Goal: Task Accomplishment & Management: Manage account settings

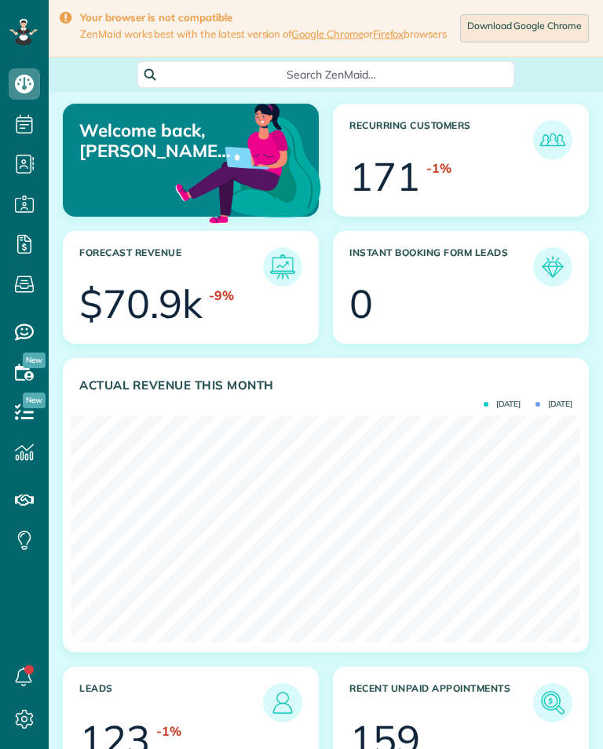
scroll to position [226, 509]
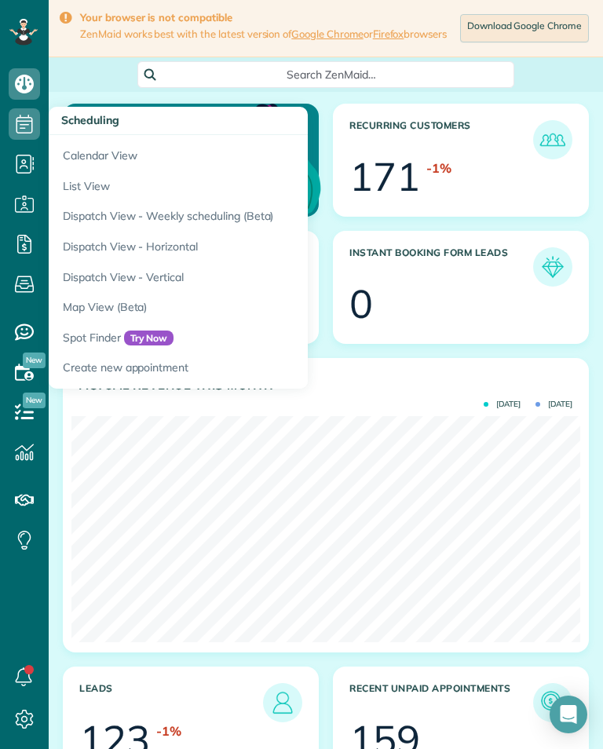
click at [88, 154] on link "Calendar View" at bounding box center [245, 153] width 393 height 36
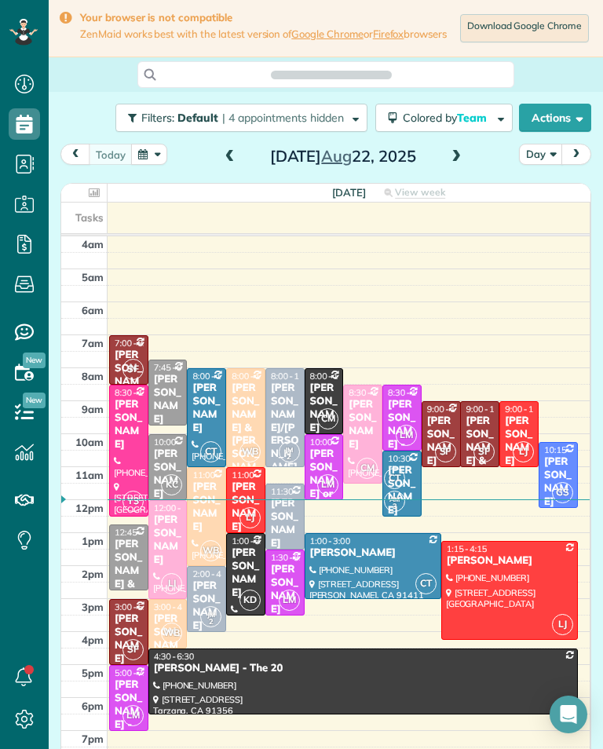
scroll to position [7, 7]
click at [457, 162] on span at bounding box center [456, 157] width 17 height 14
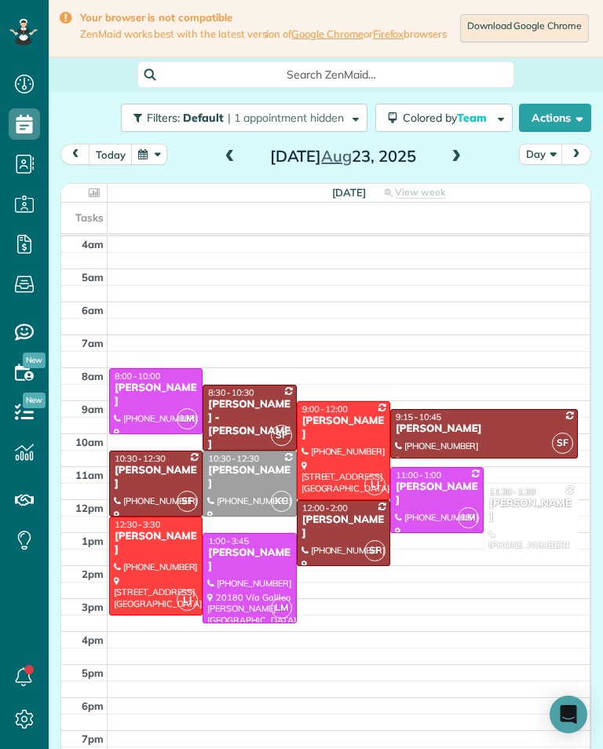
scroll to position [773, 49]
click at [349, 441] on div at bounding box center [344, 450] width 92 height 97
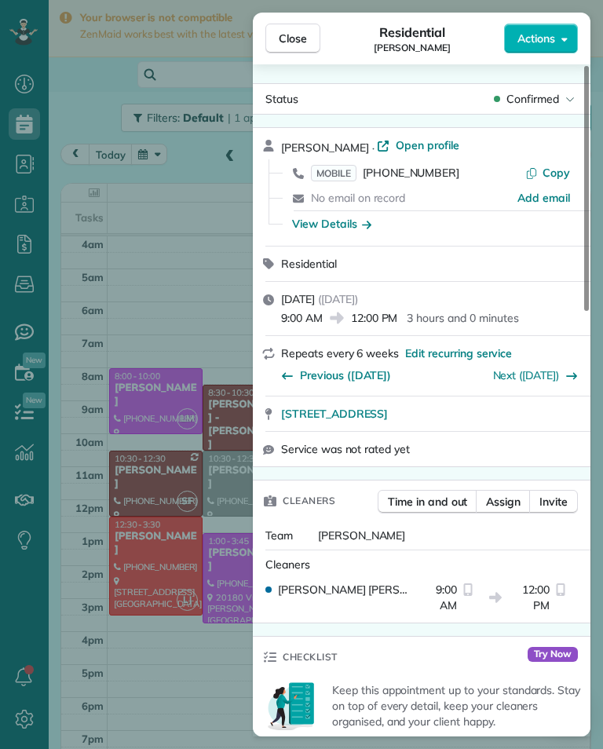
click at [417, 179] on span "[PHONE_NUMBER]" at bounding box center [411, 173] width 97 height 14
click at [210, 615] on div "Close Residential [PERSON_NAME] Actions Status Confirmed [PERSON_NAME] · Open p…" at bounding box center [301, 374] width 603 height 749
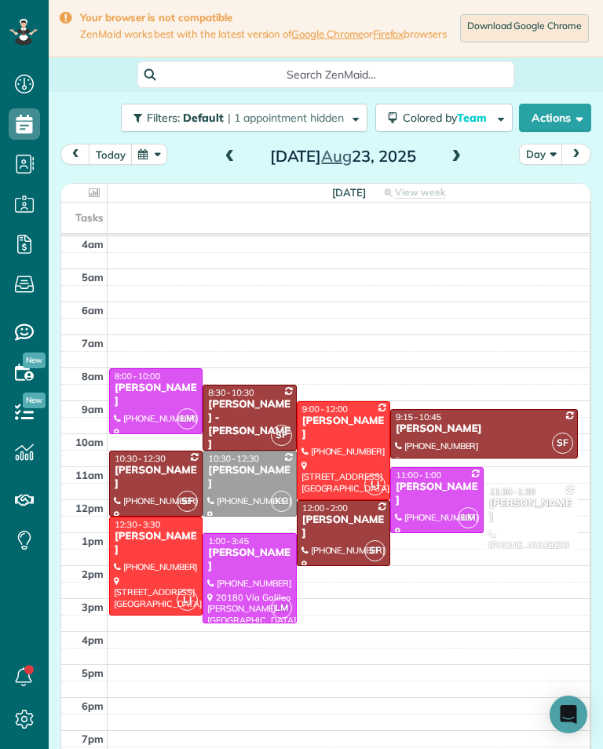
click at [180, 577] on div at bounding box center [156, 565] width 92 height 97
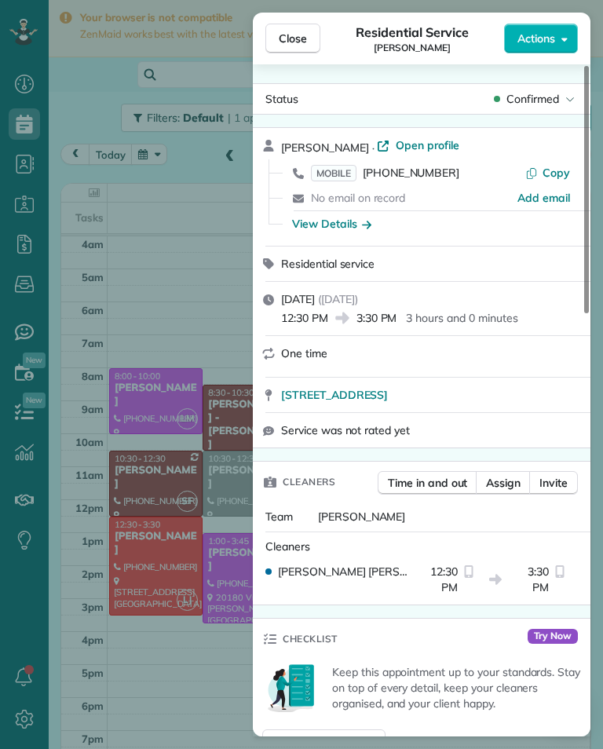
click at [430, 179] on span "[PHONE_NUMBER]" at bounding box center [411, 173] width 97 height 14
click at [155, 467] on div "Close Residential Service Nara Gabuchian Actions Status Confirmed [PERSON_NAME]…" at bounding box center [301, 374] width 603 height 749
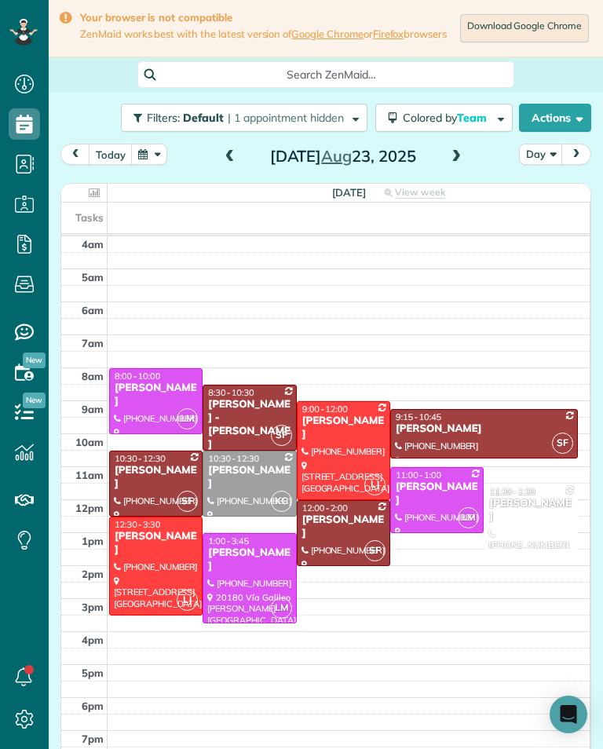
click at [244, 478] on div "[PERSON_NAME]" at bounding box center [249, 477] width 84 height 27
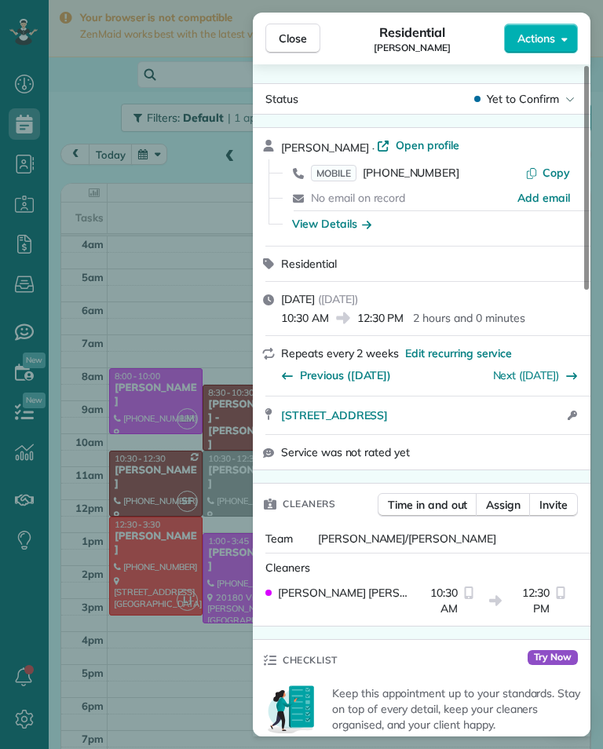
click at [426, 180] on span "MOBILE [PHONE_NUMBER]" at bounding box center [385, 173] width 148 height 16
click at [143, 388] on div "Close Residential [PERSON_NAME] Actions Status Yet to Confirm [PERSON_NAME] · O…" at bounding box center [301, 374] width 603 height 749
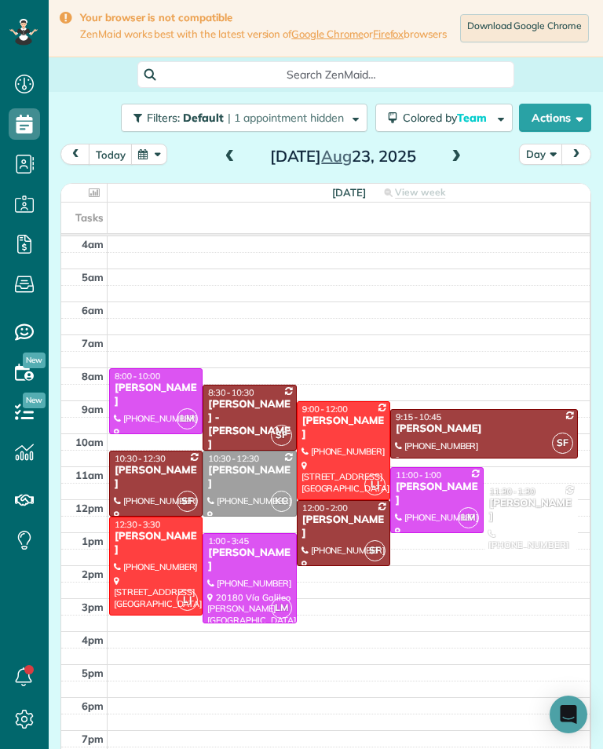
click at [474, 436] on div "[PERSON_NAME]" at bounding box center [484, 428] width 178 height 13
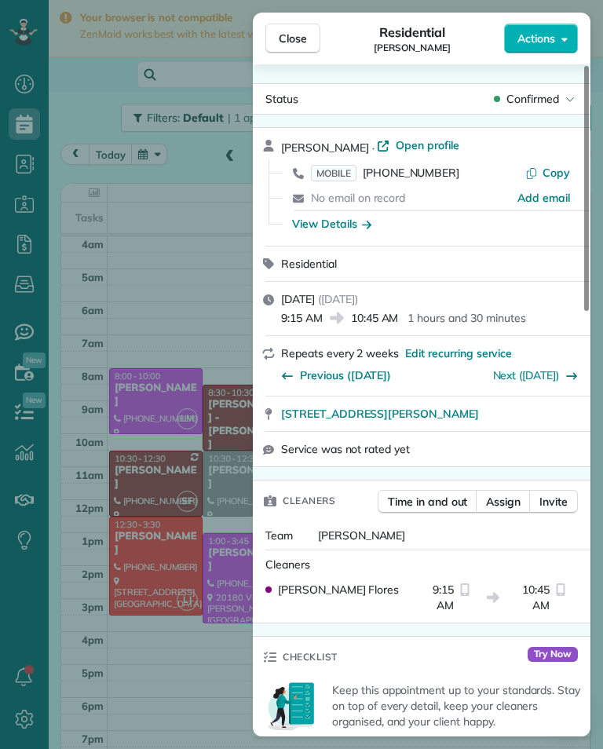
click at [427, 179] on span "[PHONE_NUMBER]" at bounding box center [411, 173] width 97 height 14
click at [144, 419] on div "Close Residential [PERSON_NAME] Actions Status Confirmed [PERSON_NAME] · Open p…" at bounding box center [301, 374] width 603 height 749
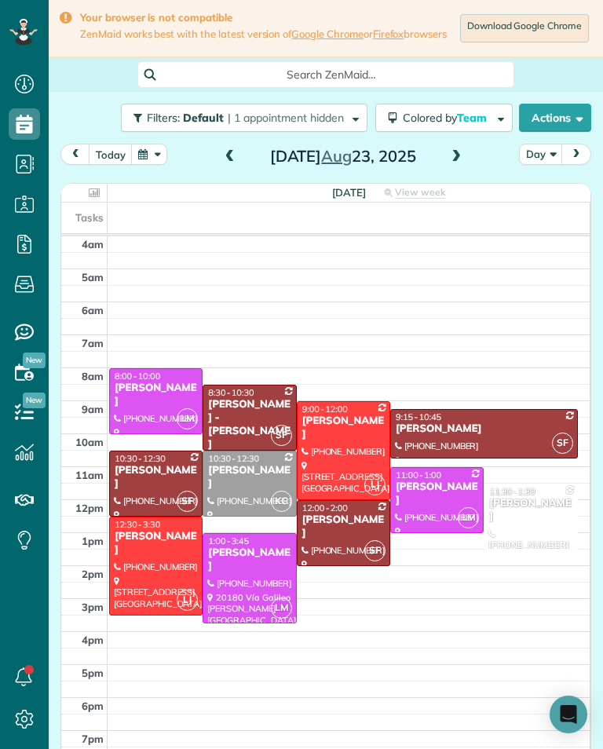
click at [131, 489] on div at bounding box center [156, 484] width 92 height 64
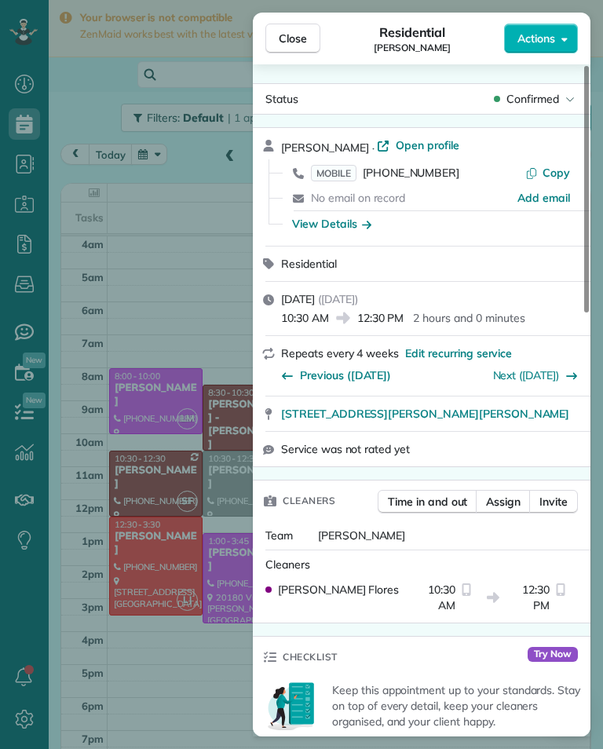
scroll to position [773, 49]
click at [187, 561] on div "Close Residential [PERSON_NAME] Actions Status Confirmed [PERSON_NAME] · Open p…" at bounding box center [301, 374] width 603 height 749
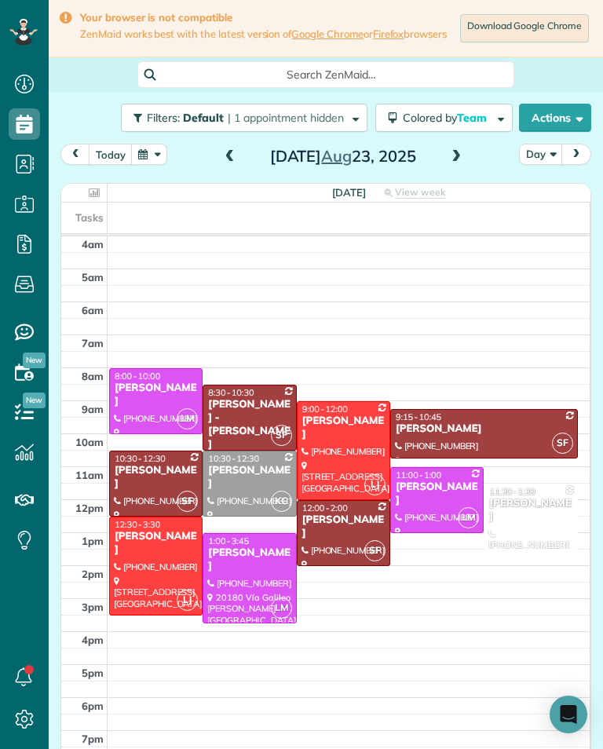
click at [245, 421] on div "[PERSON_NAME] - [PERSON_NAME]" at bounding box center [249, 424] width 84 height 53
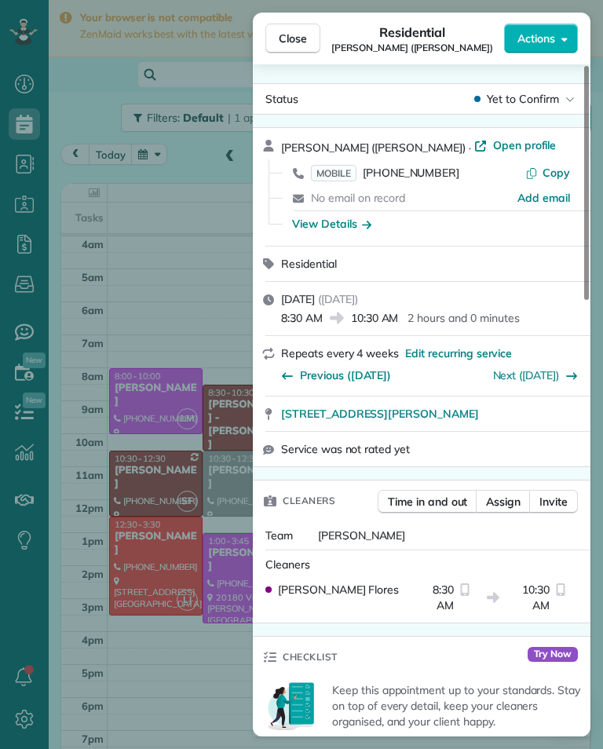
click at [407, 177] on span "[PHONE_NUMBER]" at bounding box center [411, 173] width 97 height 14
click at [126, 407] on div "Close Residential [PERSON_NAME] ([PERSON_NAME]) Actions Status Yet to Confirm […" at bounding box center [301, 374] width 603 height 749
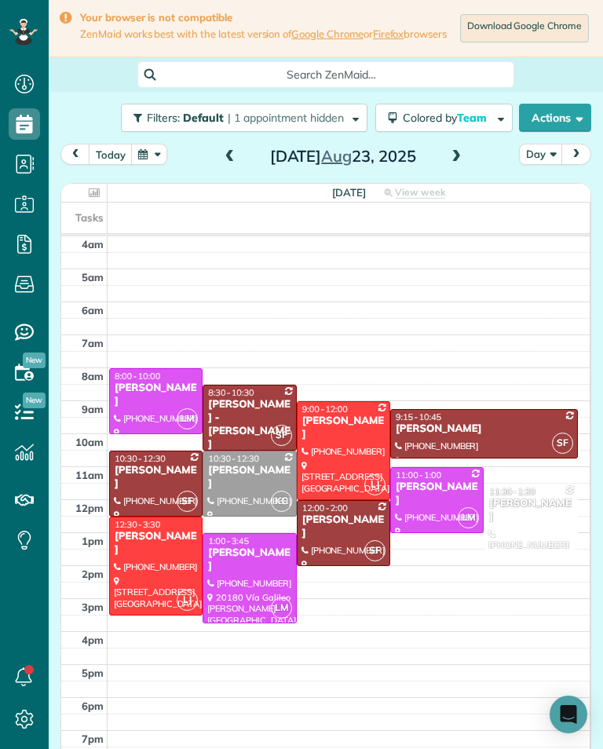
click at [437, 498] on div "[PERSON_NAME]" at bounding box center [437, 494] width 84 height 27
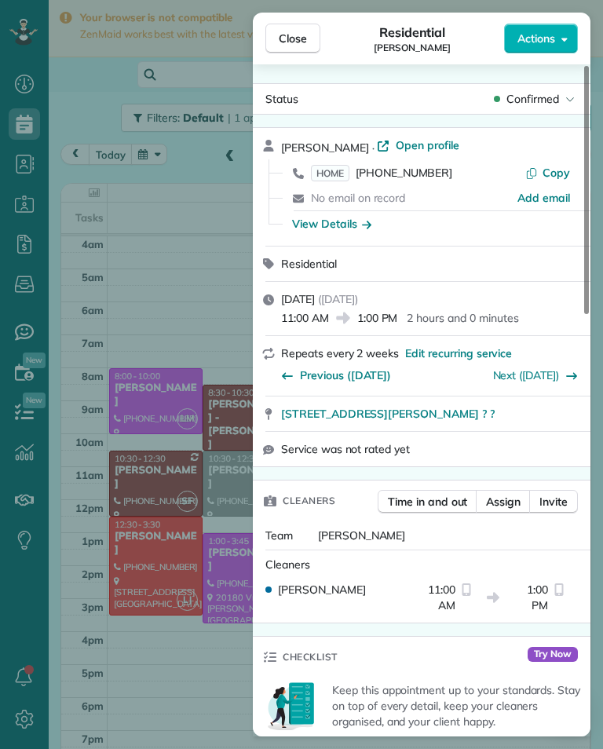
click at [426, 177] on span "[PHONE_NUMBER]" at bounding box center [404, 173] width 97 height 14
click at [208, 604] on div "Close Residential [PERSON_NAME] Actions Status Confirmed [PERSON_NAME] · Open p…" at bounding box center [301, 374] width 603 height 749
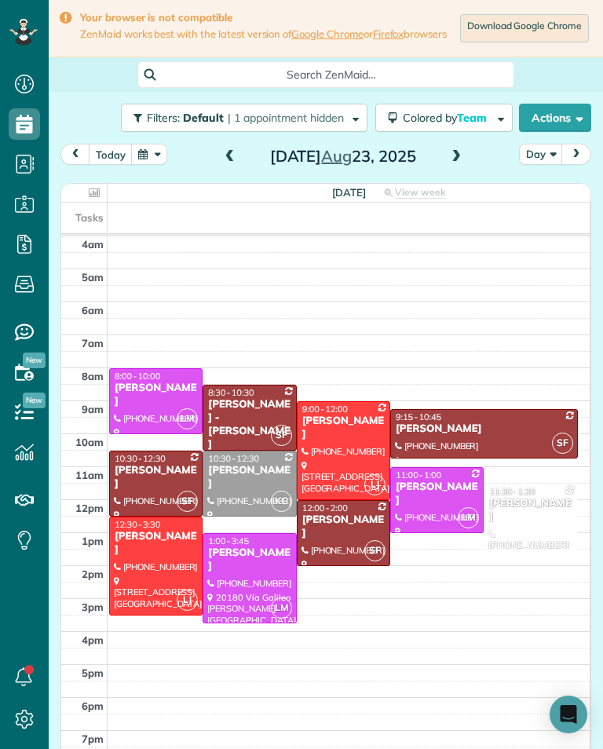
click at [159, 400] on div "[PERSON_NAME]" at bounding box center [156, 395] width 84 height 27
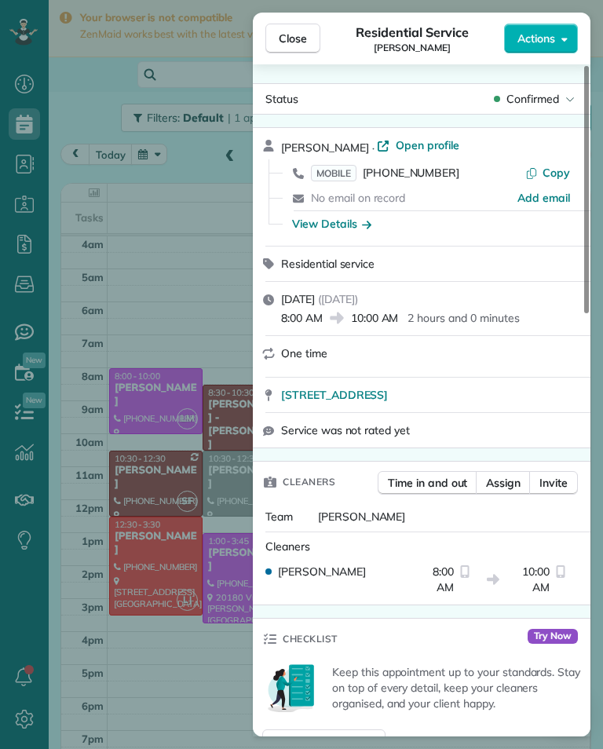
click at [436, 177] on span "[PHONE_NUMBER]" at bounding box center [411, 173] width 97 height 14
click at [201, 627] on div "Close Residential Service [PERSON_NAME] Actions Status Confirmed [PERSON_NAME] …" at bounding box center [301, 374] width 603 height 749
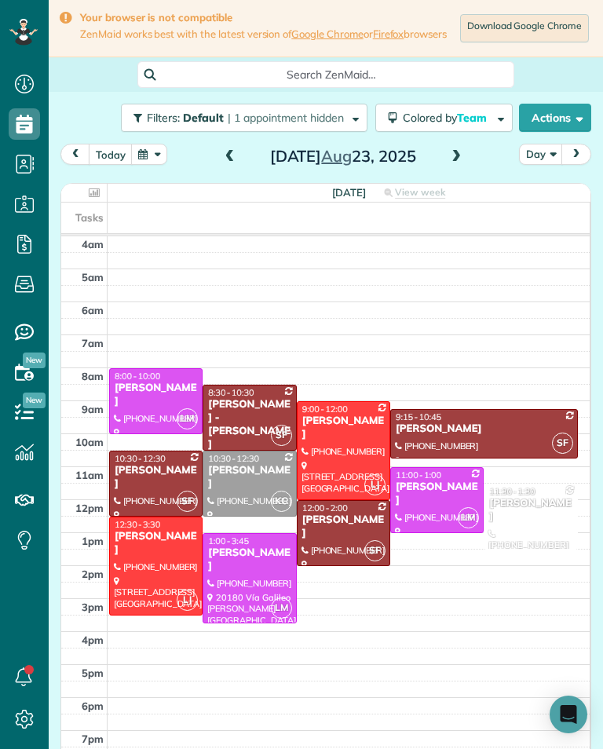
click at [253, 586] on div at bounding box center [249, 579] width 92 height 90
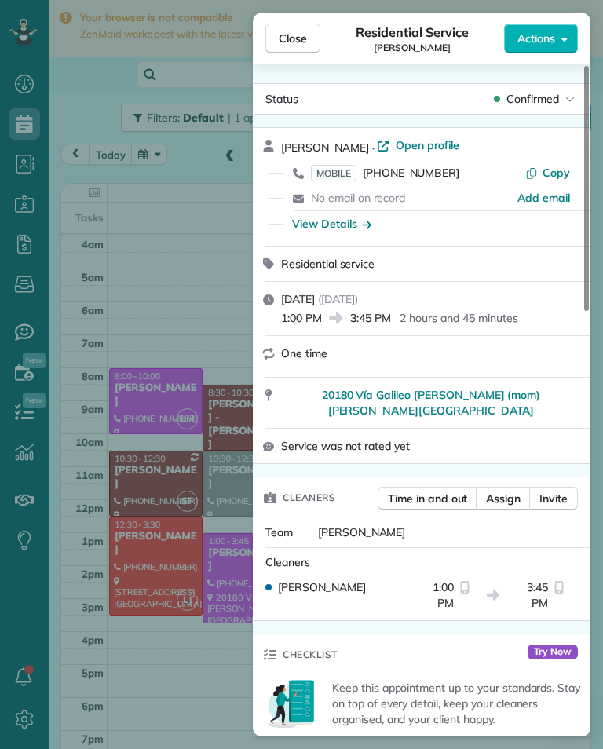
click at [441, 177] on span "[PHONE_NUMBER]" at bounding box center [411, 173] width 97 height 14
click at [180, 572] on div "Close Residential Service [PERSON_NAME] Actions Status Confirmed [PERSON_NAME] …" at bounding box center [301, 374] width 603 height 749
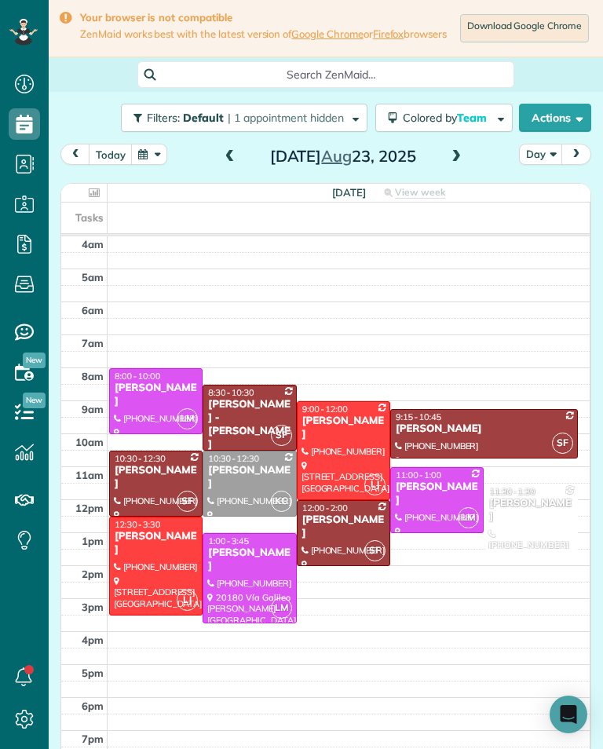
scroll to position [773, 49]
click at [524, 525] on div at bounding box center [530, 516] width 92 height 64
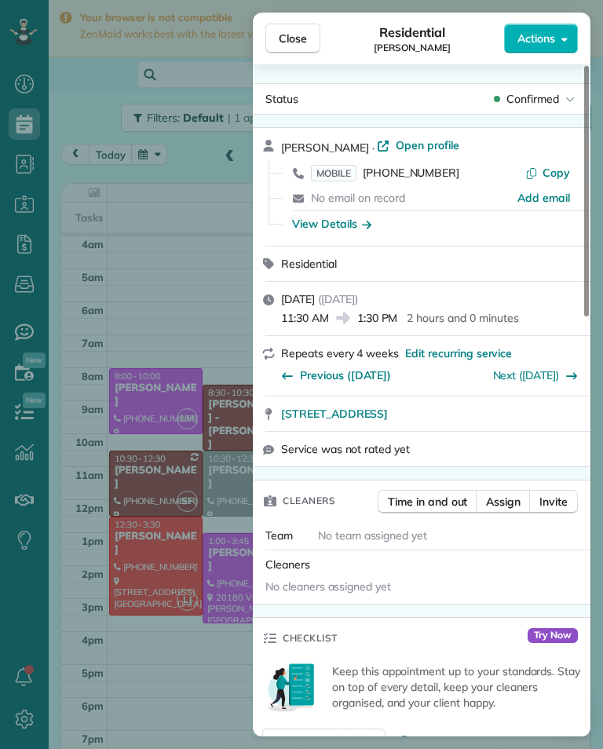
click at [426, 180] on span "MOBILE [PHONE_NUMBER]" at bounding box center [385, 173] width 148 height 16
click at [538, 110] on div "Status Confirmed" at bounding box center [421, 99] width 331 height 24
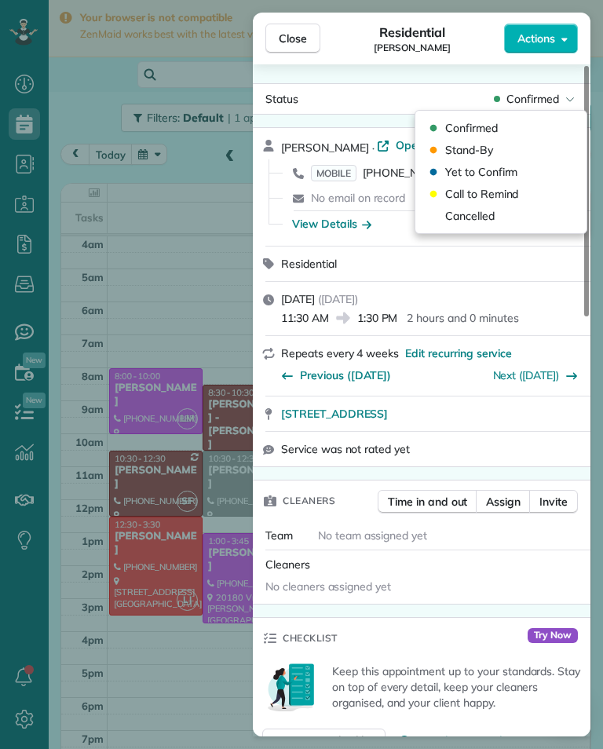
click at [508, 214] on div "Cancelled" at bounding box center [501, 216] width 159 height 22
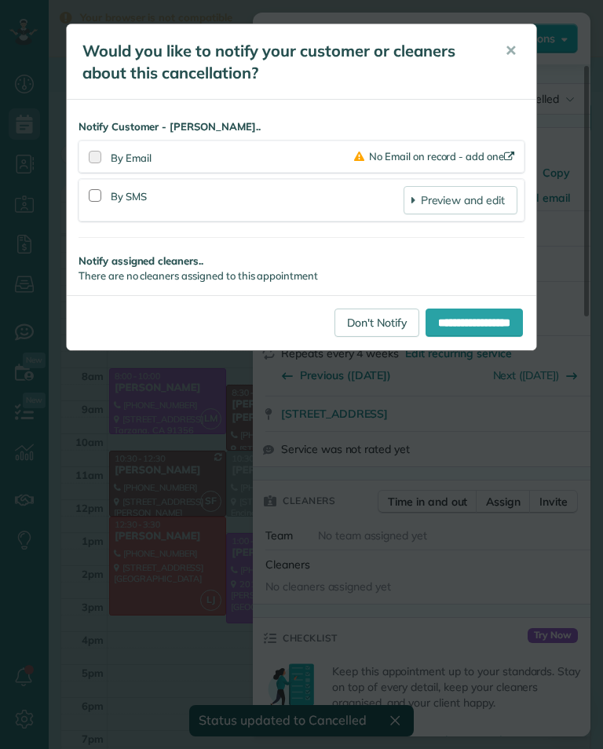
click at [361, 332] on link "Don't Notify" at bounding box center [377, 323] width 85 height 28
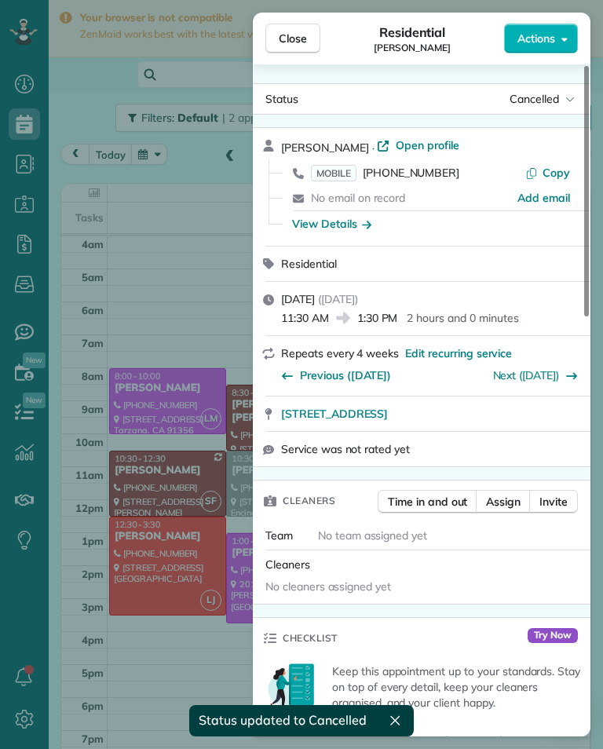
click at [186, 506] on div "Close Residential [PERSON_NAME] Actions Status Cancelled [PERSON_NAME] · Open p…" at bounding box center [301, 374] width 603 height 749
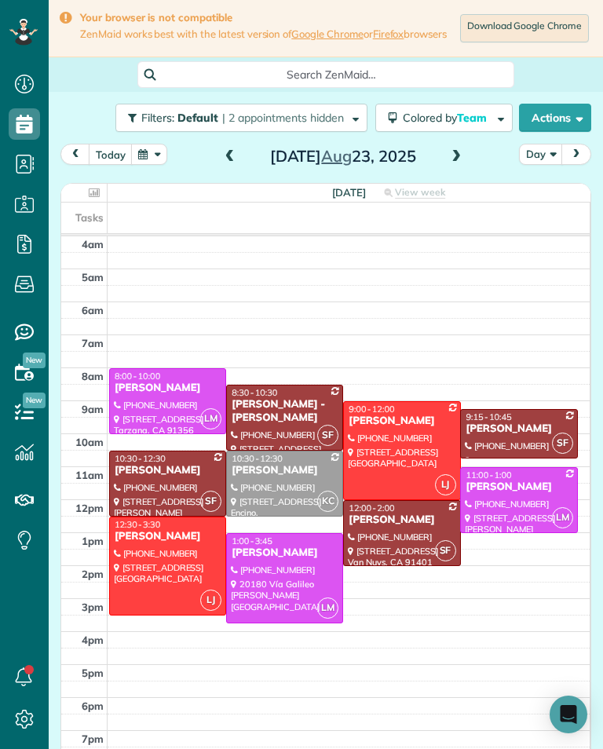
scroll to position [773, 49]
click at [204, 395] on div "[PERSON_NAME]" at bounding box center [168, 388] width 108 height 13
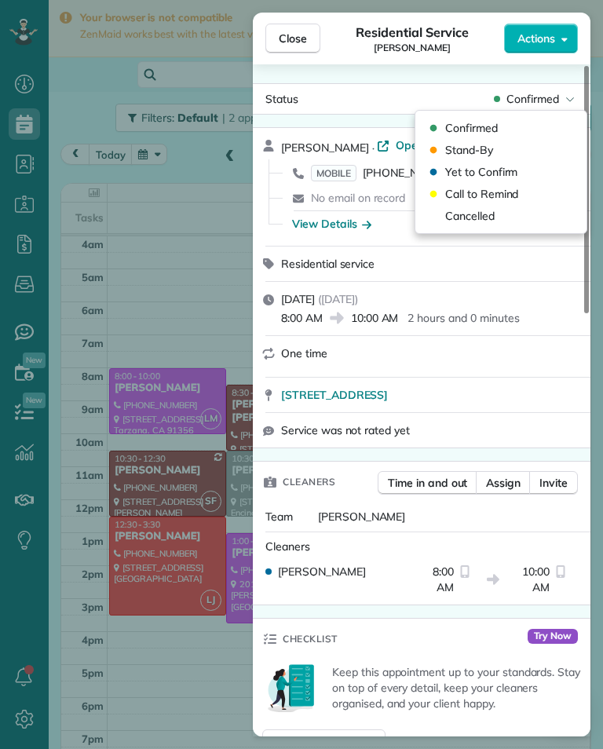
click at [499, 204] on div "Call to Remind" at bounding box center [501, 194] width 159 height 22
click at [474, 217] on span "Cancelled" at bounding box center [469, 216] width 49 height 16
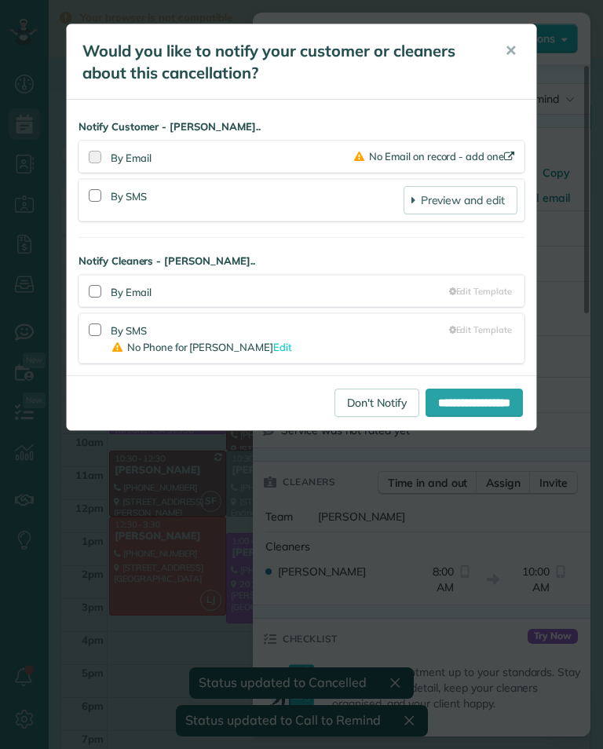
click at [359, 397] on link "Don't Notify" at bounding box center [377, 403] width 85 height 28
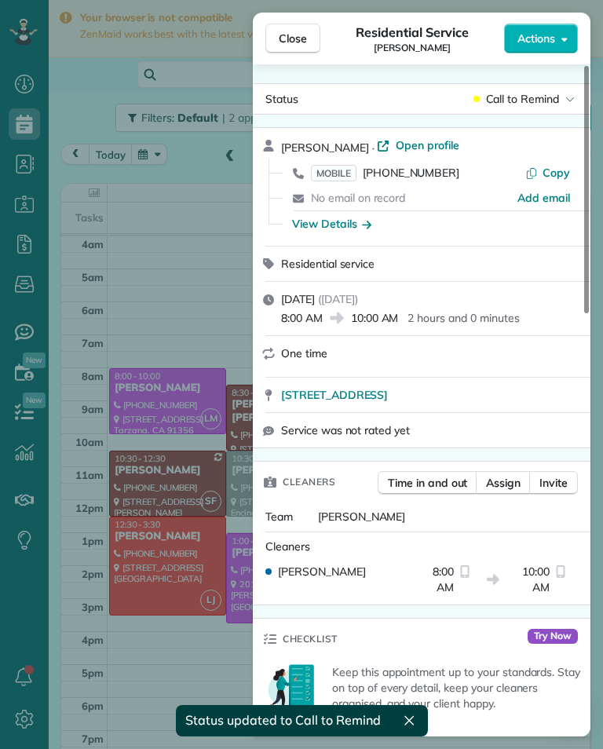
click at [236, 496] on div "Close Residential Service [PERSON_NAME] Actions Status Call to Remind [PERSON_N…" at bounding box center [301, 374] width 603 height 749
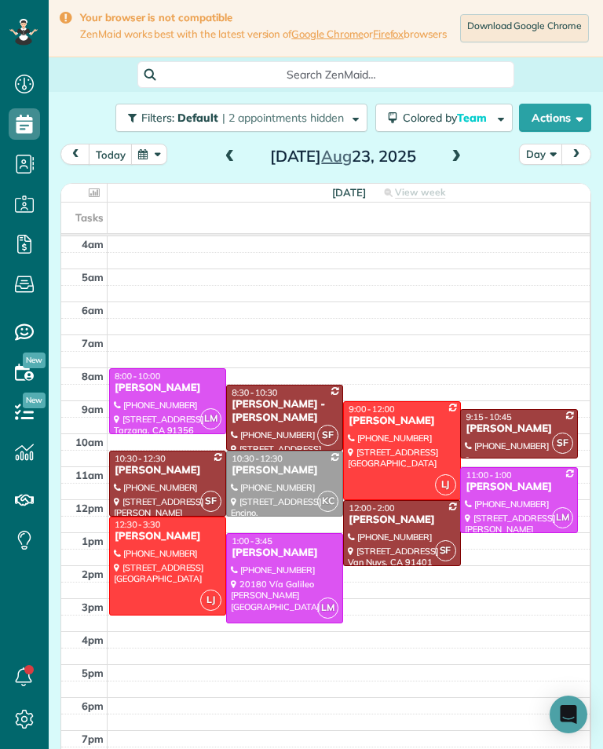
click at [196, 411] on div at bounding box center [167, 401] width 115 height 64
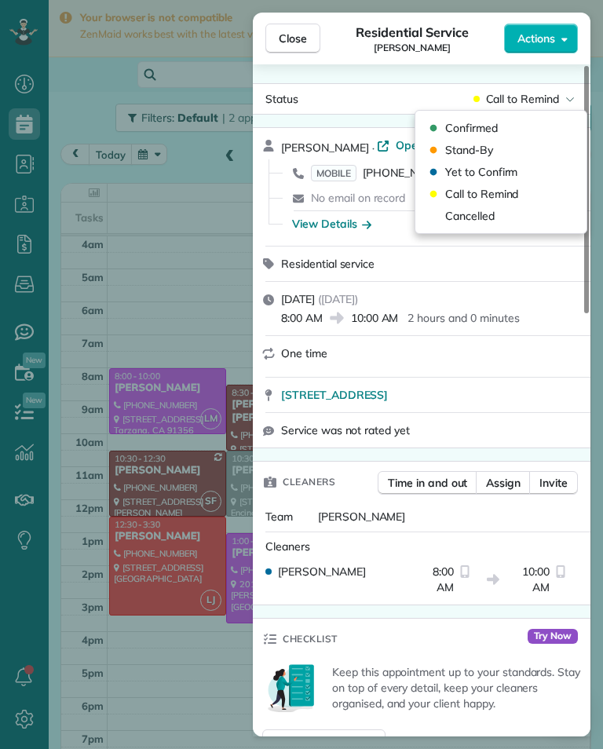
click at [504, 214] on div "Cancelled" at bounding box center [501, 216] width 159 height 22
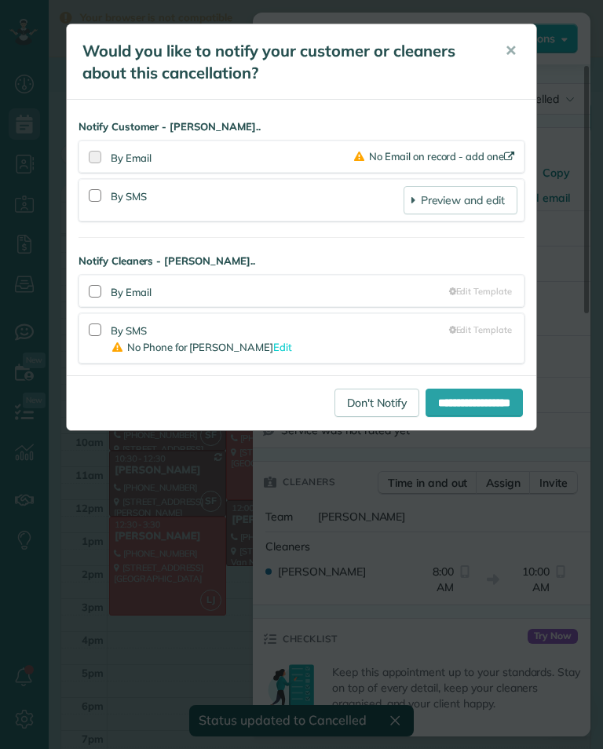
click at [359, 406] on link "Don't Notify" at bounding box center [377, 403] width 85 height 28
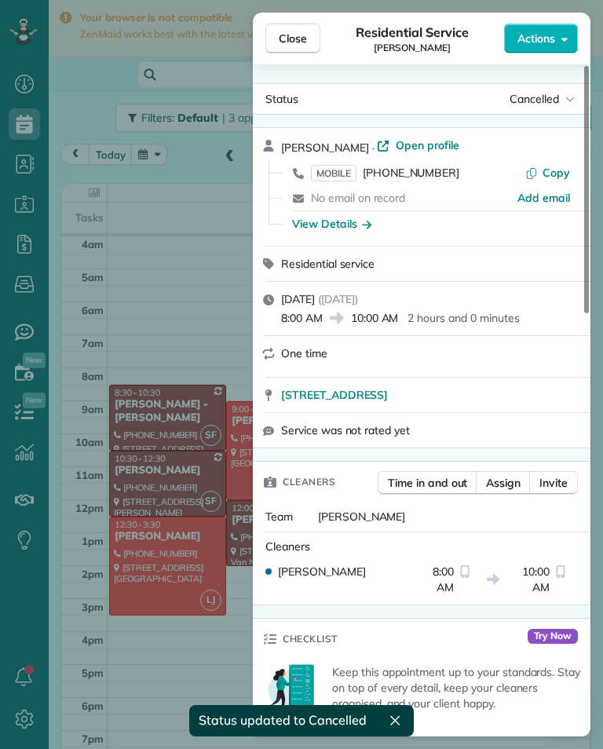
click at [225, 518] on div "Close Residential Service [PERSON_NAME] Actions Status Cancelled [PERSON_NAME] …" at bounding box center [301, 374] width 603 height 749
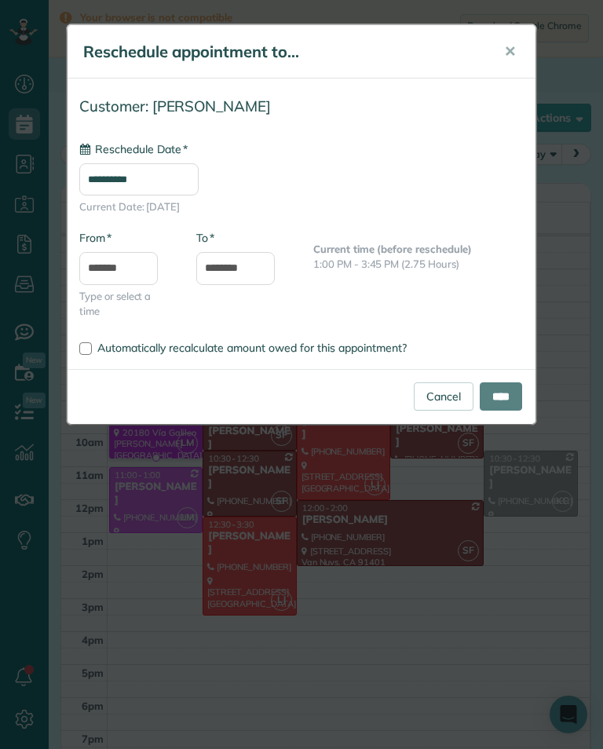
type input "**********"
click at [501, 407] on input "****" at bounding box center [501, 396] width 42 height 28
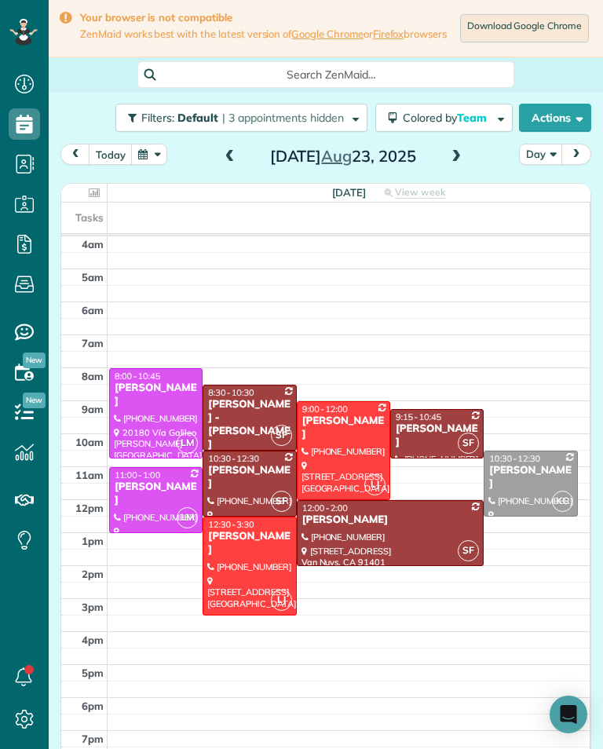
scroll to position [773, 49]
click at [454, 164] on span at bounding box center [456, 157] width 17 height 14
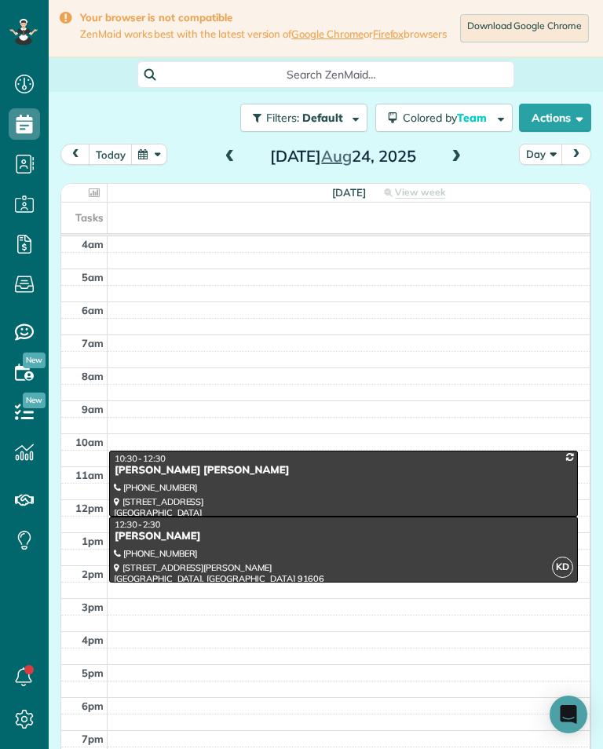
click at [462, 164] on span at bounding box center [456, 157] width 17 height 14
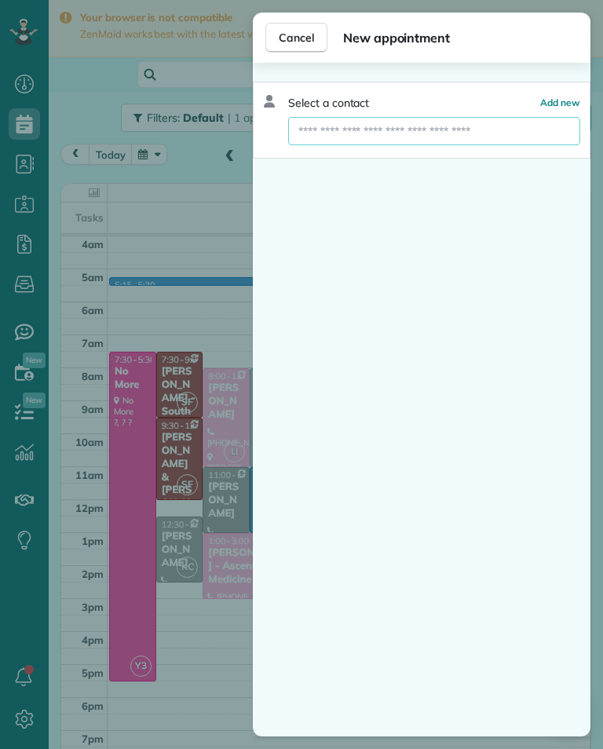
click at [437, 139] on input "text" at bounding box center [434, 131] width 292 height 28
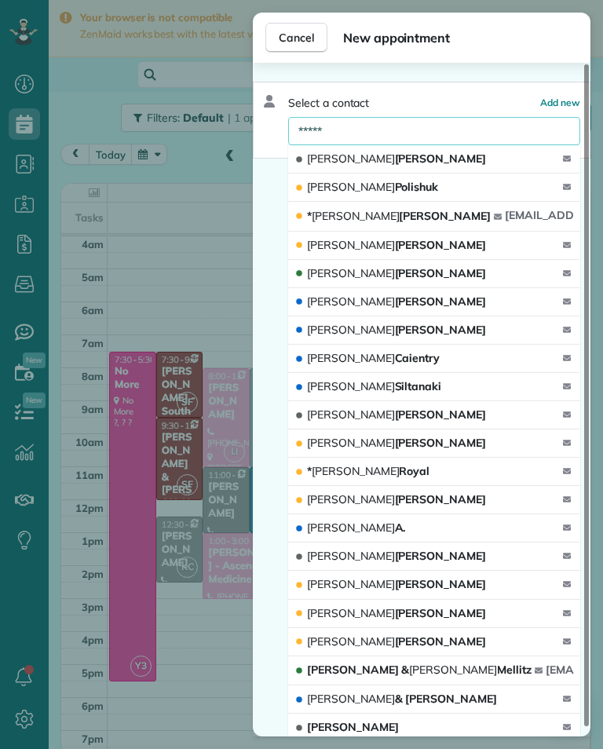
type input "*******"
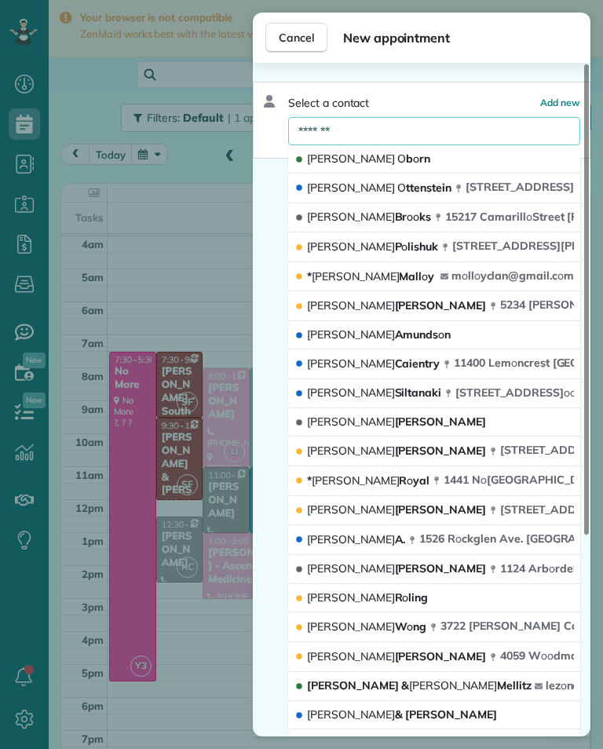
click at [455, 157] on button "[PERSON_NAME] O b o rn" at bounding box center [434, 159] width 292 height 28
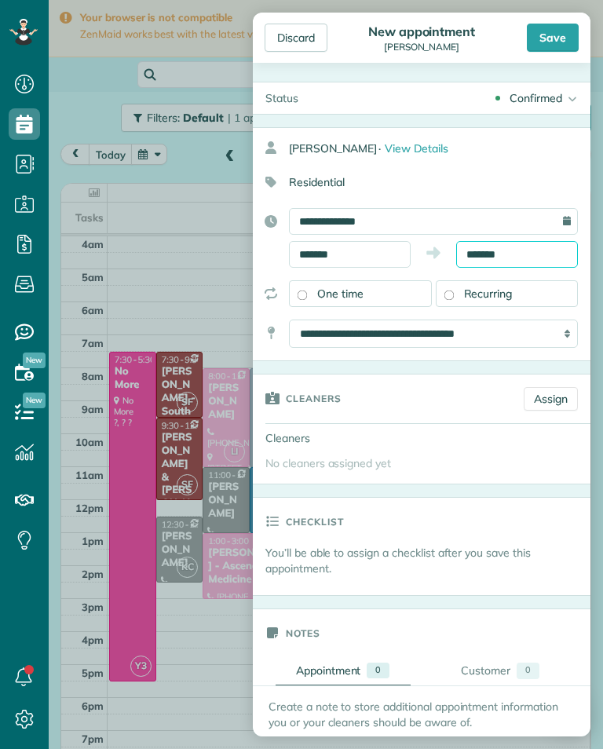
click at [536, 249] on input "*******" at bounding box center [517, 254] width 122 height 27
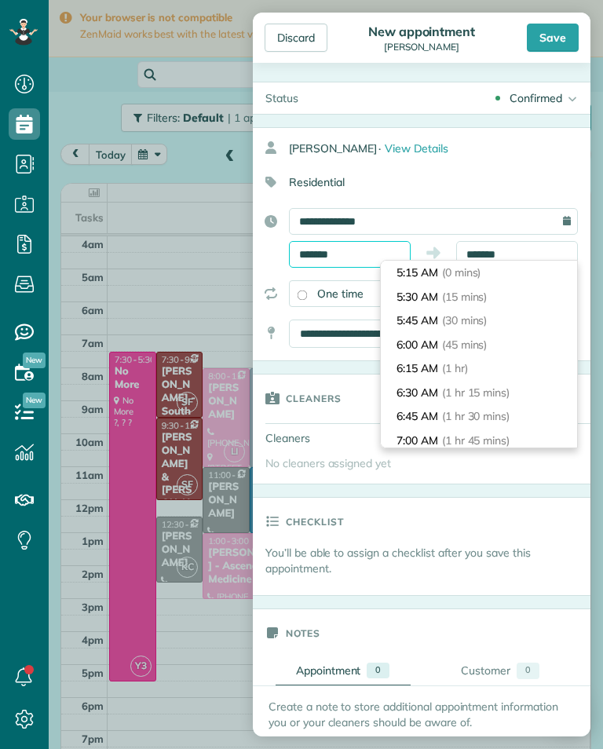
click at [375, 250] on input "*******" at bounding box center [350, 254] width 122 height 27
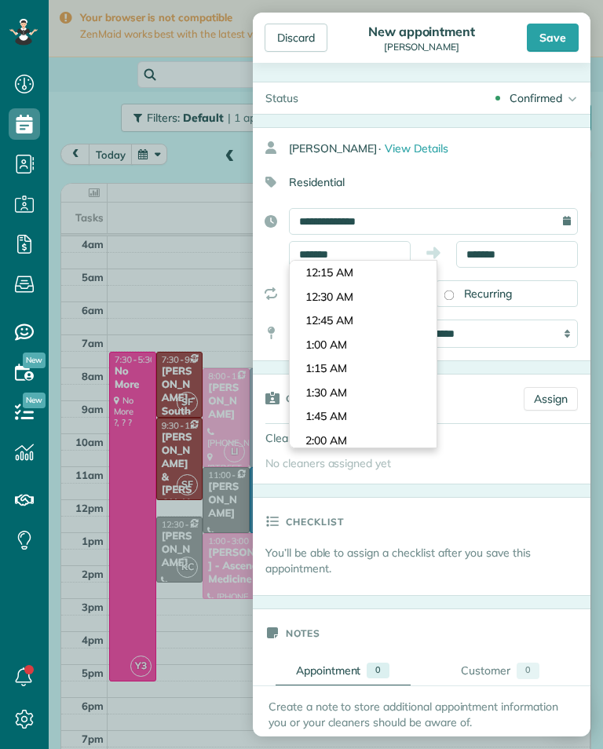
click at [383, 296] on body "Dashboard Scheduling Calendar View List View Dispatch View - Weekly scheduling …" at bounding box center [301, 374] width 603 height 749
type input "********"
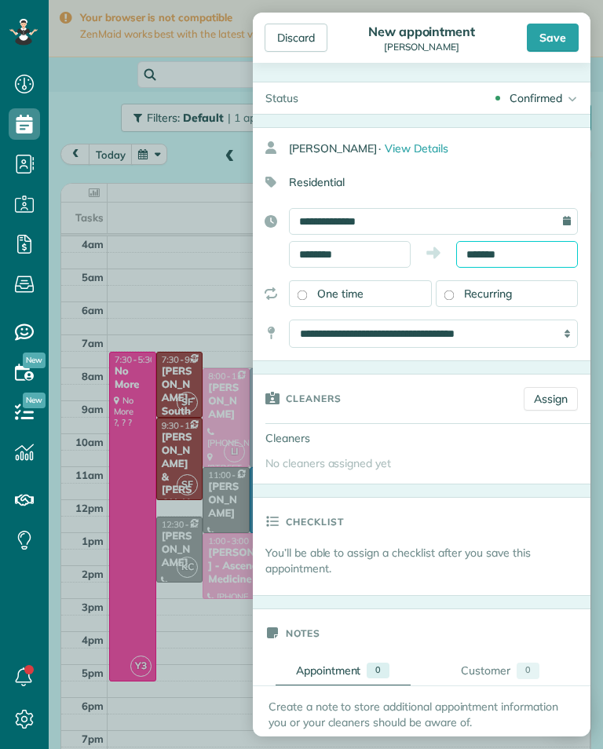
click at [516, 258] on input "*******" at bounding box center [517, 254] width 122 height 27
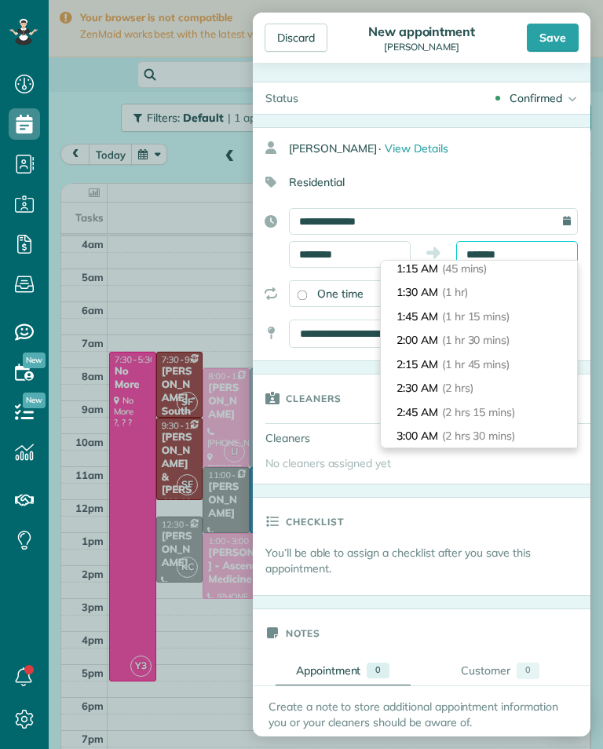
scroll to position [75, 0]
click at [495, 389] on li "2:30 AM (2 hrs)" at bounding box center [479, 389] width 196 height 24
type input "*******"
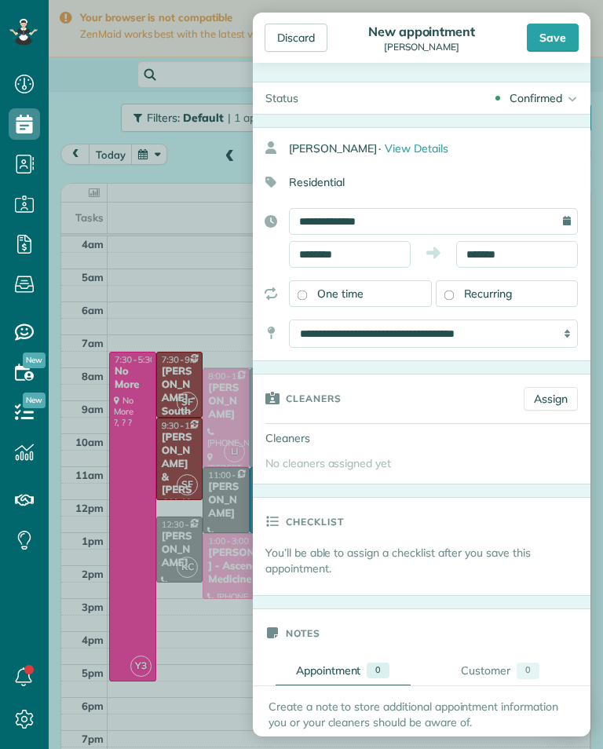
click at [560, 401] on link "Assign" at bounding box center [551, 399] width 54 height 24
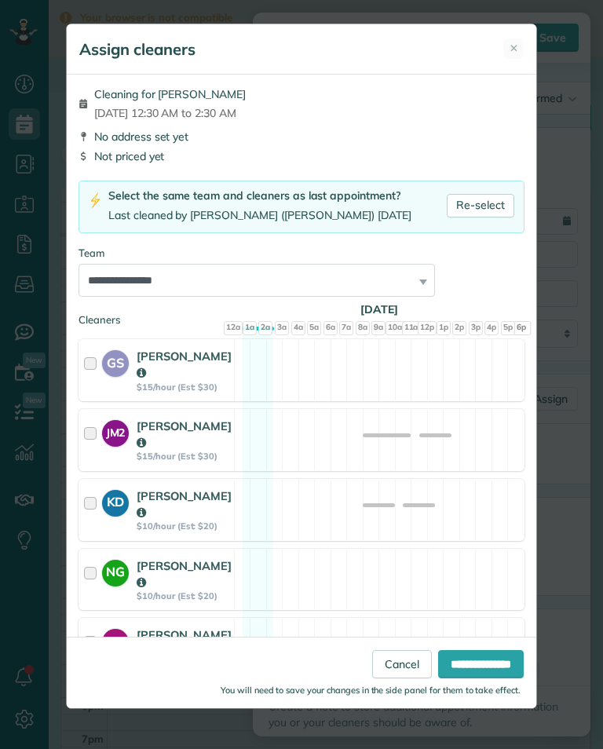
click at [501, 200] on link "Re-select" at bounding box center [481, 206] width 68 height 24
select select "****"
click at [492, 675] on input "**********" at bounding box center [481, 664] width 86 height 28
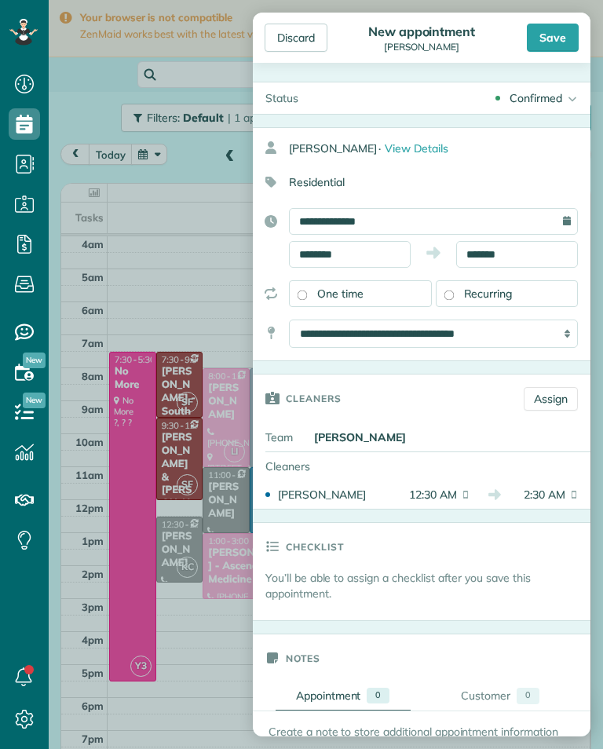
click at [563, 40] on div "Save" at bounding box center [553, 38] width 52 height 28
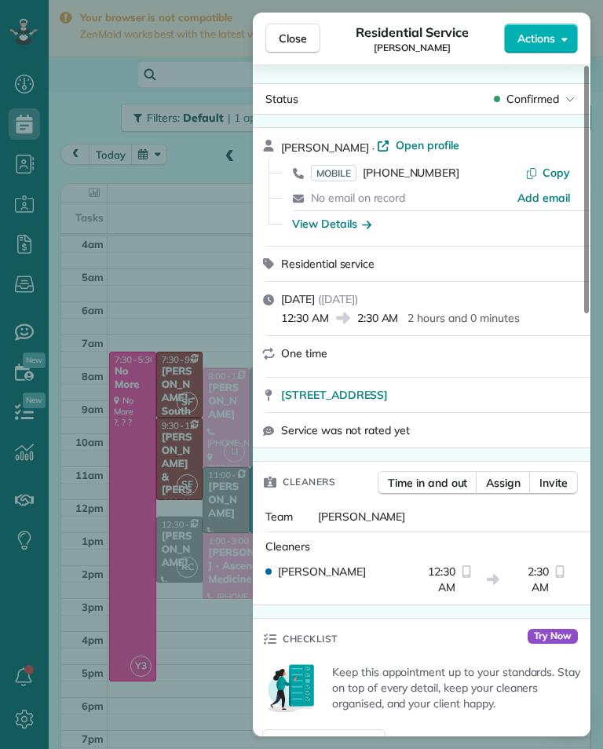
click at [127, 506] on div "Close Residential Service [PERSON_NAME] Actions Status Confirmed [PERSON_NAME] …" at bounding box center [301, 374] width 603 height 749
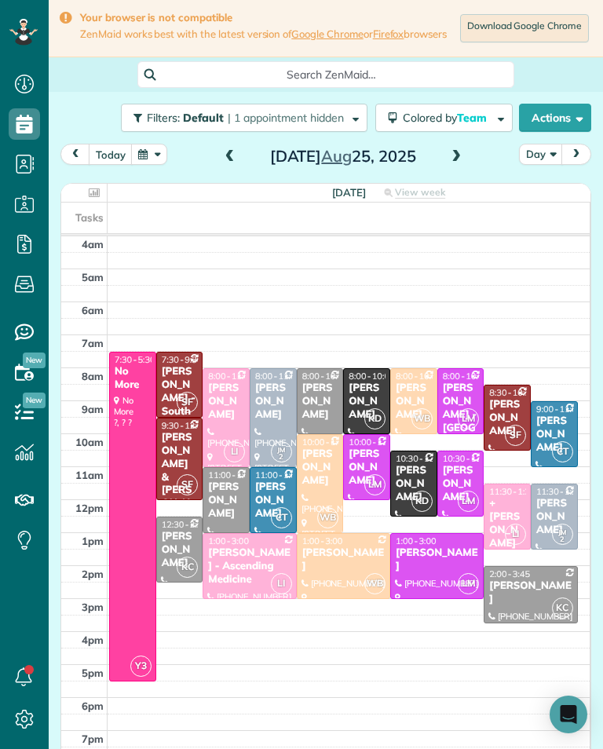
click at [459, 159] on span at bounding box center [456, 157] width 17 height 14
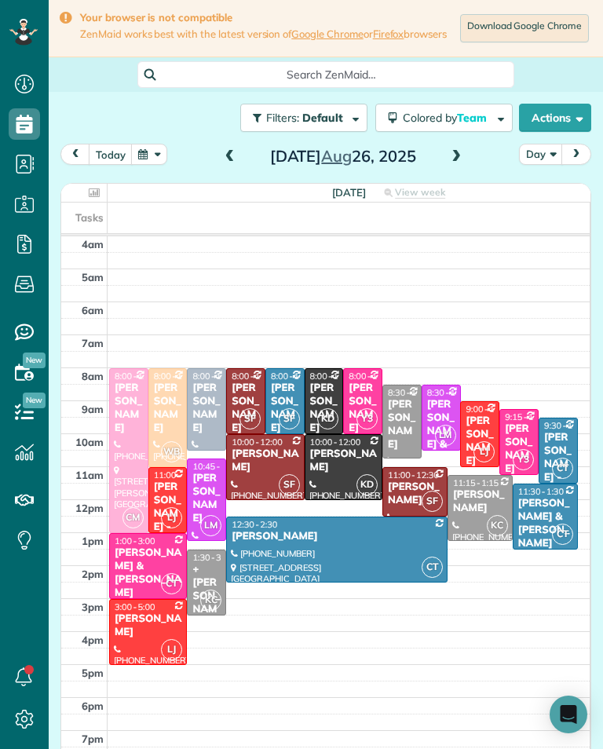
click at [455, 164] on span at bounding box center [456, 157] width 17 height 14
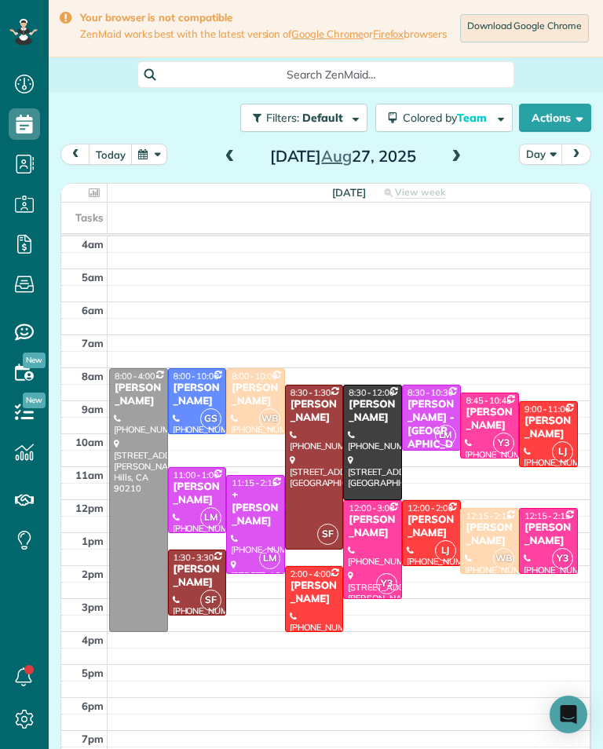
click at [163, 162] on button "button" at bounding box center [149, 154] width 36 height 21
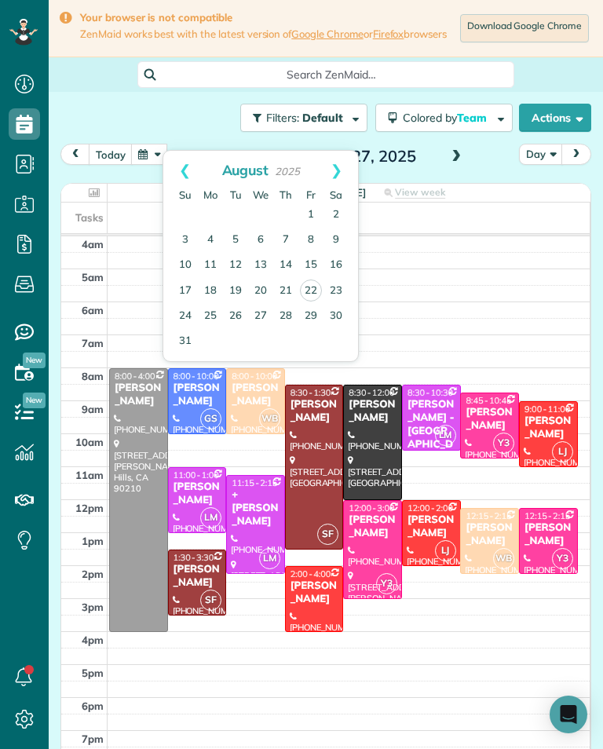
click at [309, 310] on link "29" at bounding box center [310, 316] width 25 height 25
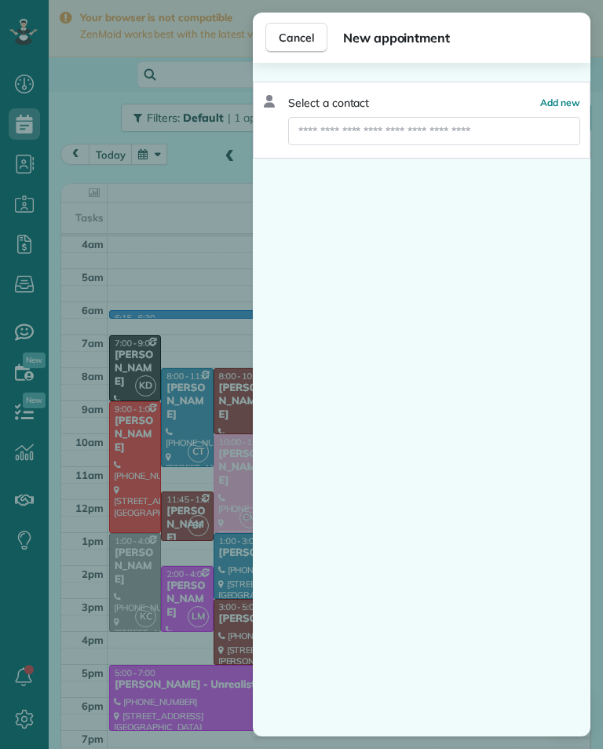
click at [488, 129] on input "text" at bounding box center [434, 131] width 292 height 28
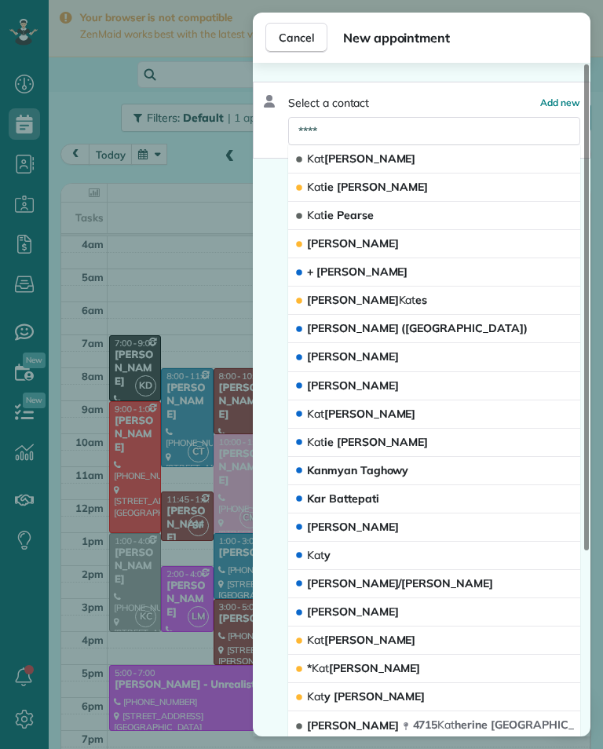
type input "*****"
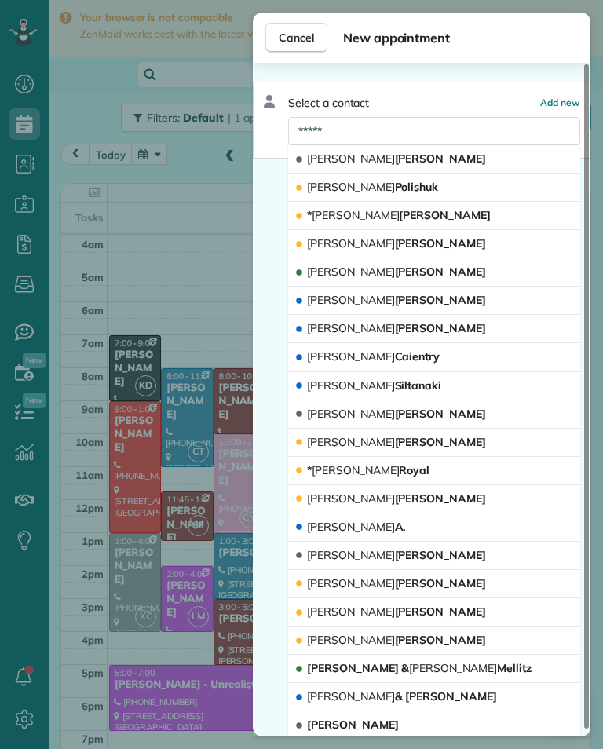
click at [432, 269] on button "[PERSON_NAME]" at bounding box center [434, 272] width 292 height 28
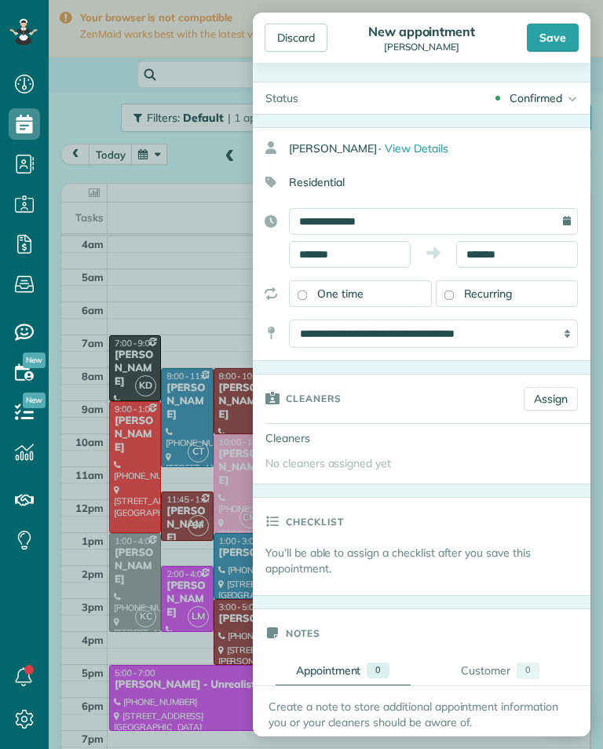
click at [554, 399] on link "Assign" at bounding box center [551, 399] width 54 height 24
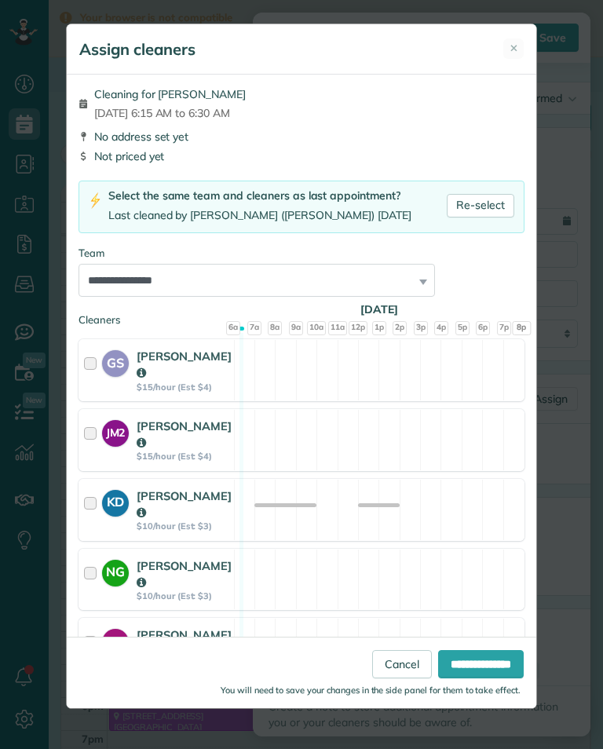
click at [497, 203] on link "Re-select" at bounding box center [481, 206] width 68 height 24
select select "***"
click at [481, 678] on input "**********" at bounding box center [481, 664] width 86 height 28
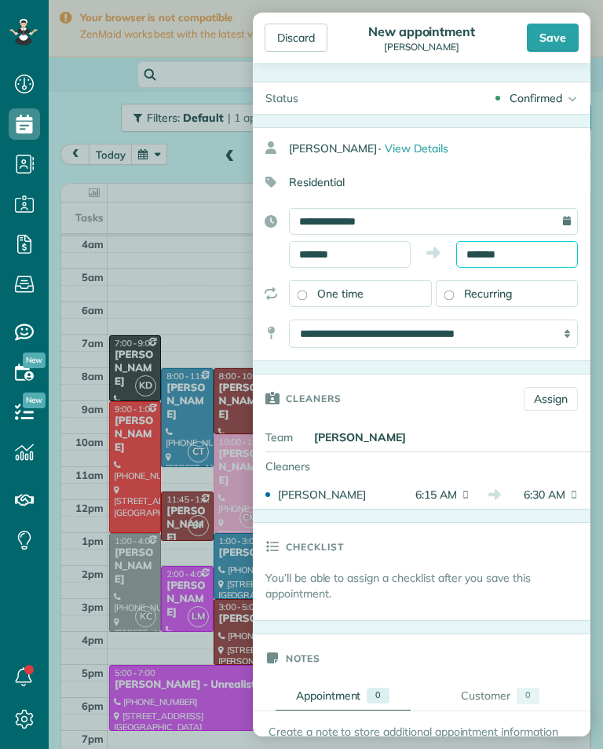
click at [525, 262] on body "Dashboard Scheduling Calendar View List View Dispatch View - Weekly scheduling …" at bounding box center [301, 374] width 603 height 749
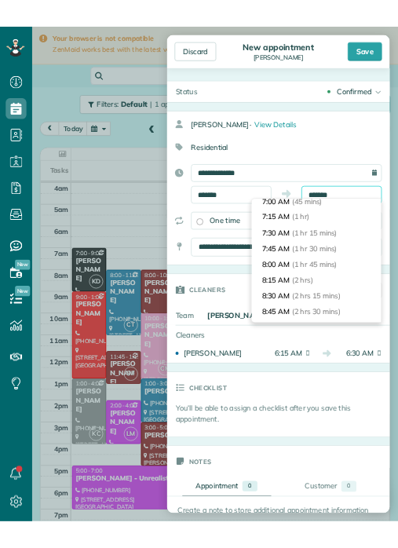
scroll to position [82, 0]
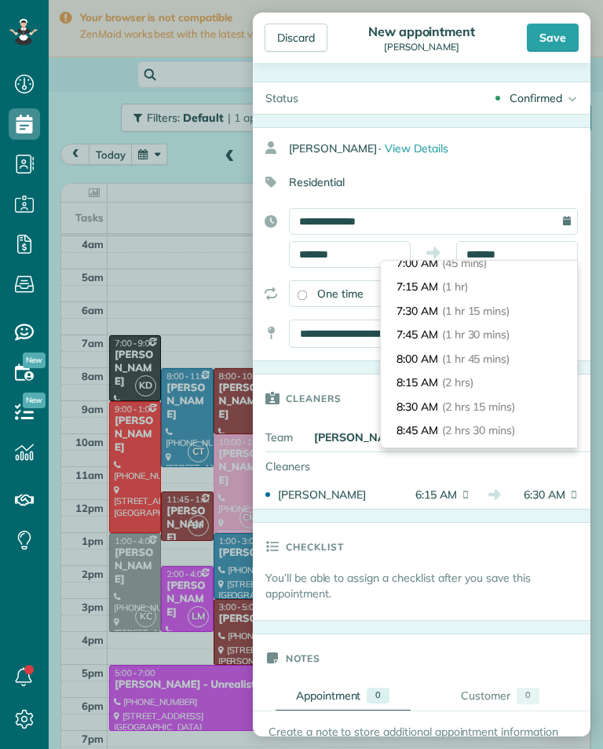
click at [510, 377] on li "8:15 AM (2 hrs)" at bounding box center [479, 383] width 196 height 24
type input "*******"
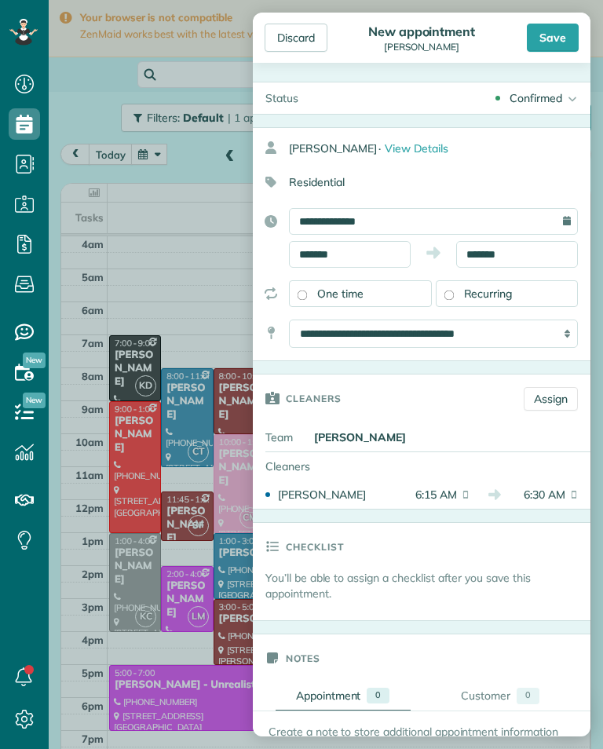
click at [554, 25] on div "Save" at bounding box center [553, 38] width 52 height 28
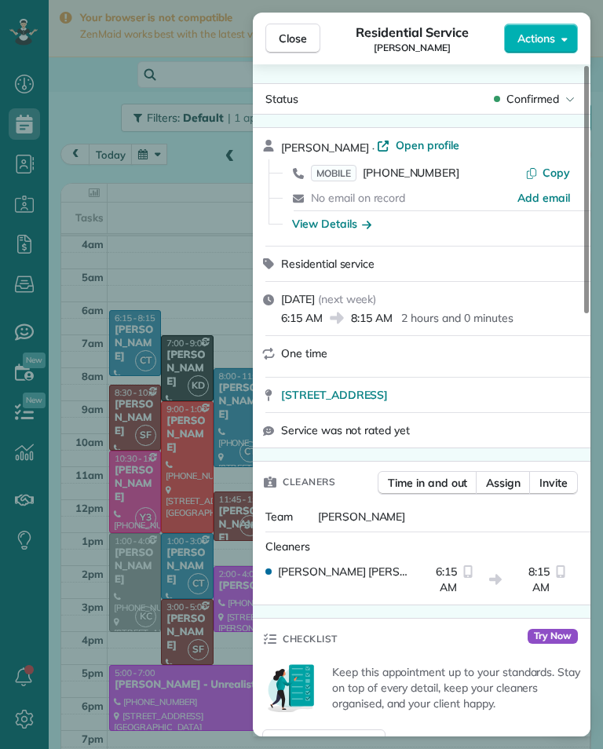
click at [158, 219] on div "Close Residential Service [PERSON_NAME] Actions Status Confirmed [PERSON_NAME] …" at bounding box center [301, 374] width 603 height 749
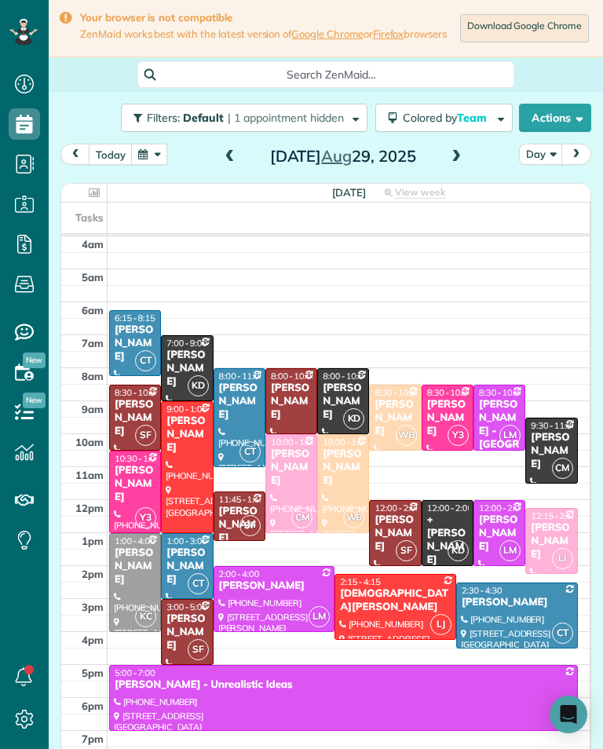
click at [232, 164] on span at bounding box center [229, 157] width 17 height 14
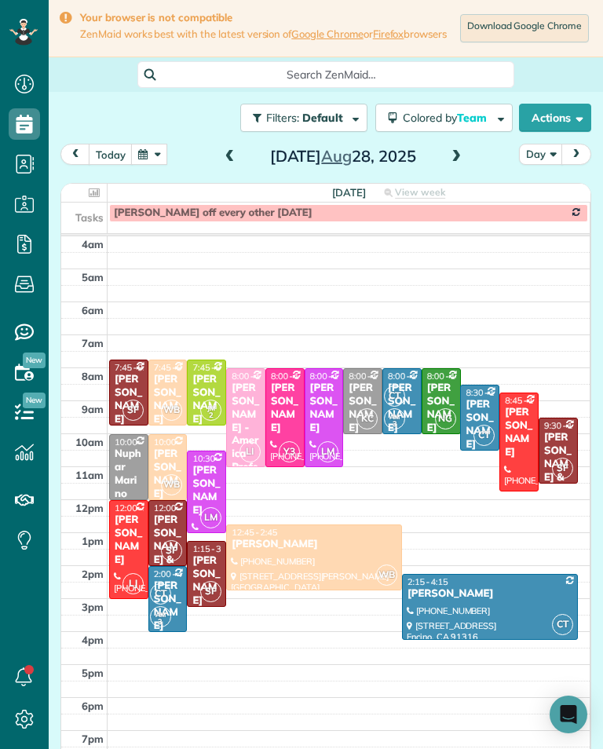
click at [210, 169] on div "[DATE] Day [DATE]" at bounding box center [325, 158] width 531 height 29
click at [221, 169] on span at bounding box center [229, 157] width 17 height 24
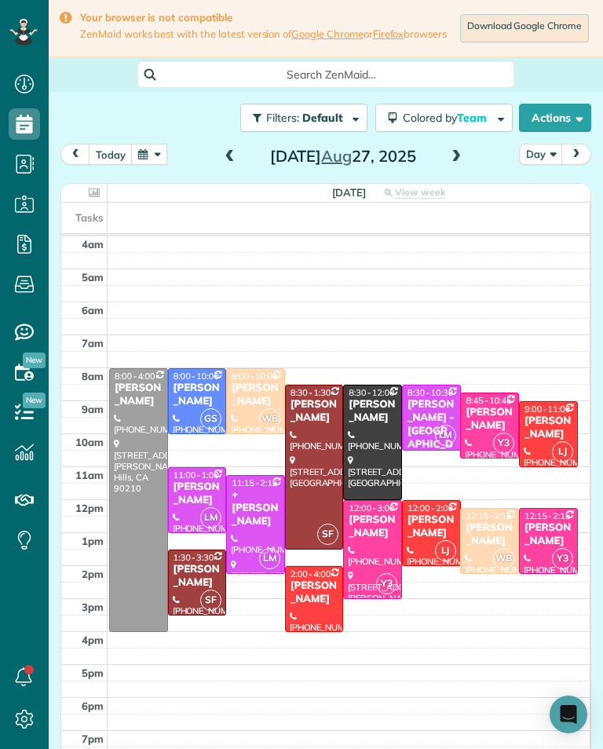
click at [225, 164] on span at bounding box center [229, 157] width 17 height 14
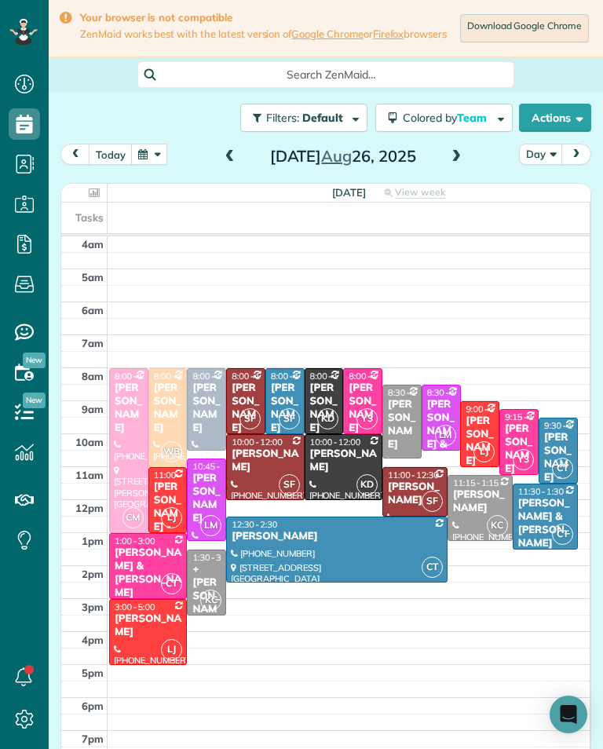
click at [474, 169] on div "[DATE] Day [DATE]" at bounding box center [325, 158] width 531 height 29
click at [452, 163] on span at bounding box center [456, 157] width 17 height 14
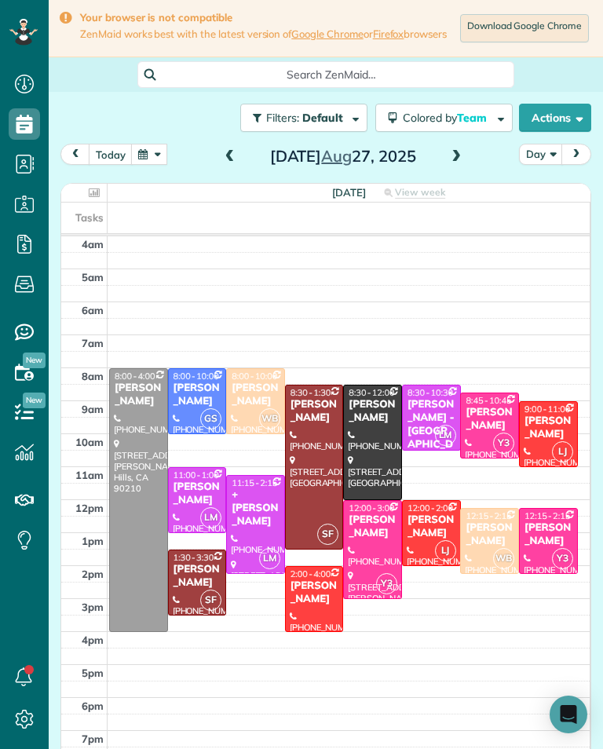
click at [458, 155] on span at bounding box center [456, 157] width 17 height 24
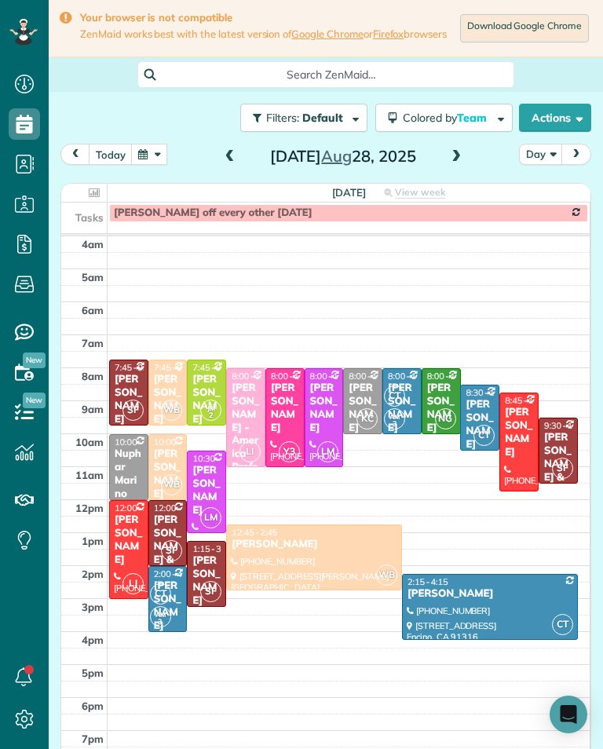
click at [460, 164] on span at bounding box center [456, 157] width 17 height 14
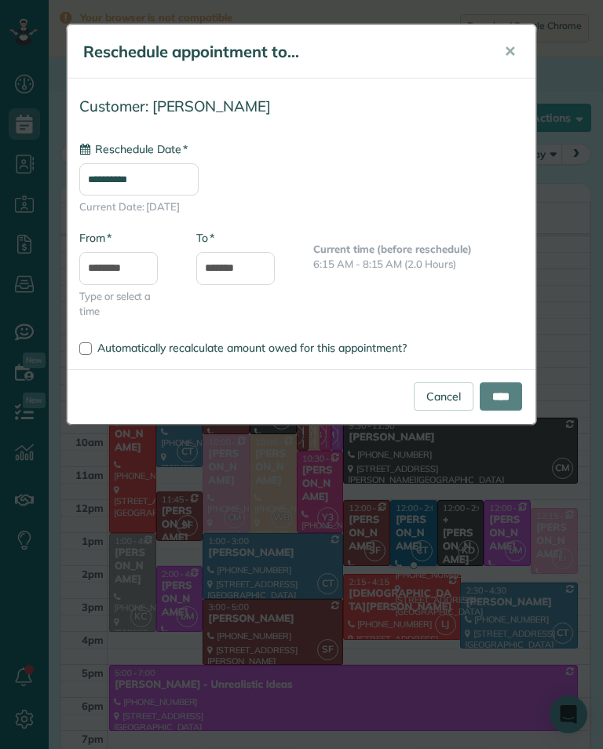
type input "**********"
click at [511, 400] on input "****" at bounding box center [501, 396] width 42 height 28
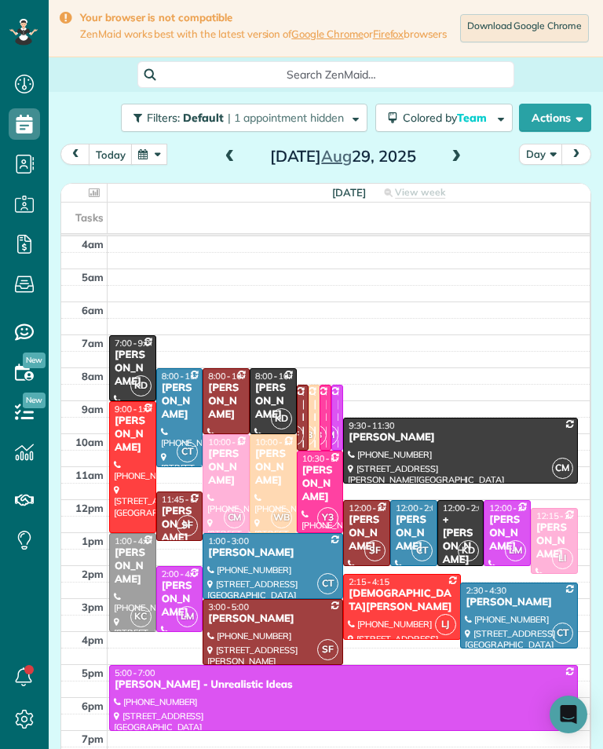
scroll to position [773, 49]
click at [113, 165] on button "today" at bounding box center [111, 154] width 44 height 21
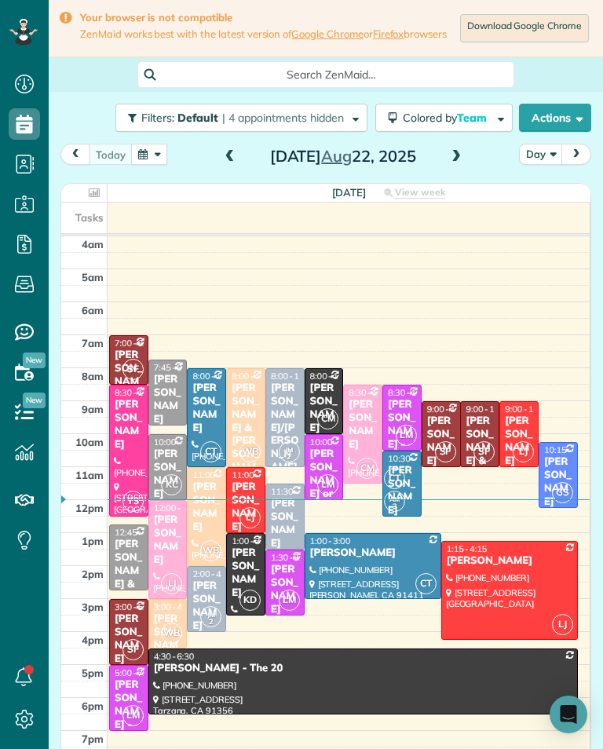
click at [485, 442] on div "[PERSON_NAME] & [PERSON_NAME]" at bounding box center [480, 468] width 30 height 106
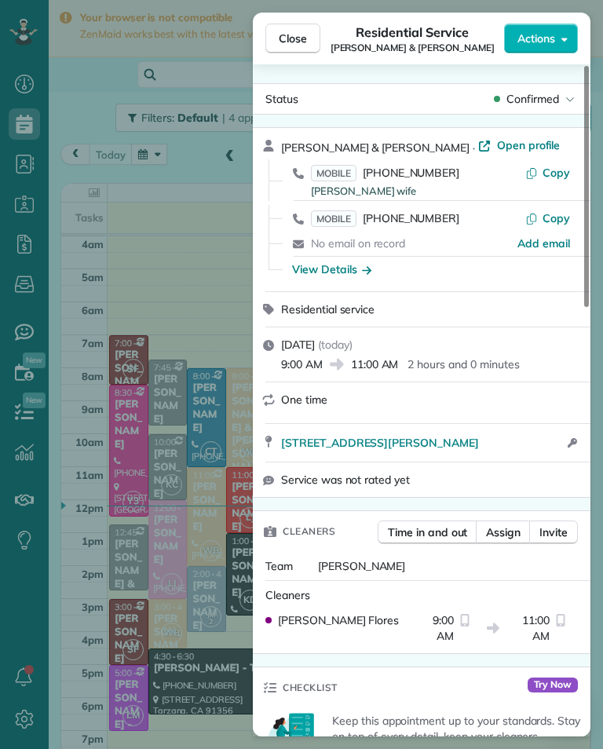
scroll to position [773, 49]
click at [312, 37] on button "Close" at bounding box center [292, 39] width 55 height 30
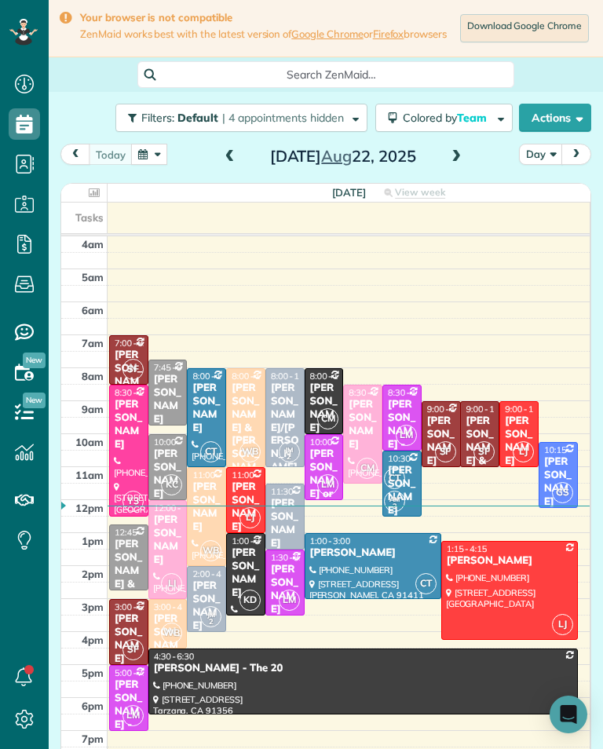
click at [459, 152] on span at bounding box center [456, 157] width 17 height 24
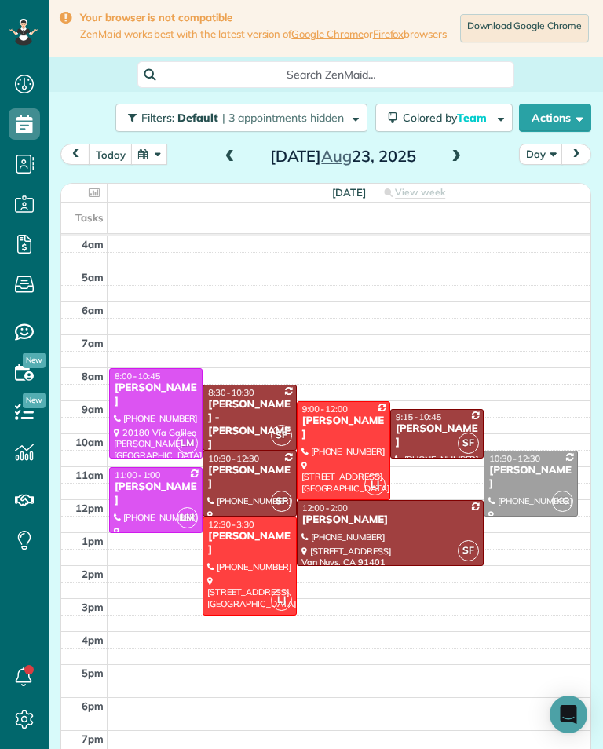
click at [356, 436] on div at bounding box center [344, 450] width 92 height 97
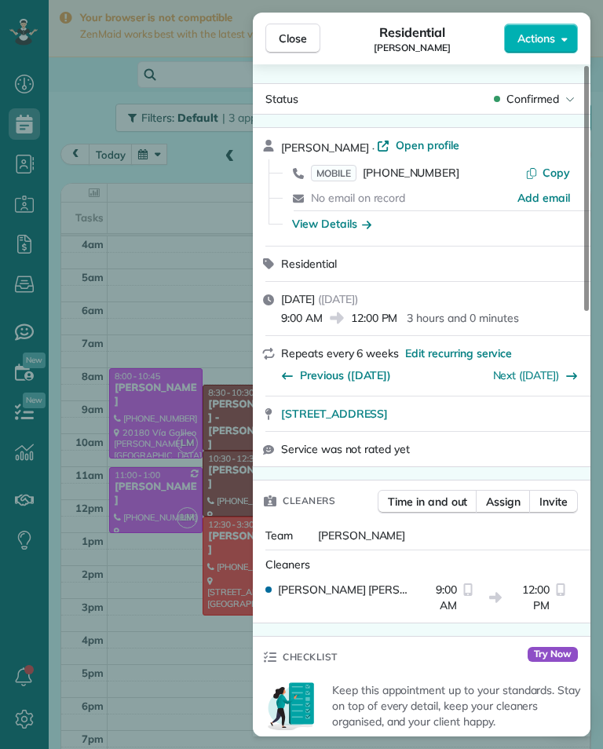
click at [348, 223] on div "View Details" at bounding box center [331, 224] width 79 height 16
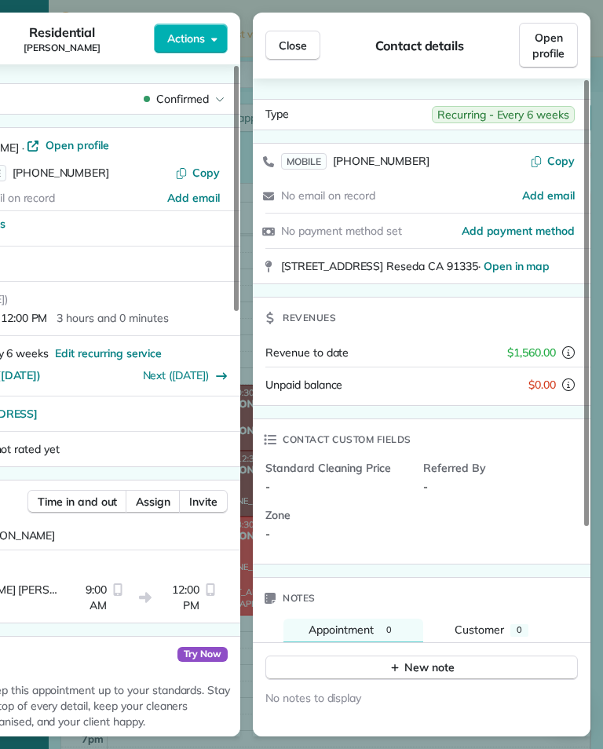
click at [313, 38] on button "Close" at bounding box center [292, 46] width 55 height 30
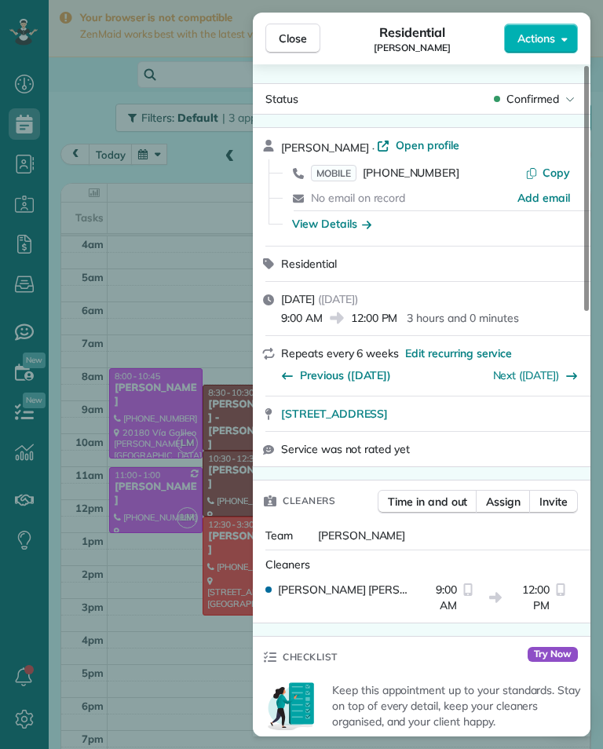
scroll to position [773, 49]
click at [298, 38] on span "Close" at bounding box center [293, 39] width 28 height 16
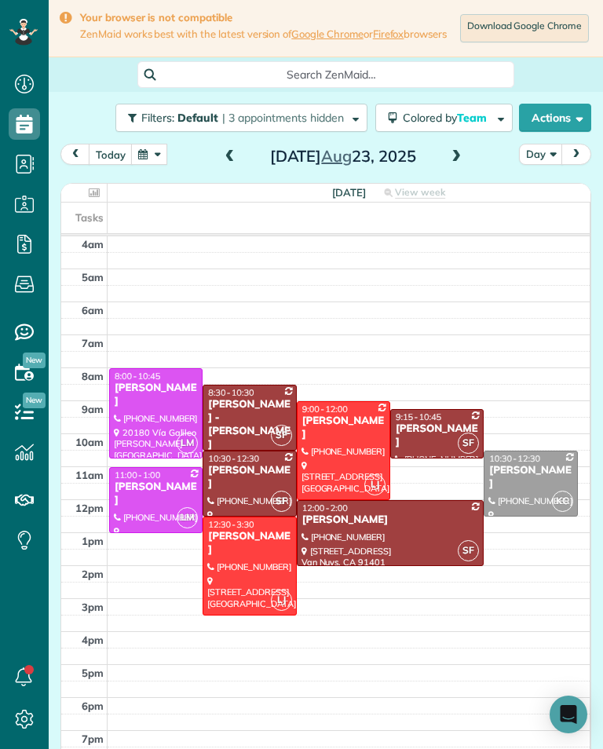
click at [234, 159] on span at bounding box center [229, 157] width 17 height 14
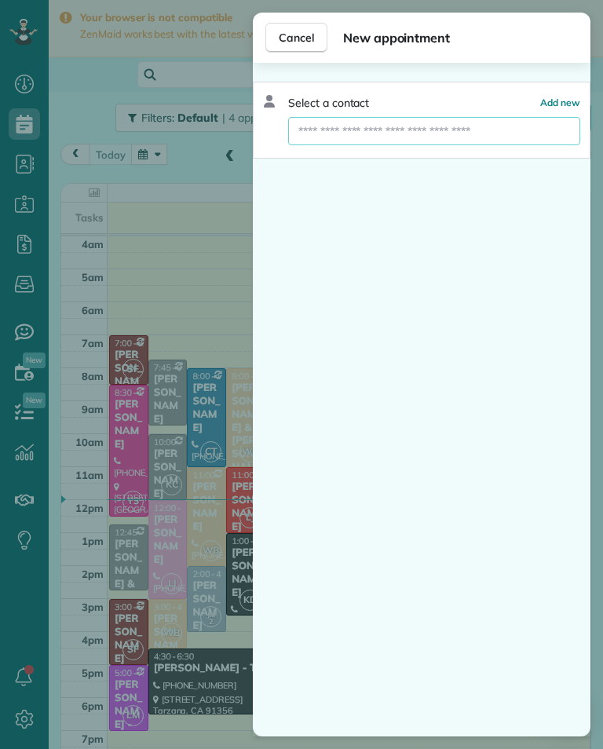
click at [526, 144] on input "text" at bounding box center [434, 131] width 292 height 28
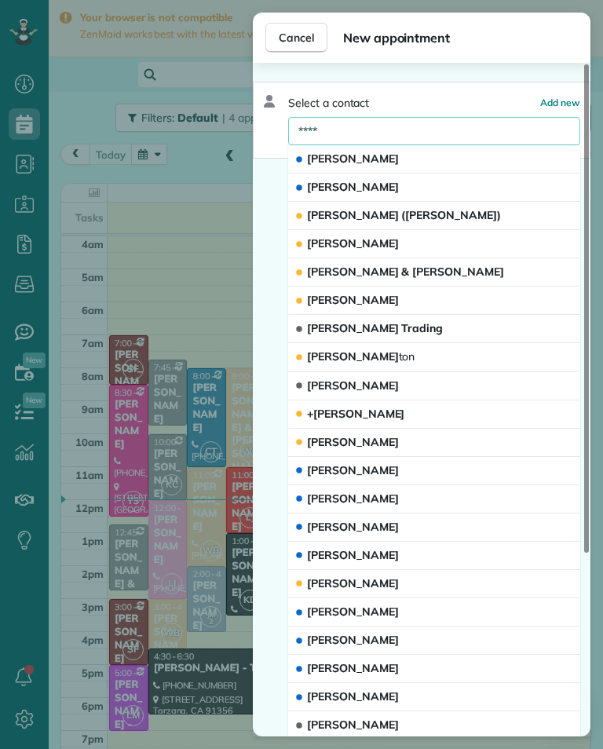
type input "****"
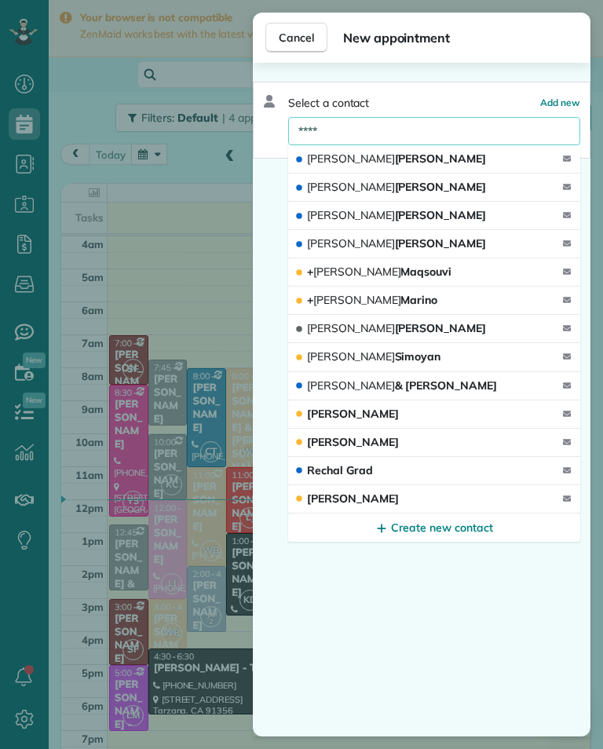
click at [436, 382] on button "[PERSON_NAME] & [PERSON_NAME]" at bounding box center [434, 386] width 292 height 28
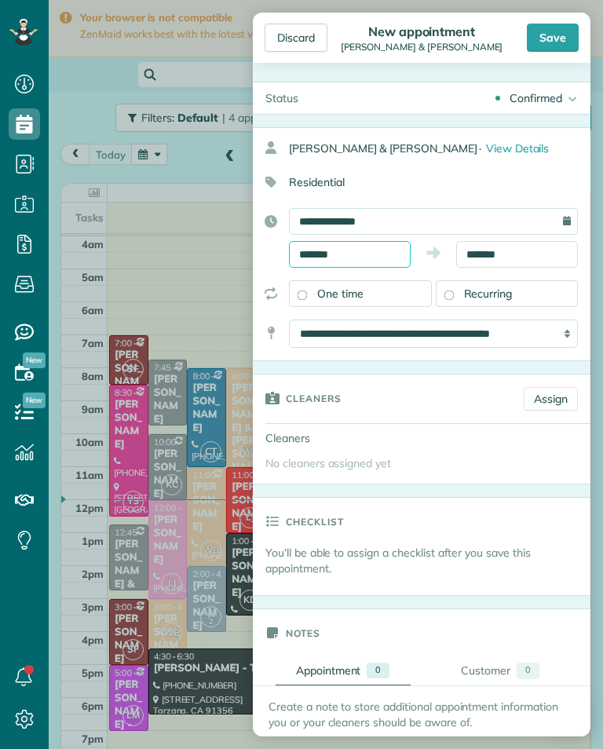
click at [376, 260] on body "Dashboard Scheduling Calendar View List View Dispatch View - Weekly scheduling …" at bounding box center [301, 374] width 603 height 749
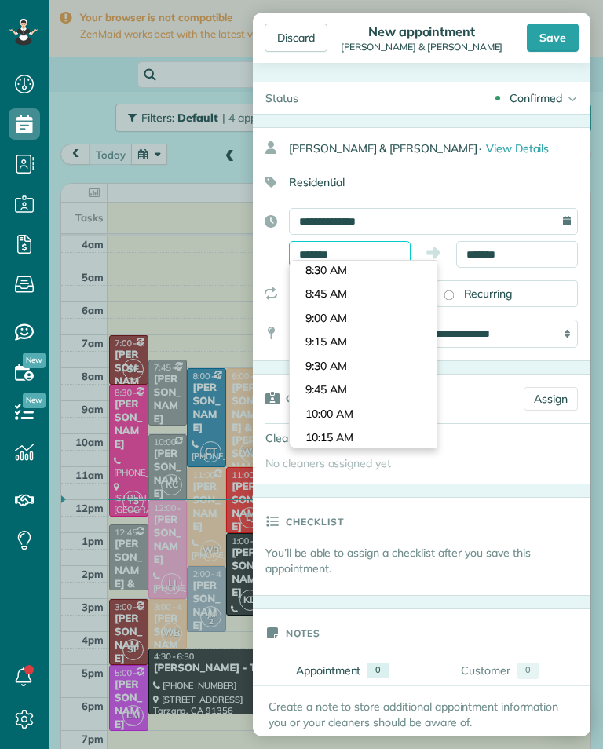
scroll to position [788, 0]
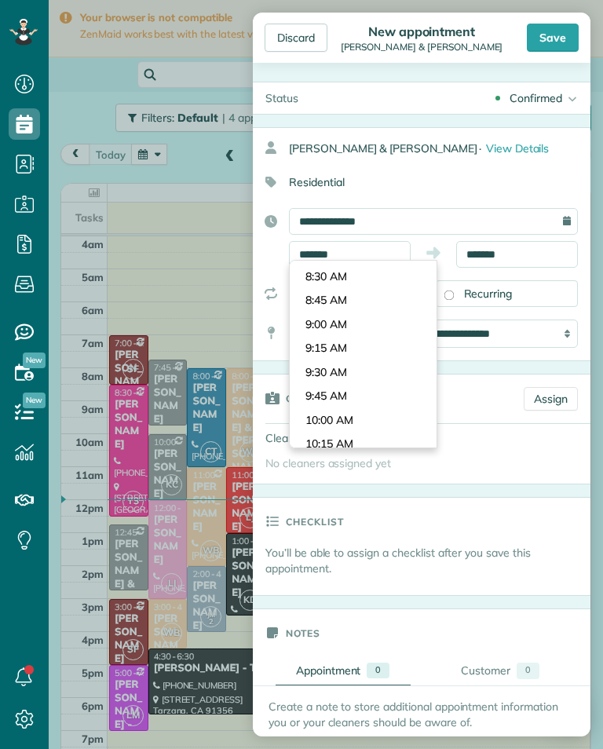
click at [367, 309] on body "Dashboard Scheduling Calendar View List View Dispatch View - Weekly scheduling …" at bounding box center [301, 374] width 603 height 749
type input "*******"
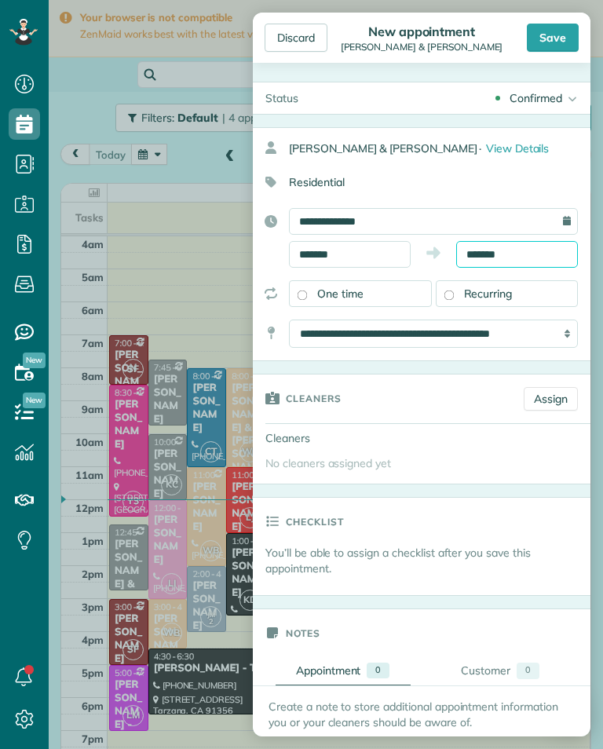
click at [528, 261] on body "Dashboard Scheduling Calendar View List View Dispatch View - Weekly scheduling …" at bounding box center [301, 374] width 603 height 749
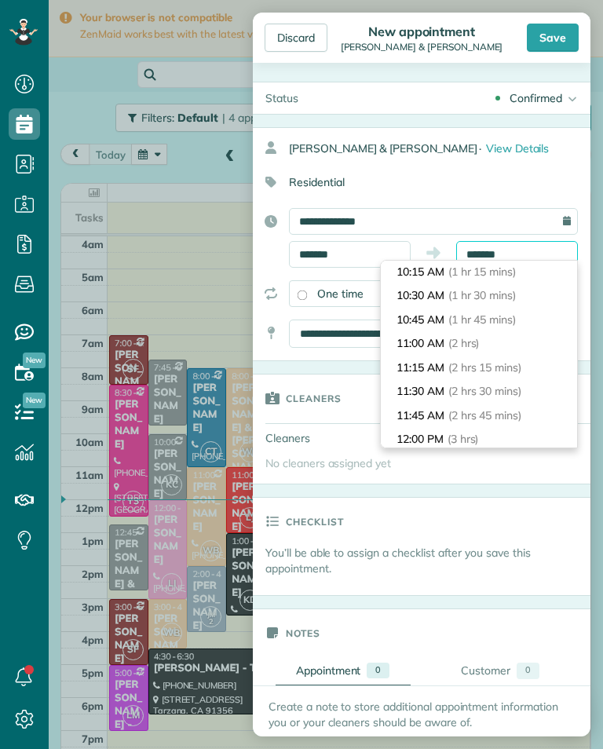
scroll to position [119, 0]
click at [508, 341] on li "11:00 AM (2 hrs)" at bounding box center [479, 345] width 196 height 24
type input "********"
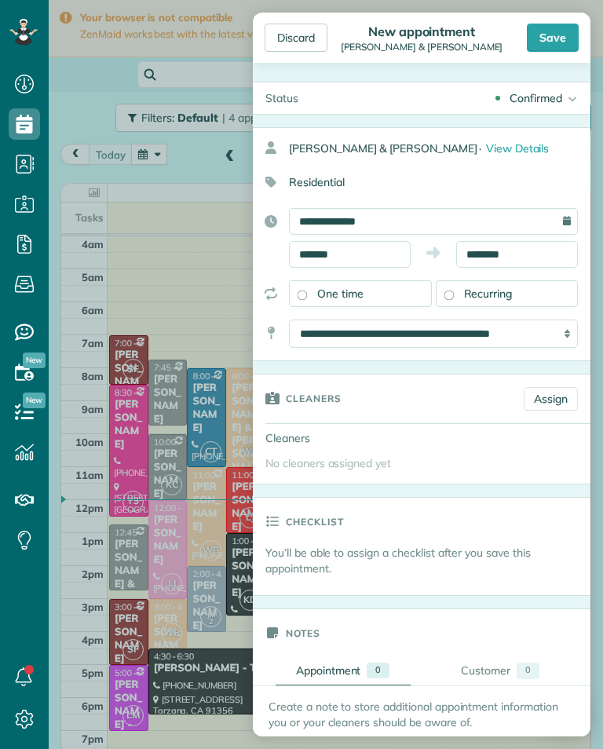
click at [559, 400] on link "Assign" at bounding box center [551, 399] width 54 height 24
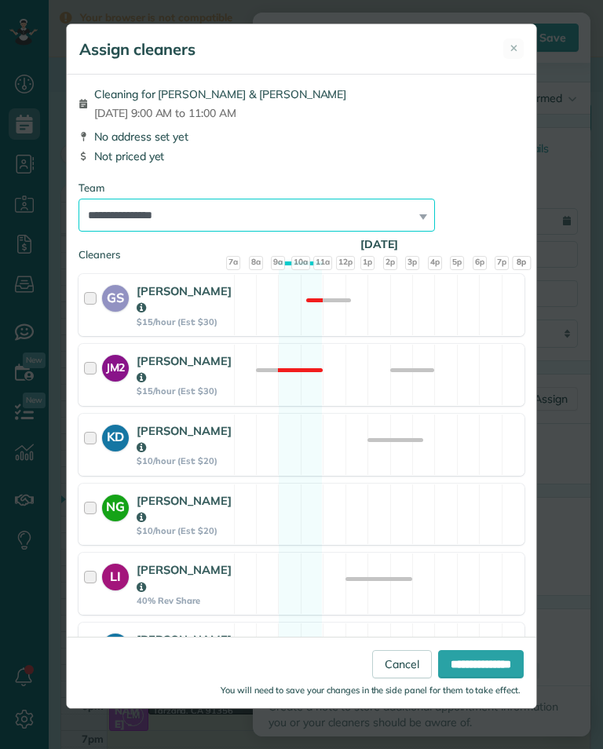
click at [390, 225] on select "**********" at bounding box center [257, 215] width 356 height 33
select select "**"
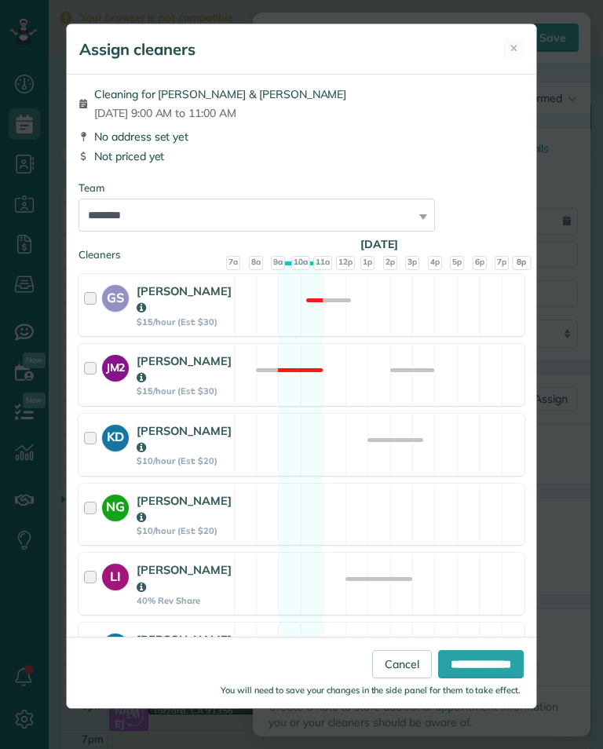
click at [479, 678] on input "**********" at bounding box center [481, 664] width 86 height 28
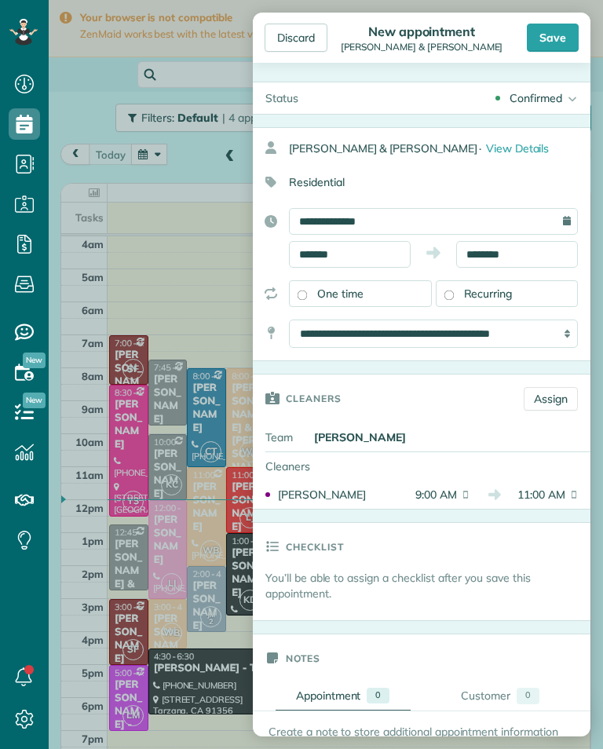
click at [521, 290] on div "Recurring" at bounding box center [507, 293] width 143 height 27
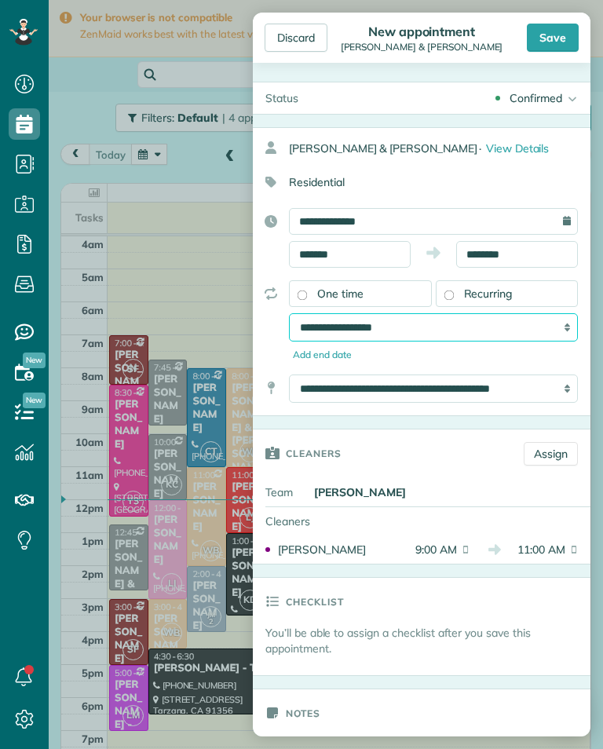
click at [539, 325] on select "**********" at bounding box center [433, 327] width 289 height 28
select select "**********"
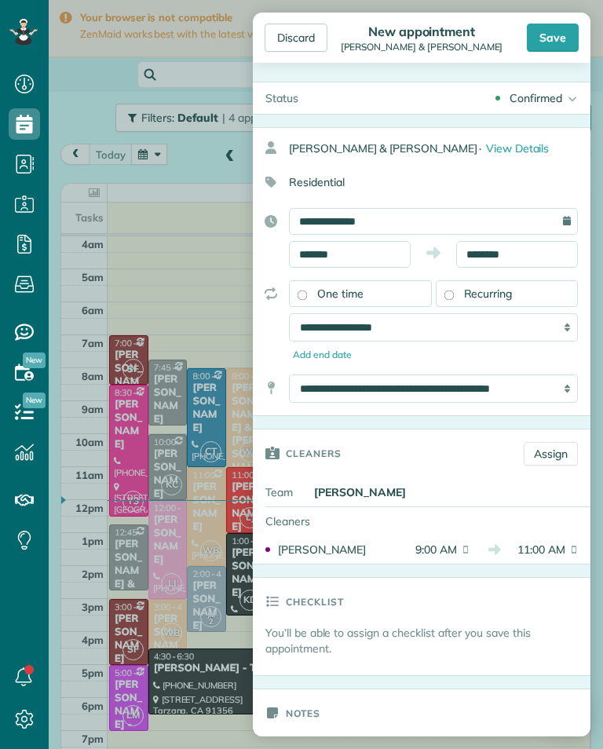
click at [564, 31] on div "Save" at bounding box center [553, 38] width 52 height 28
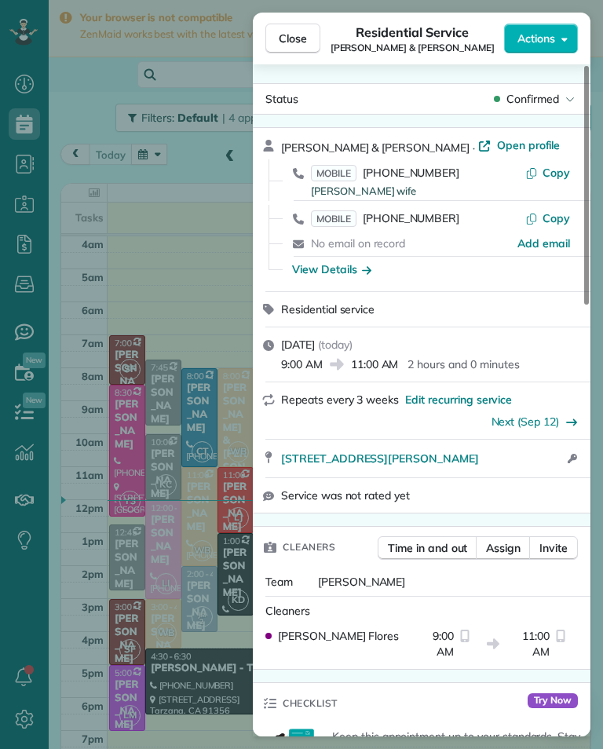
click at [187, 624] on div "Close Residential Service [PERSON_NAME] & [PERSON_NAME] Actions Status Confirme…" at bounding box center [301, 374] width 603 height 749
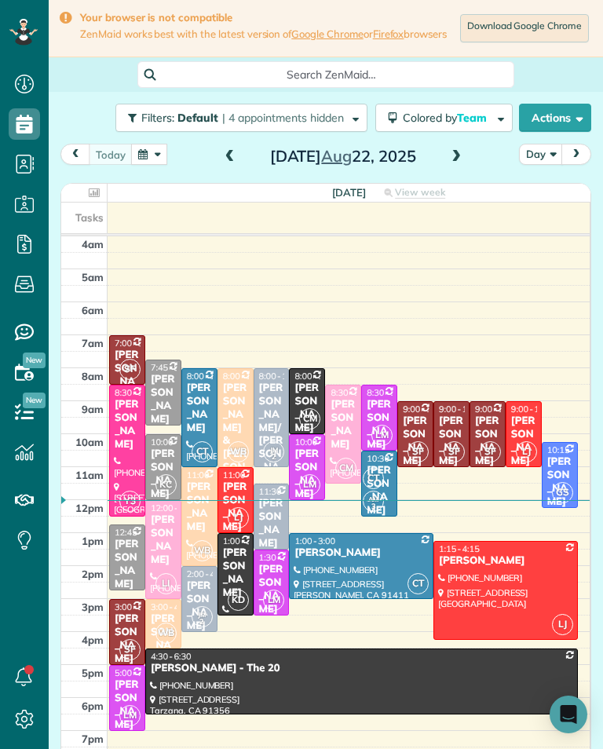
click at [459, 422] on div "[PERSON_NAME] & [PERSON_NAME]" at bounding box center [451, 474] width 27 height 119
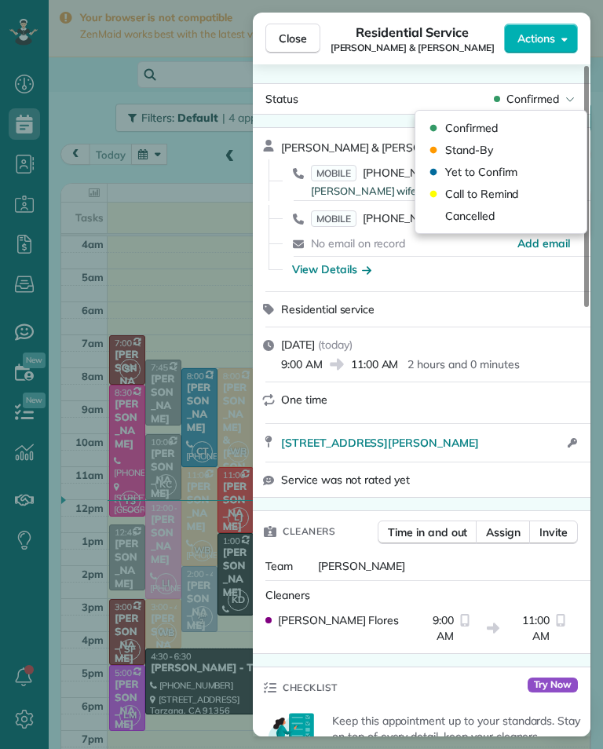
click at [503, 218] on div "Cancelled" at bounding box center [501, 216] width 159 height 22
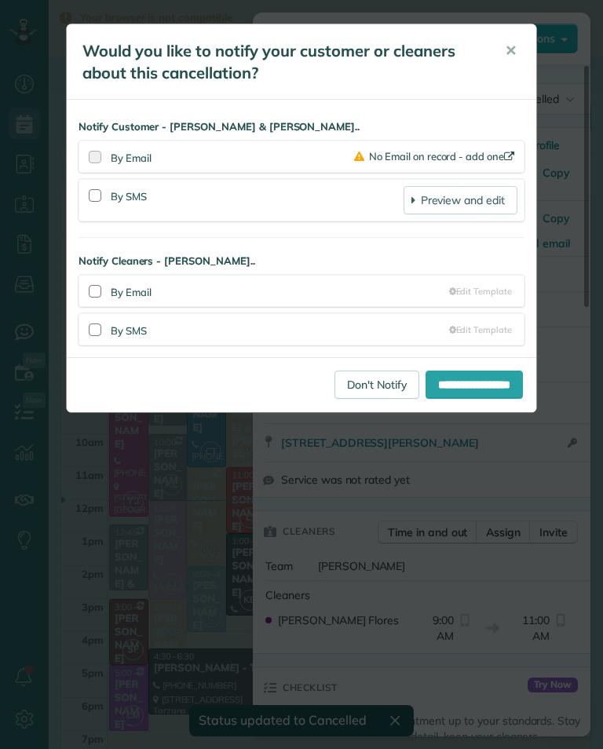
click at [343, 391] on link "Don't Notify" at bounding box center [377, 385] width 85 height 28
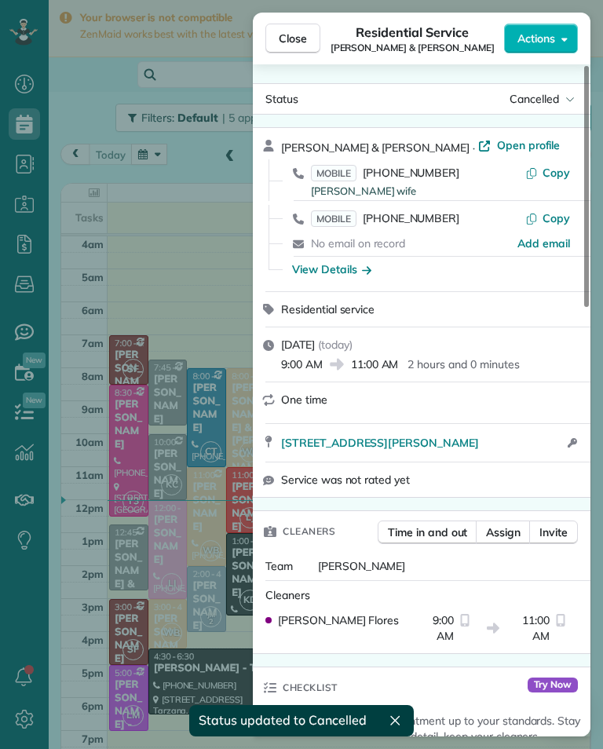
click at [214, 532] on div "Close Residential Service [PERSON_NAME] & [PERSON_NAME] Actions Status Cancelle…" at bounding box center [301, 374] width 603 height 749
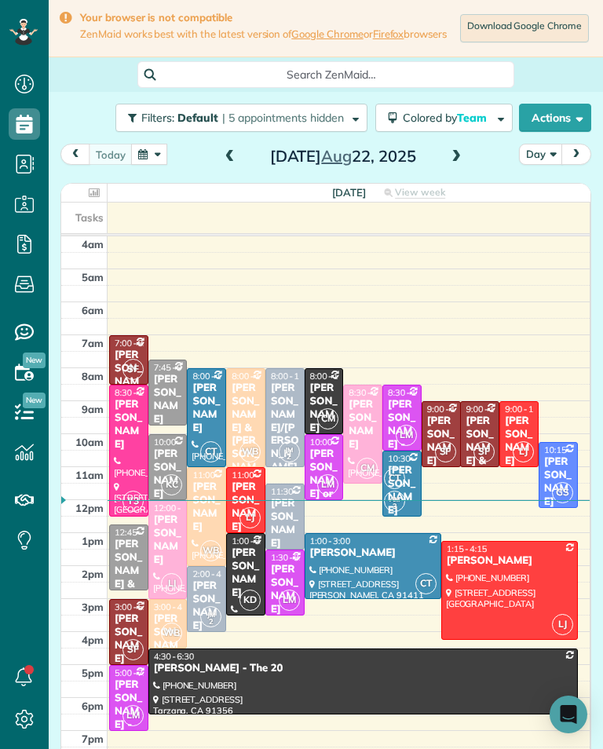
click at [474, 422] on div "[PERSON_NAME] & [PERSON_NAME]" at bounding box center [480, 468] width 30 height 106
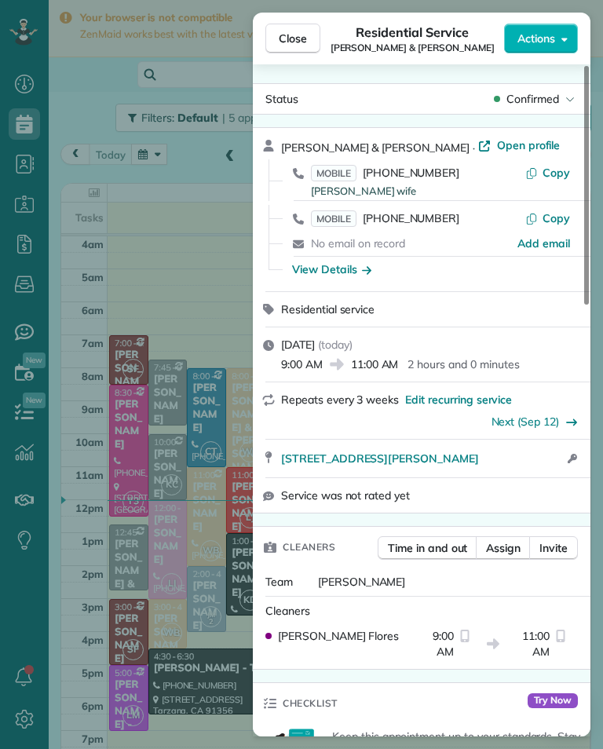
click at [188, 496] on div "Close Residential Service [PERSON_NAME] & [PERSON_NAME] Actions Status Confirme…" at bounding box center [301, 374] width 603 height 749
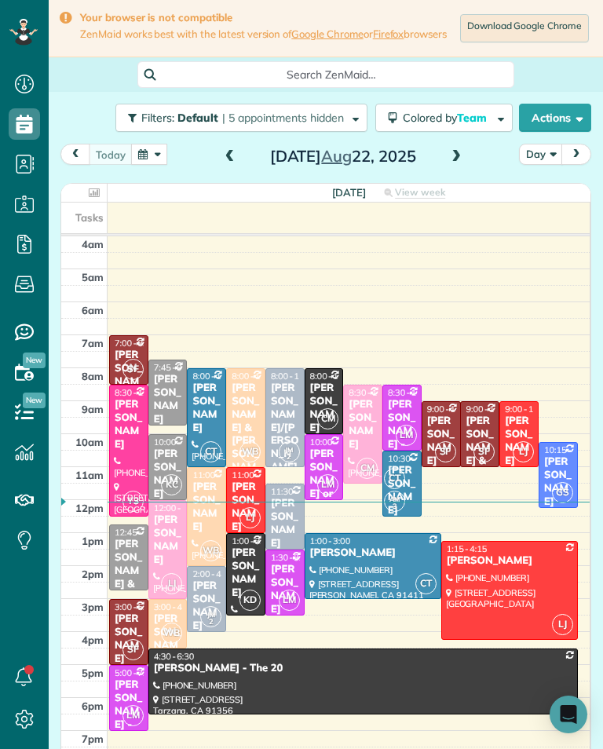
scroll to position [773, 49]
click at [453, 169] on span at bounding box center [456, 157] width 17 height 24
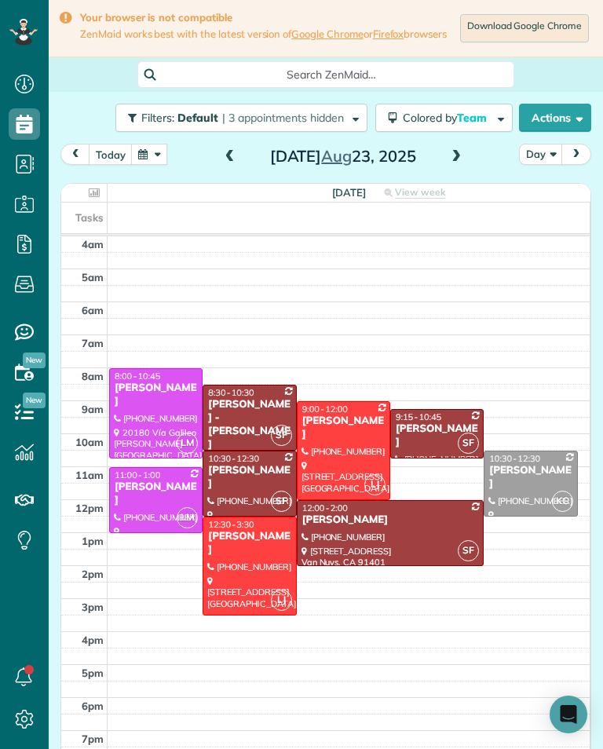
click at [221, 159] on span at bounding box center [229, 157] width 17 height 14
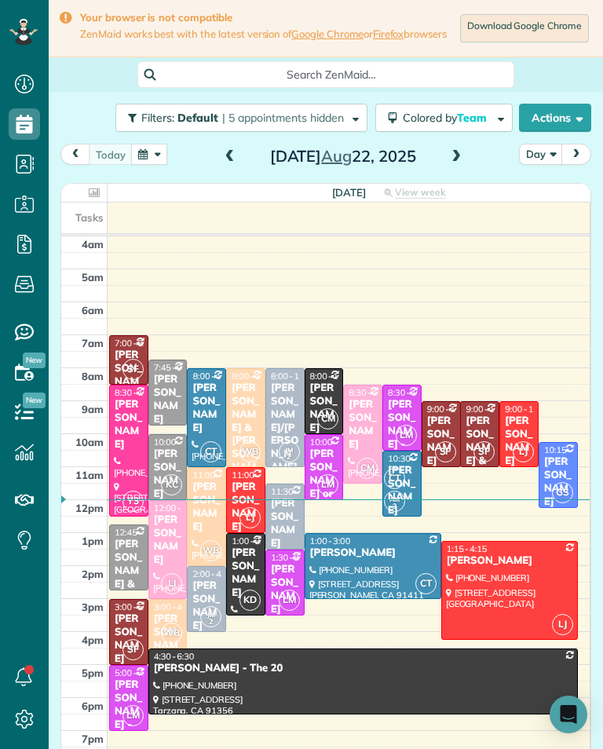
click at [484, 427] on div "[PERSON_NAME] & [PERSON_NAME]" at bounding box center [480, 468] width 30 height 106
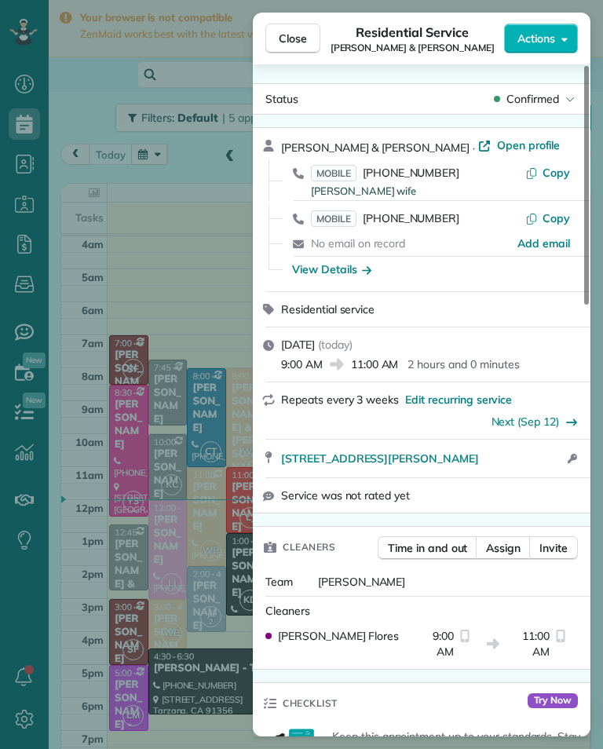
click at [208, 523] on div "Close Residential Service [PERSON_NAME] & [PERSON_NAME] Actions Status Confirme…" at bounding box center [301, 374] width 603 height 749
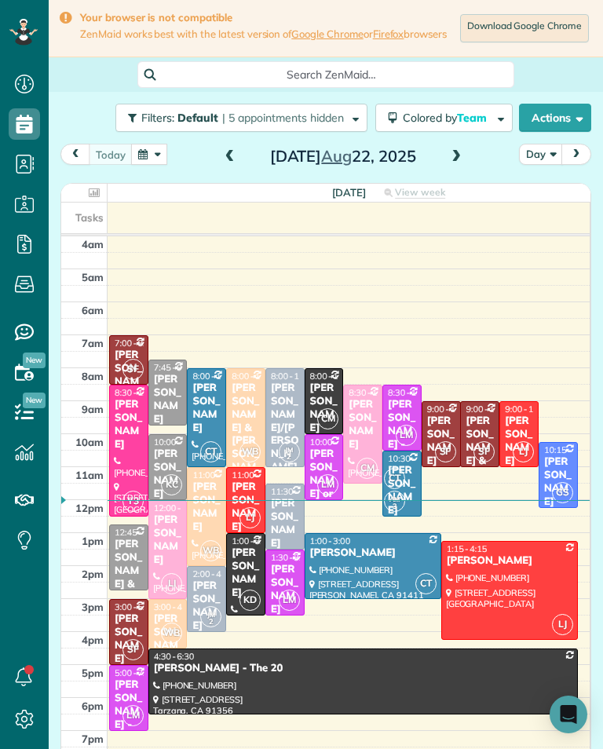
scroll to position [773, 49]
click at [159, 165] on button "button" at bounding box center [149, 154] width 36 height 21
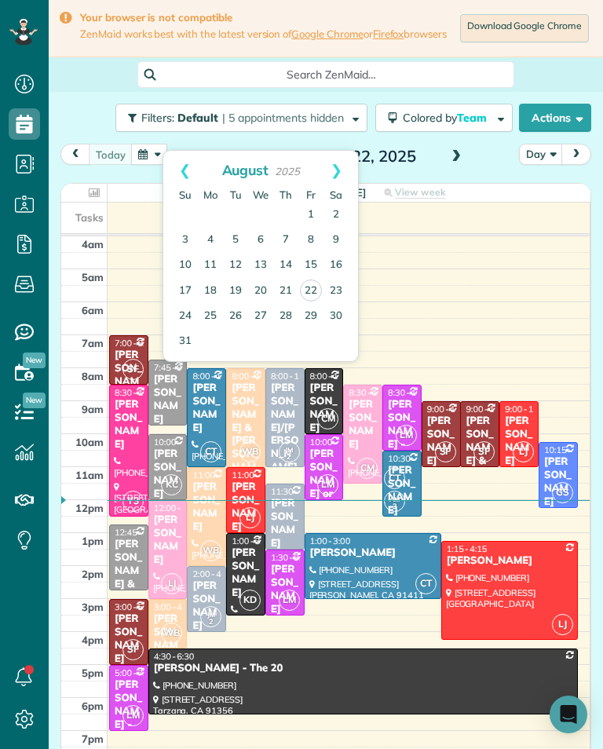
click at [214, 314] on link "25" at bounding box center [210, 316] width 25 height 25
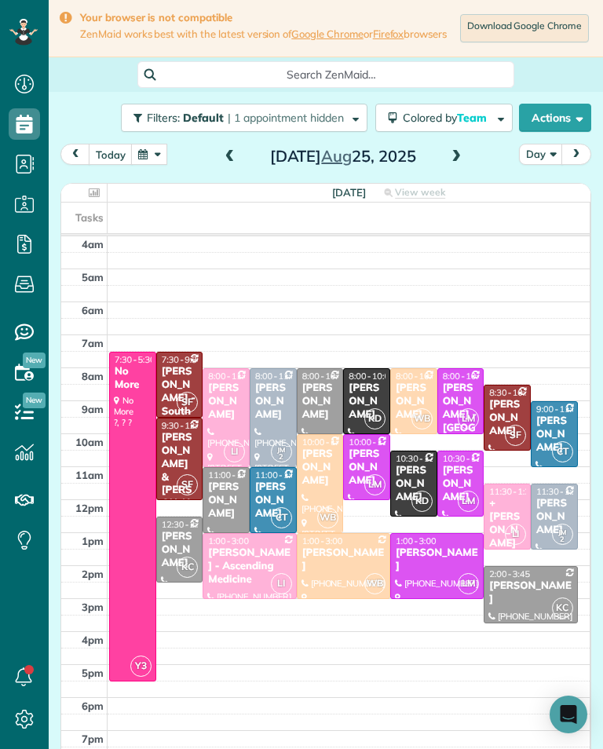
click at [164, 154] on button "button" at bounding box center [149, 154] width 36 height 21
click at [148, 157] on button "button" at bounding box center [149, 154] width 36 height 21
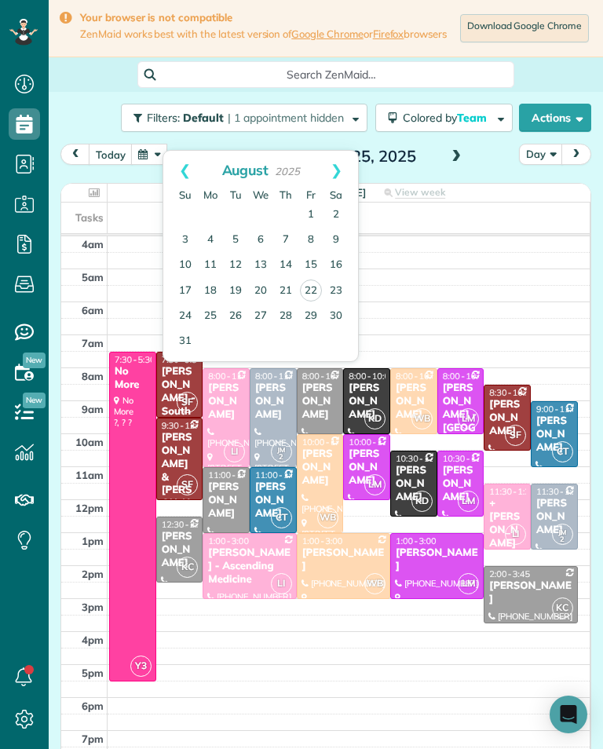
click at [344, 318] on link "30" at bounding box center [336, 316] width 25 height 25
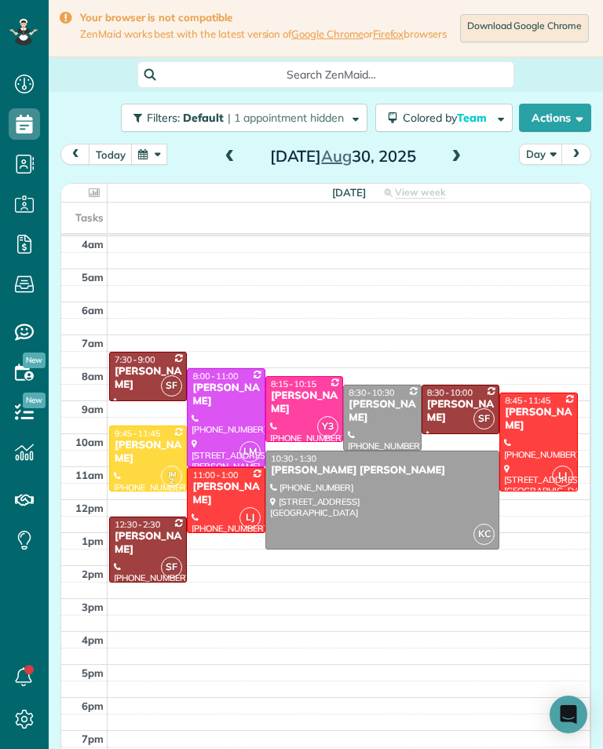
click at [163, 165] on button "button" at bounding box center [149, 154] width 36 height 21
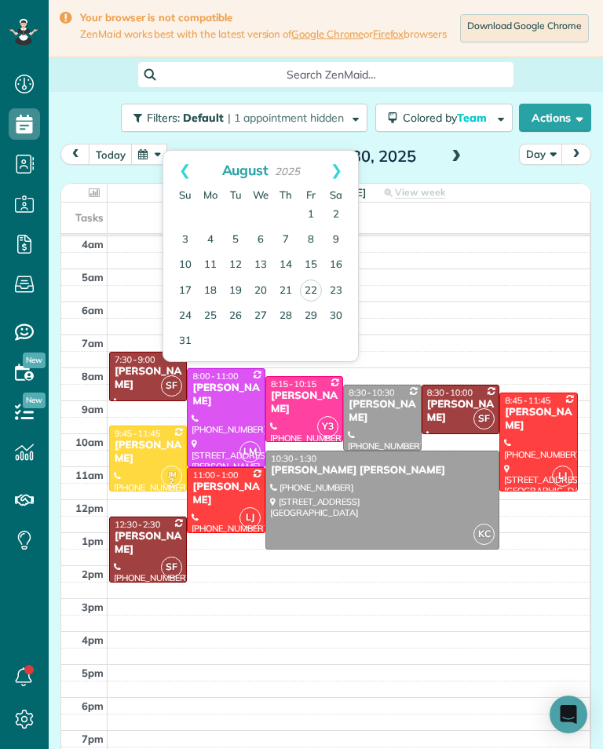
click at [343, 294] on link "23" at bounding box center [336, 291] width 25 height 25
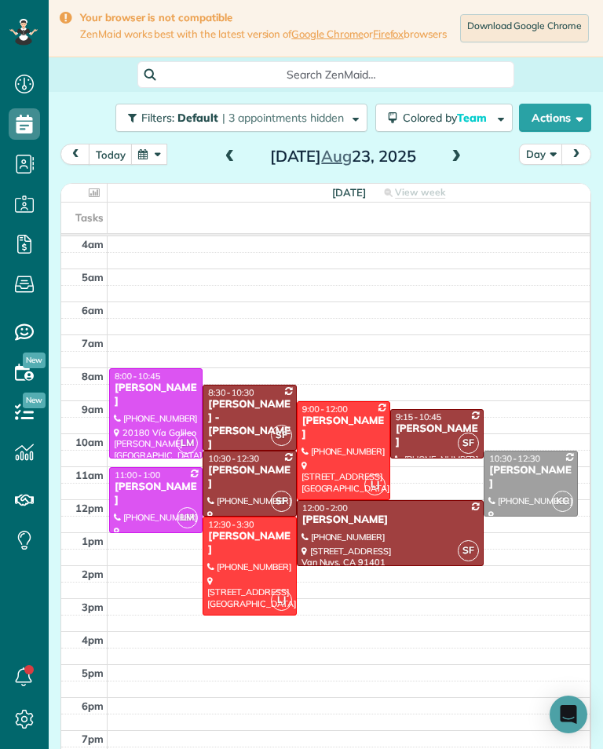
click at [267, 553] on div at bounding box center [249, 565] width 92 height 97
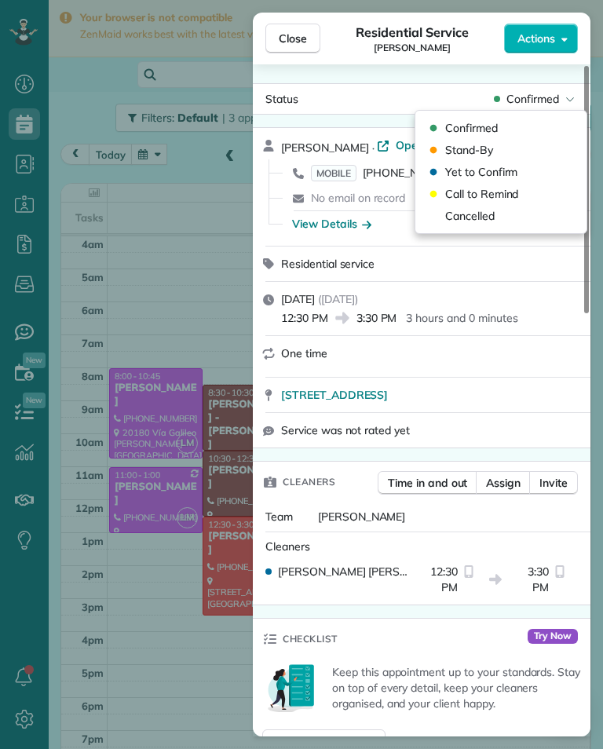
click at [495, 218] on div "Cancelled" at bounding box center [501, 216] width 159 height 22
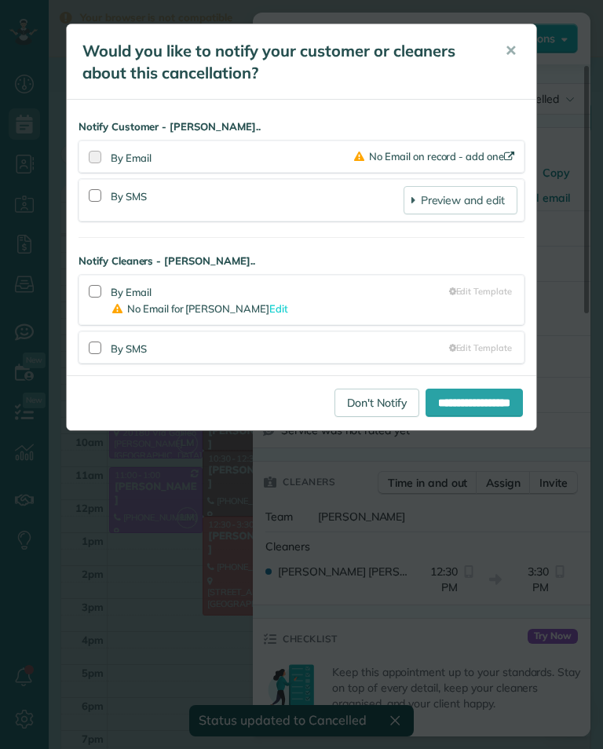
click at [338, 404] on link "Don't Notify" at bounding box center [377, 403] width 85 height 28
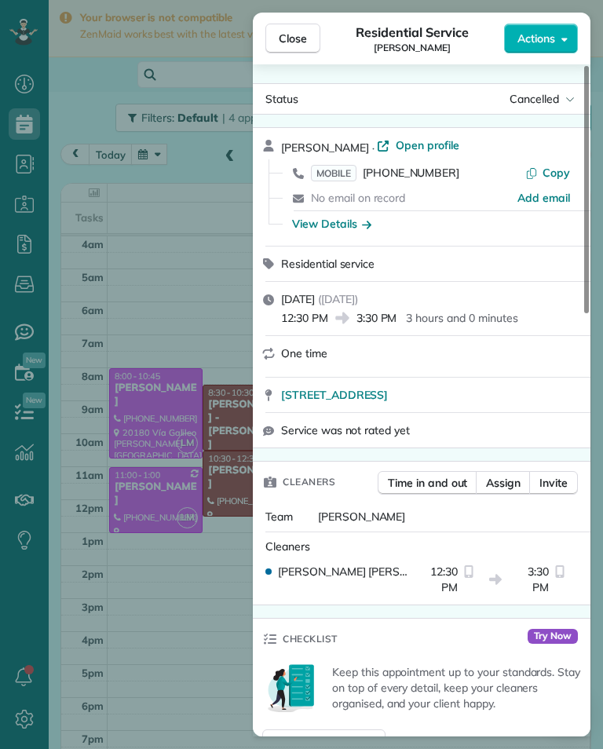
click at [219, 667] on div "Close Residential Service Nara Gabuchian Actions Status Cancelled [PERSON_NAME]…" at bounding box center [301, 374] width 603 height 749
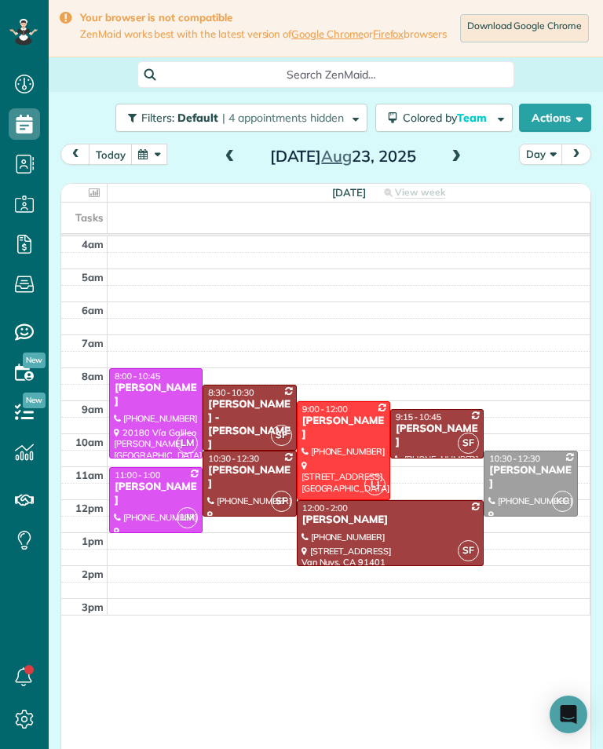
scroll to position [773, 49]
click at [132, 165] on button "button" at bounding box center [149, 154] width 36 height 21
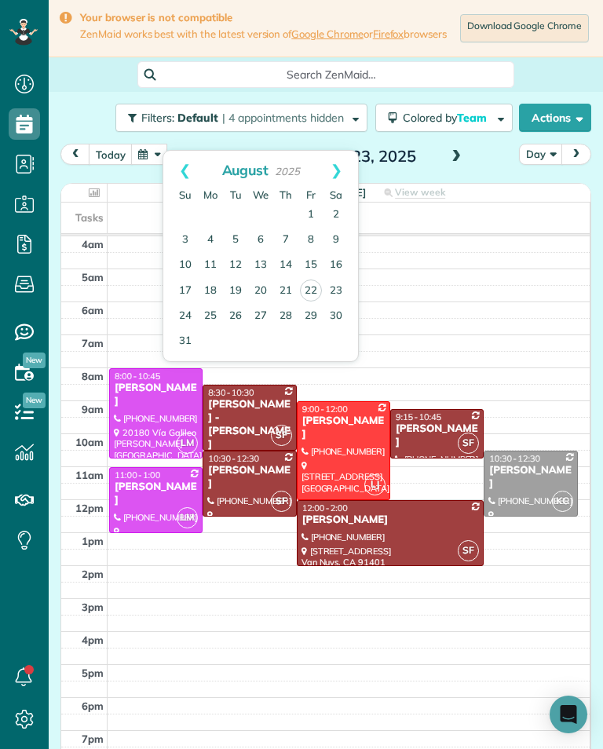
click at [231, 317] on link "26" at bounding box center [235, 316] width 25 height 25
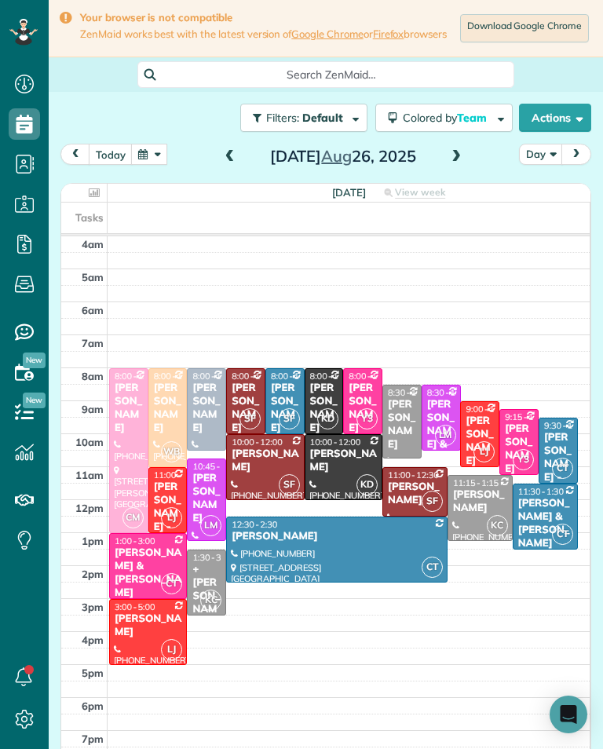
click at [164, 430] on div at bounding box center [168, 417] width 38 height 97
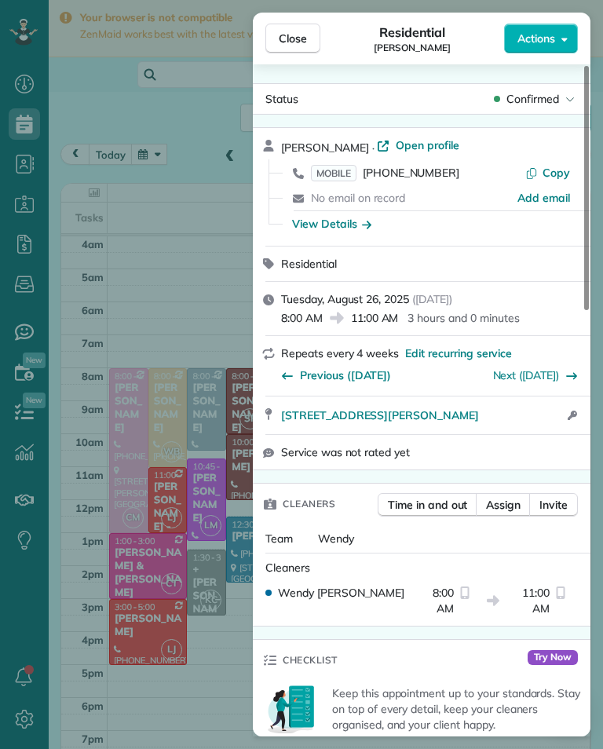
click at [133, 435] on div "Close Residential [PERSON_NAME] Actions Status Confirmed [PERSON_NAME] · Open p…" at bounding box center [301, 374] width 603 height 749
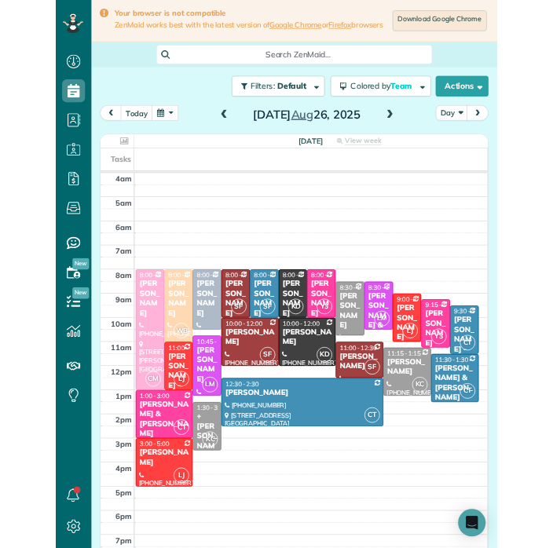
scroll to position [773, 49]
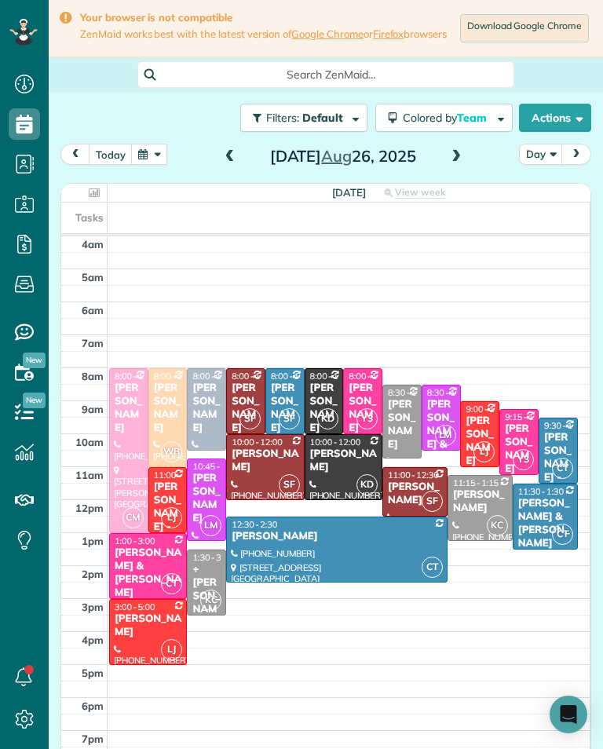
click at [112, 156] on button "today" at bounding box center [111, 154] width 44 height 21
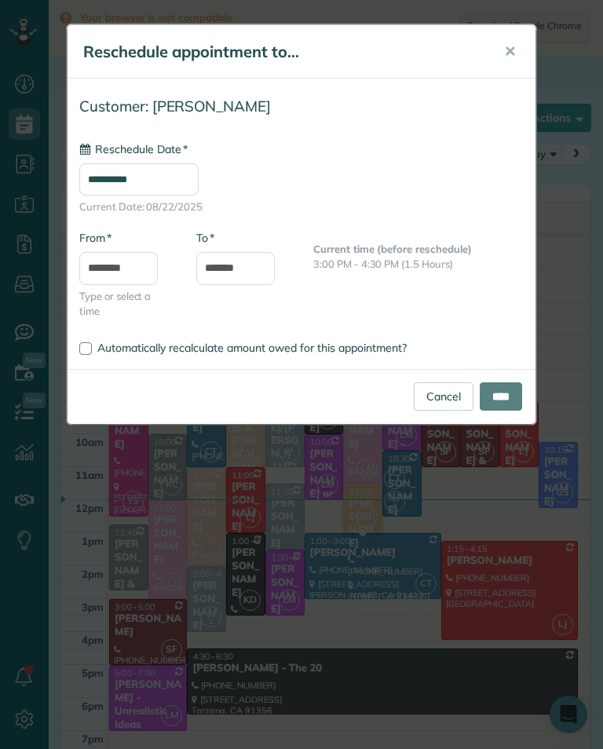
click at [199, 188] on input "**********" at bounding box center [138, 179] width 119 height 32
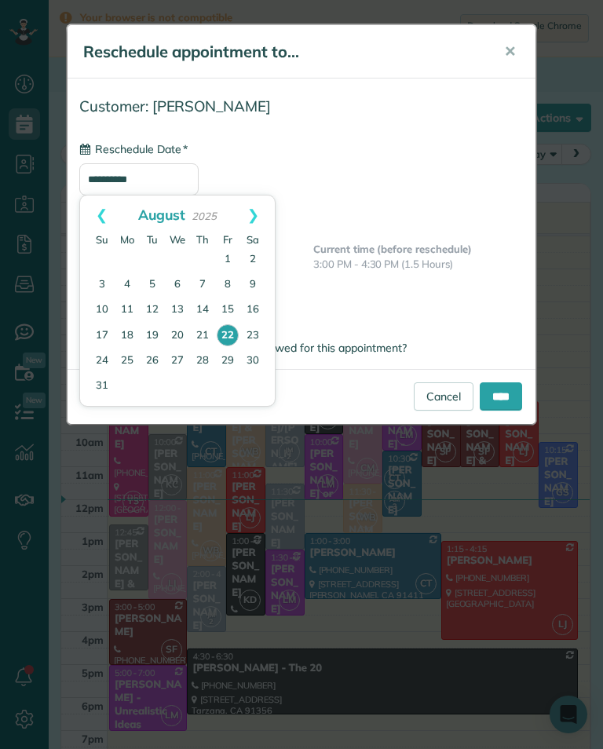
click at [155, 358] on link "26" at bounding box center [152, 361] width 25 height 25
type input "**********"
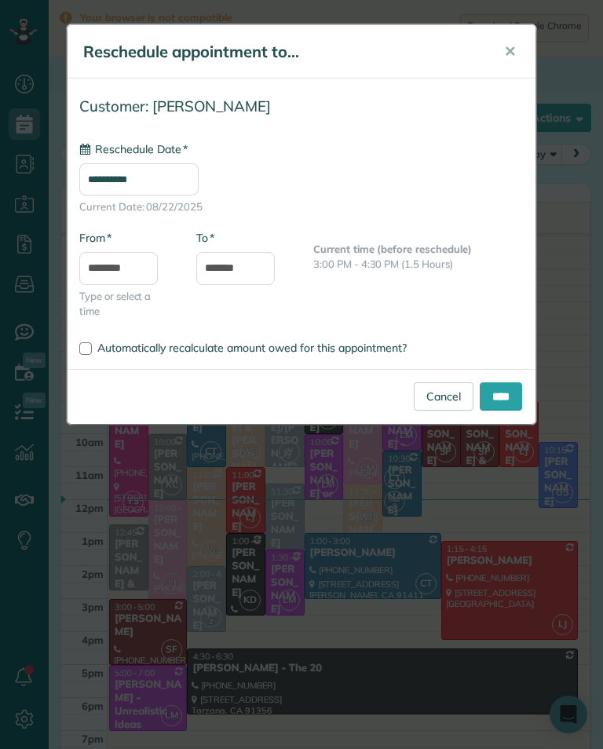
click at [514, 398] on input "****" at bounding box center [501, 396] width 42 height 28
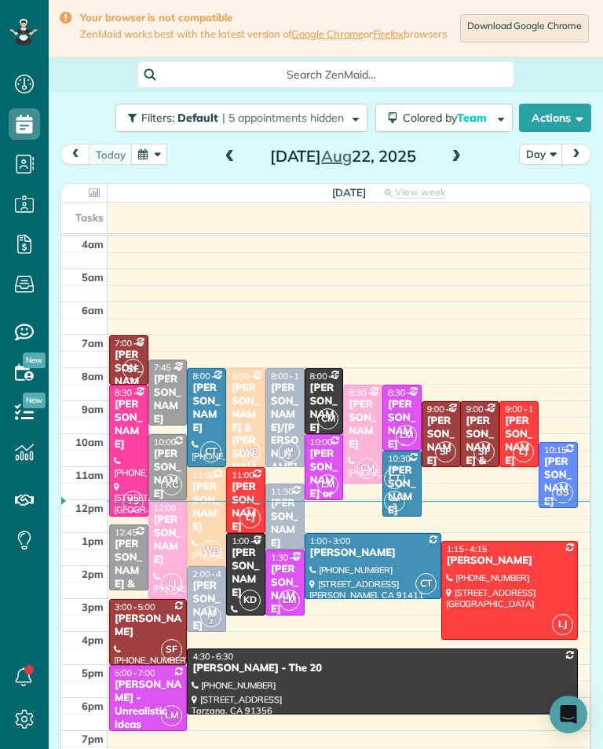
click at [462, 162] on span at bounding box center [456, 157] width 17 height 14
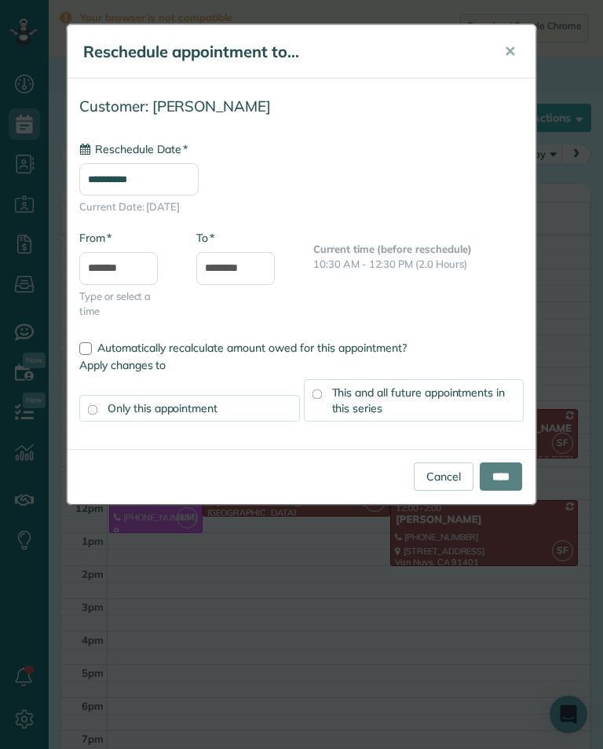
click at [532, 488] on div "Cancel ****" at bounding box center [302, 476] width 468 height 55
type input "**********"
click at [519, 470] on input "****" at bounding box center [501, 476] width 42 height 28
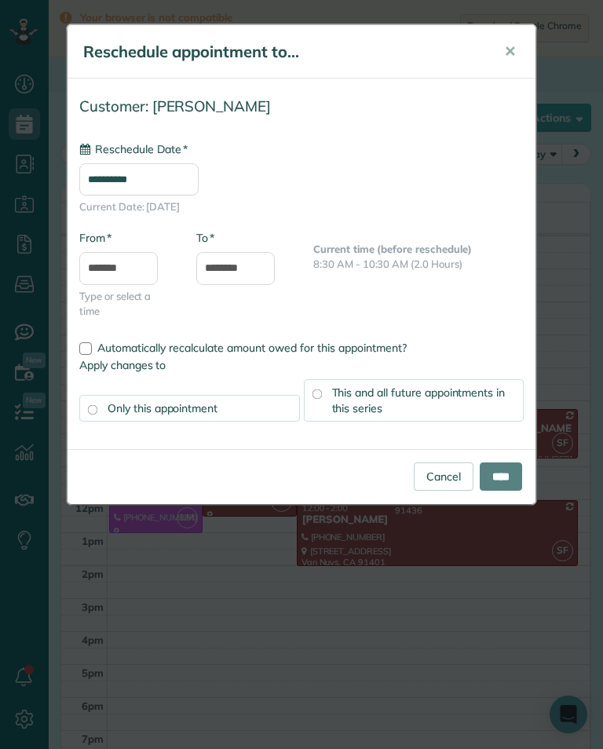
type input "**********"
click at [521, 473] on input "****" at bounding box center [501, 476] width 42 height 28
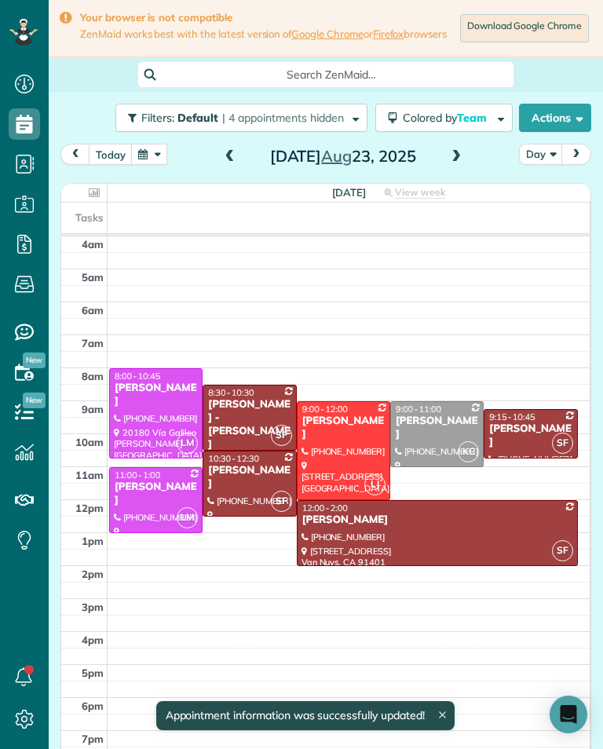
click at [159, 155] on button "button" at bounding box center [149, 154] width 36 height 21
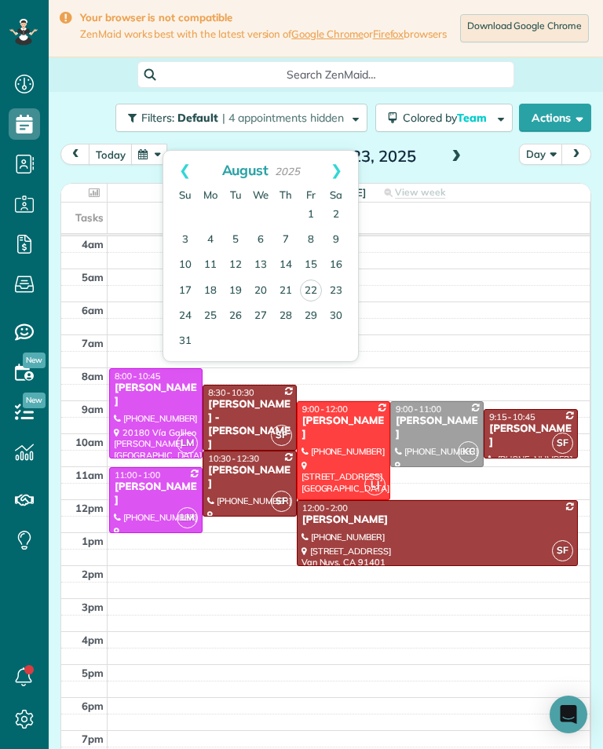
click at [338, 235] on link "9" at bounding box center [336, 240] width 25 height 25
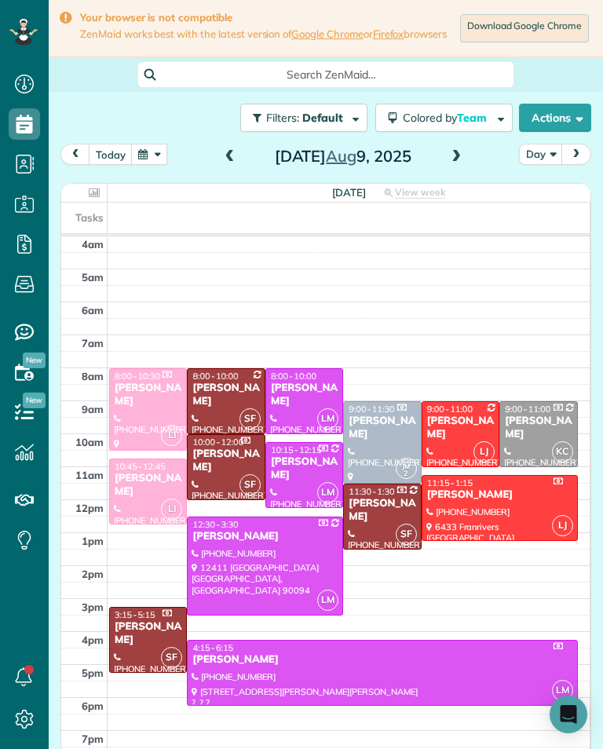
click at [499, 509] on div at bounding box center [499, 508] width 155 height 64
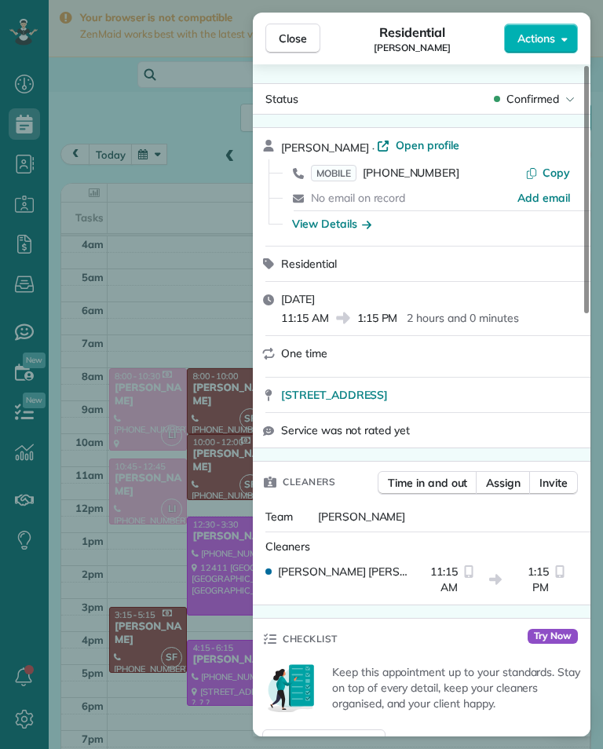
click at [431, 178] on span "[PHONE_NUMBER]" at bounding box center [411, 173] width 97 height 14
click at [155, 178] on div "Close Residential [PERSON_NAME] Actions Status Confirmed [PERSON_NAME] · Open p…" at bounding box center [301, 374] width 603 height 749
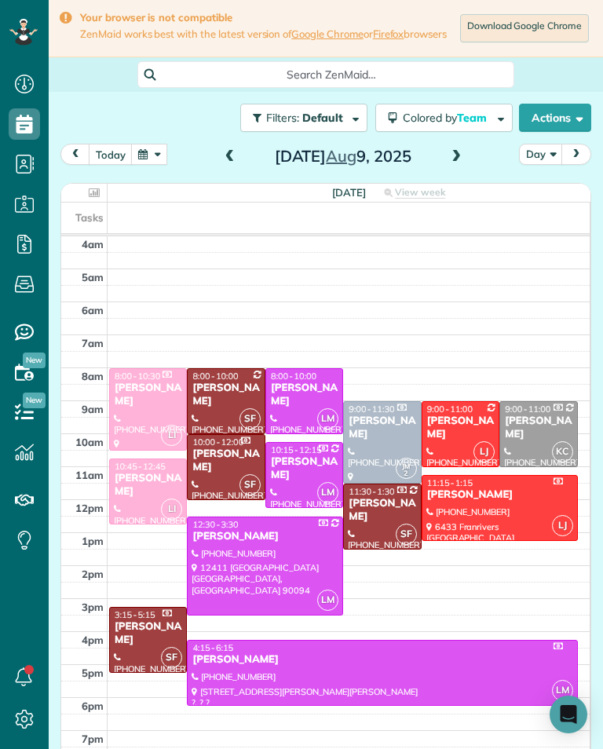
click at [475, 415] on div "9:00 - 11:00" at bounding box center [460, 409] width 68 height 11
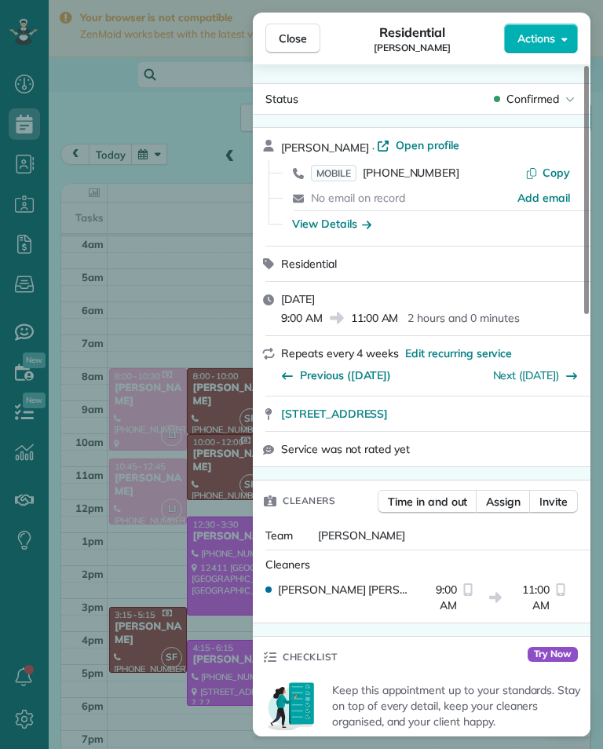
click at [116, 174] on div "Close Residential [PERSON_NAME] Actions Status Confirmed [PERSON_NAME] · Open p…" at bounding box center [301, 374] width 603 height 749
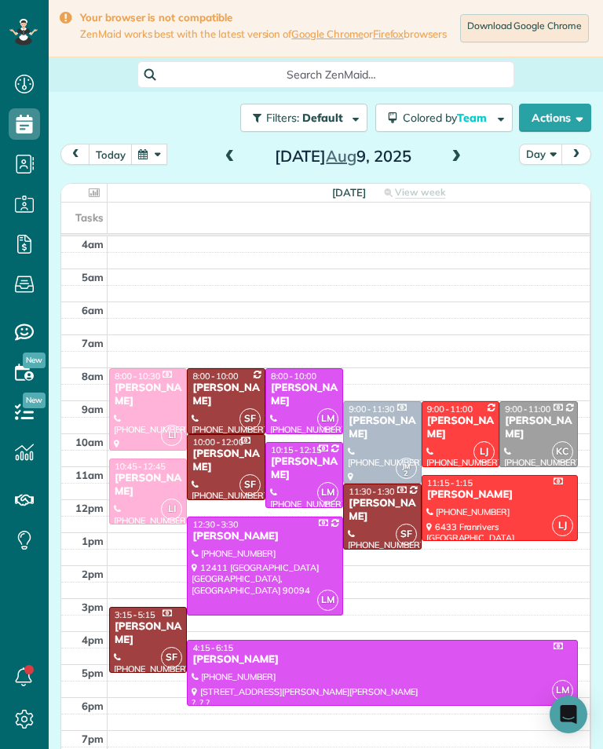
click at [146, 155] on button "button" at bounding box center [149, 154] width 36 height 21
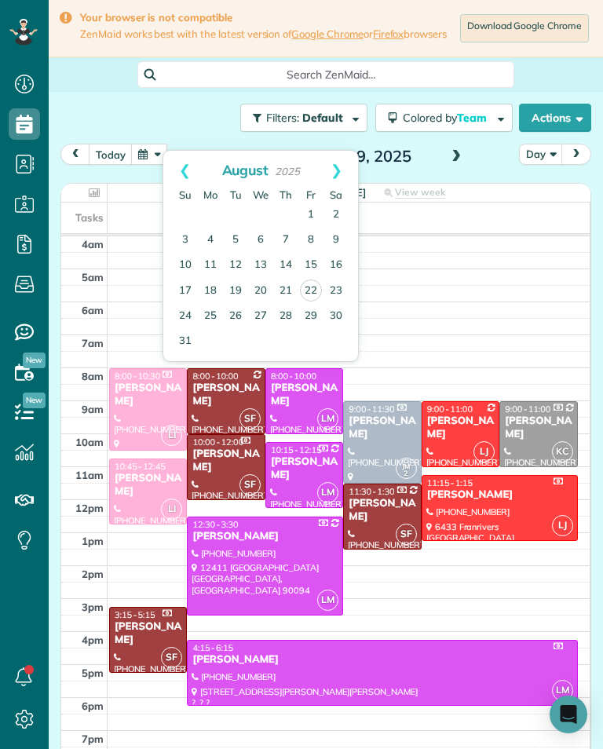
click at [347, 210] on link "2" at bounding box center [336, 215] width 25 height 25
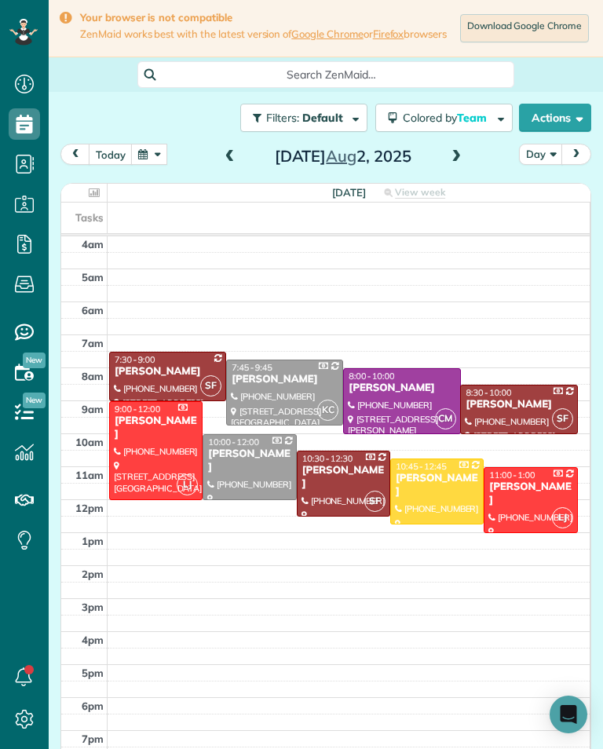
click at [147, 165] on button "button" at bounding box center [149, 154] width 36 height 21
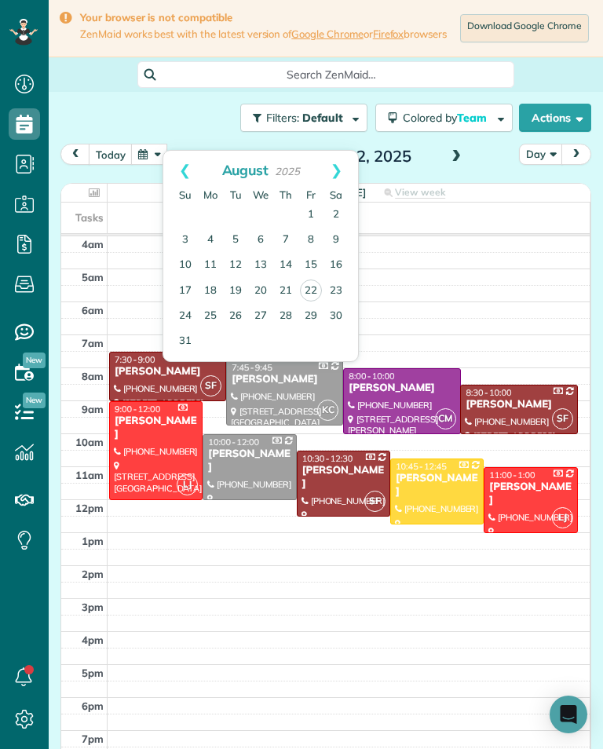
click at [171, 158] on link "Prev" at bounding box center [184, 170] width 43 height 39
click at [349, 294] on link "26" at bounding box center [336, 290] width 25 height 25
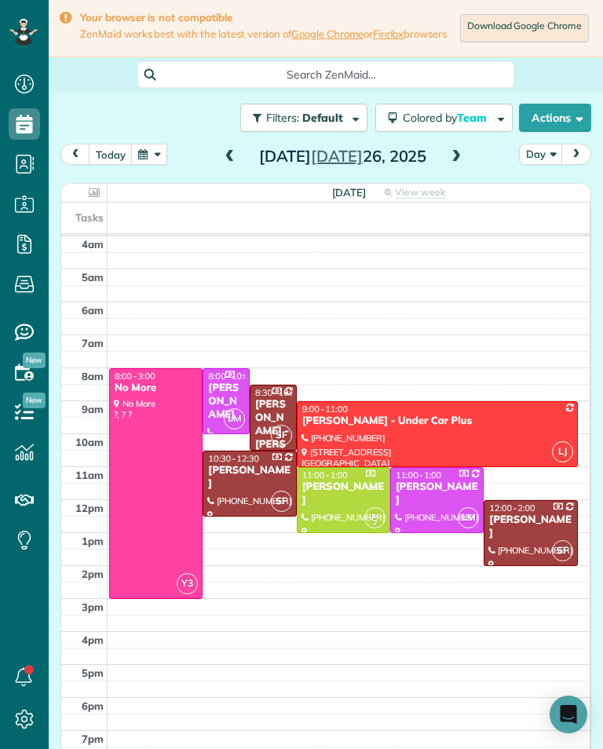
click at [349, 506] on div at bounding box center [344, 500] width 92 height 64
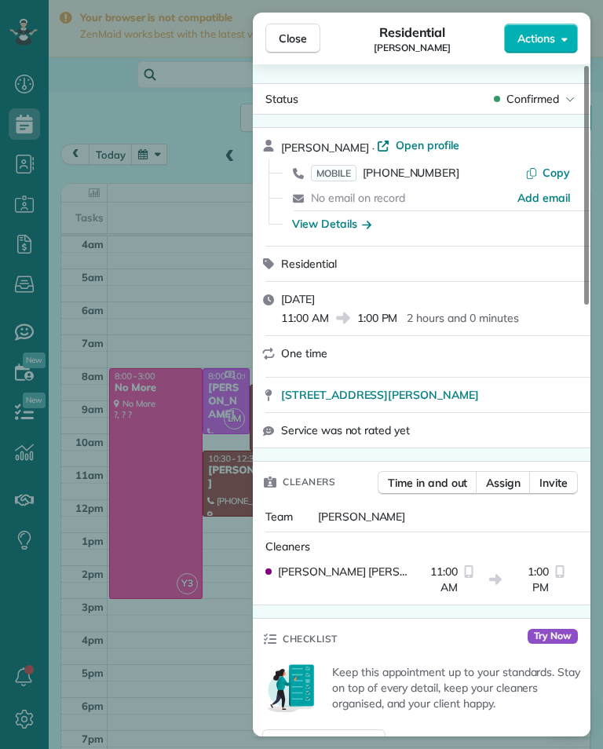
click at [456, 177] on div "MOBILE [PHONE_NUMBER]" at bounding box center [418, 173] width 214 height 16
click at [430, 177] on span "[PHONE_NUMBER]" at bounding box center [411, 173] width 97 height 14
click at [140, 152] on div "Close Residential [PERSON_NAME] Actions Status Confirmed [PERSON_NAME] · Open p…" at bounding box center [301, 374] width 603 height 749
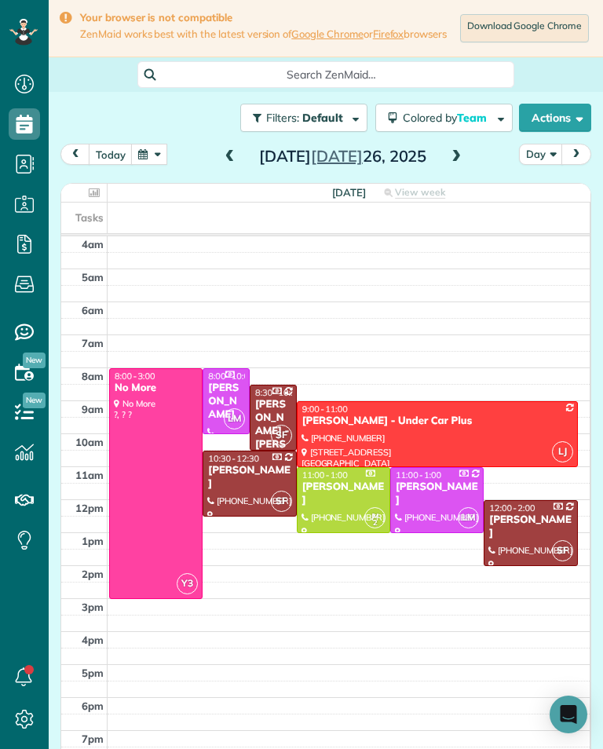
click at [236, 403] on div "[PERSON_NAME]" at bounding box center [226, 402] width 38 height 40
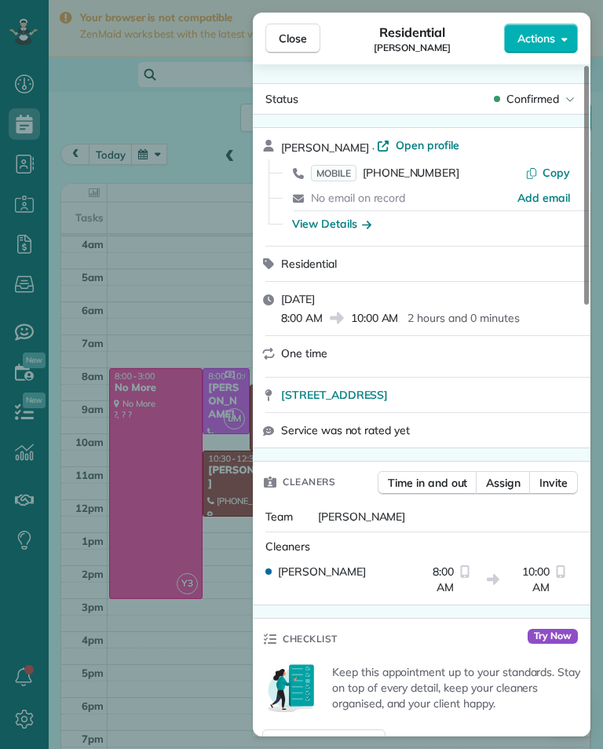
click at [430, 175] on span "[PHONE_NUMBER]" at bounding box center [411, 173] width 97 height 14
click at [302, 38] on span "Close" at bounding box center [293, 39] width 28 height 16
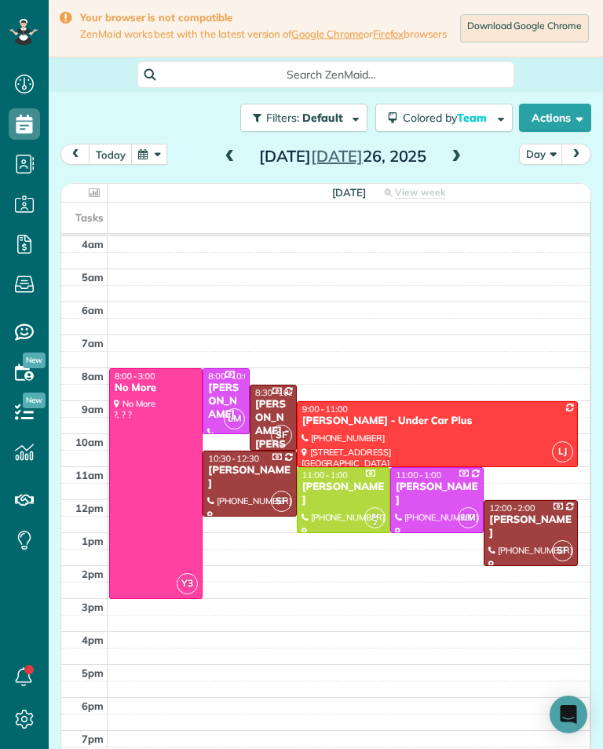
click at [151, 162] on button "button" at bounding box center [149, 154] width 36 height 21
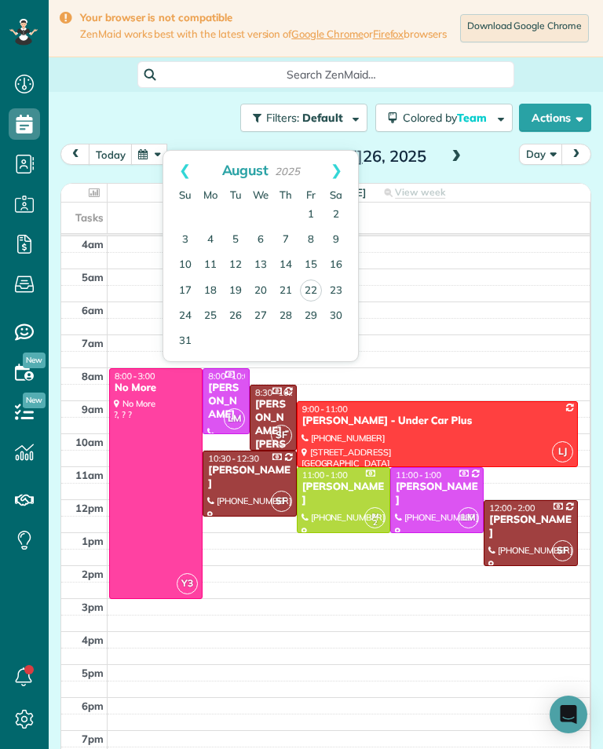
click at [177, 174] on link "Prev" at bounding box center [184, 170] width 43 height 39
click at [344, 232] on link "12" at bounding box center [336, 240] width 25 height 25
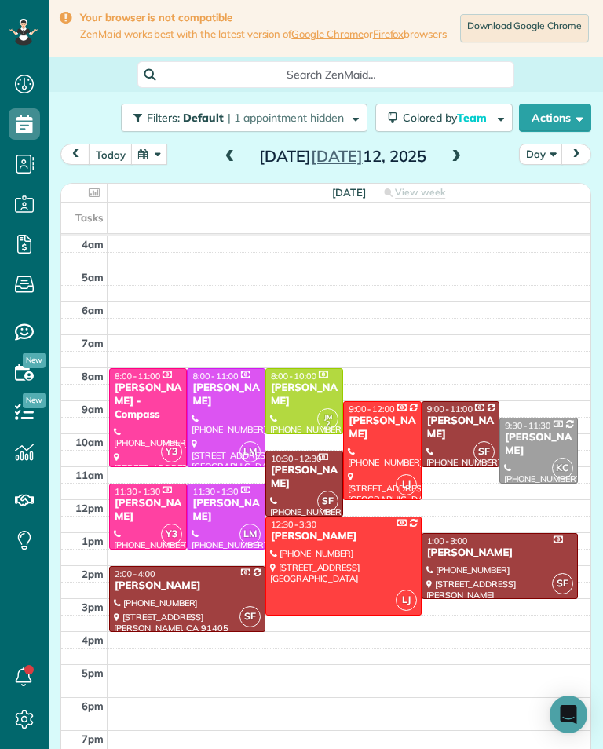
click at [320, 392] on div "[PERSON_NAME]" at bounding box center [304, 395] width 68 height 27
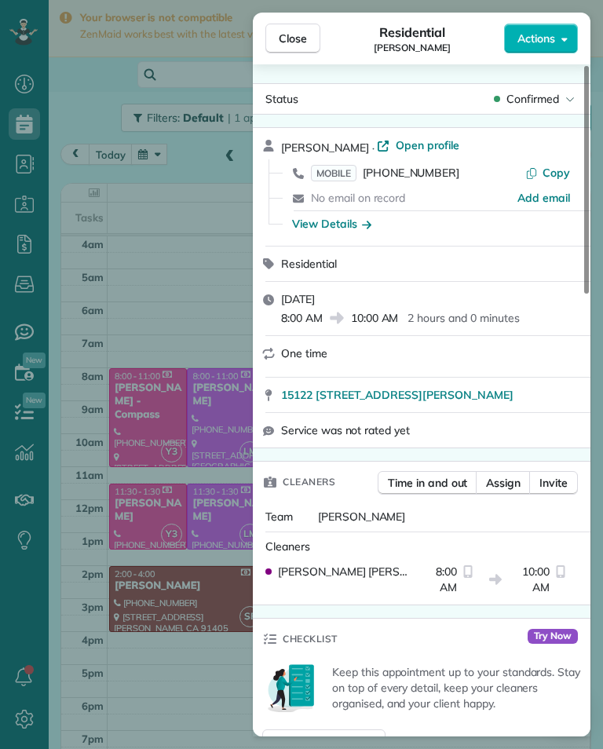
click at [437, 178] on span "[PHONE_NUMBER]" at bounding box center [411, 173] width 97 height 14
click at [114, 502] on div "Close Residential [PERSON_NAME] Actions Status Confirmed [PERSON_NAME] · Open p…" at bounding box center [301, 374] width 603 height 749
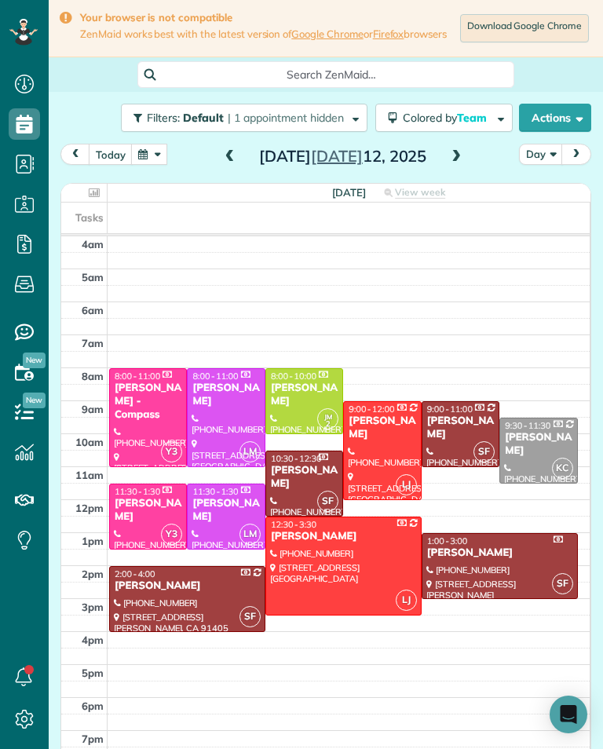
click at [122, 497] on span "11:30 - 1:30" at bounding box center [138, 491] width 46 height 11
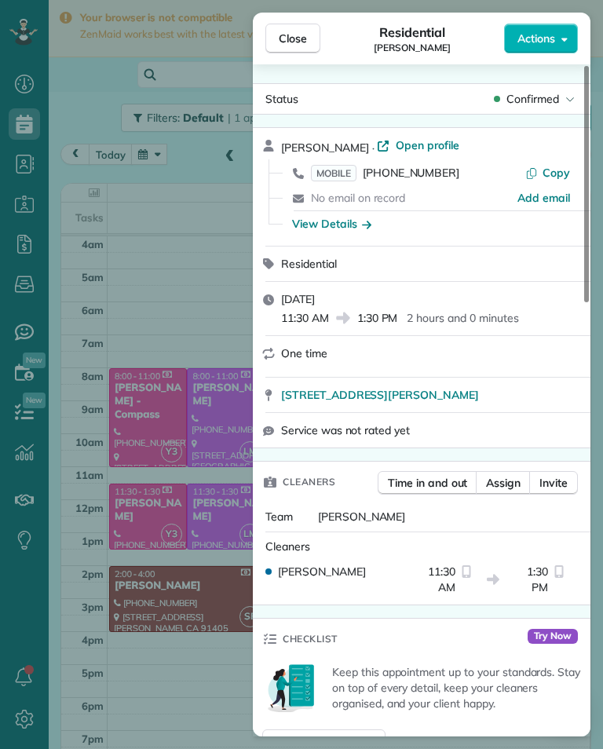
click at [434, 179] on span "[PHONE_NUMBER]" at bounding box center [411, 173] width 97 height 14
click at [203, 249] on div "Close Residential [PERSON_NAME] Actions Status Confirmed [PERSON_NAME] · Open p…" at bounding box center [301, 374] width 603 height 749
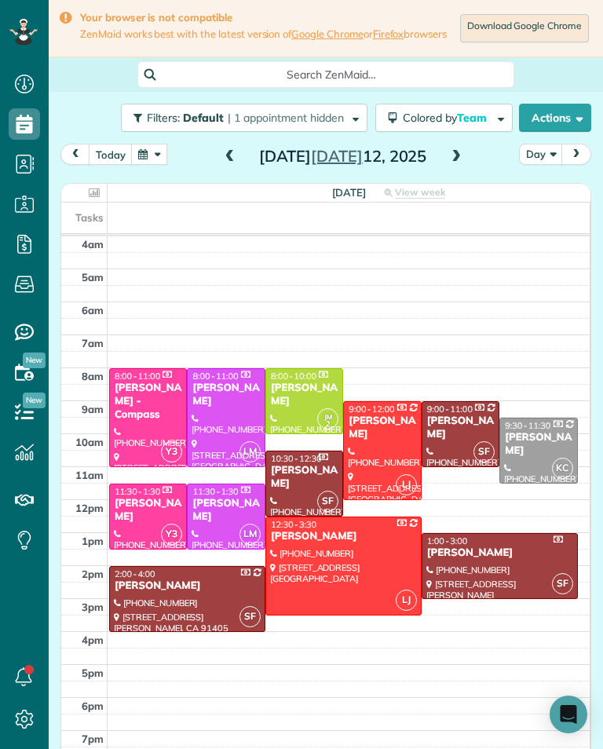
click at [151, 165] on button "button" at bounding box center [149, 154] width 36 height 21
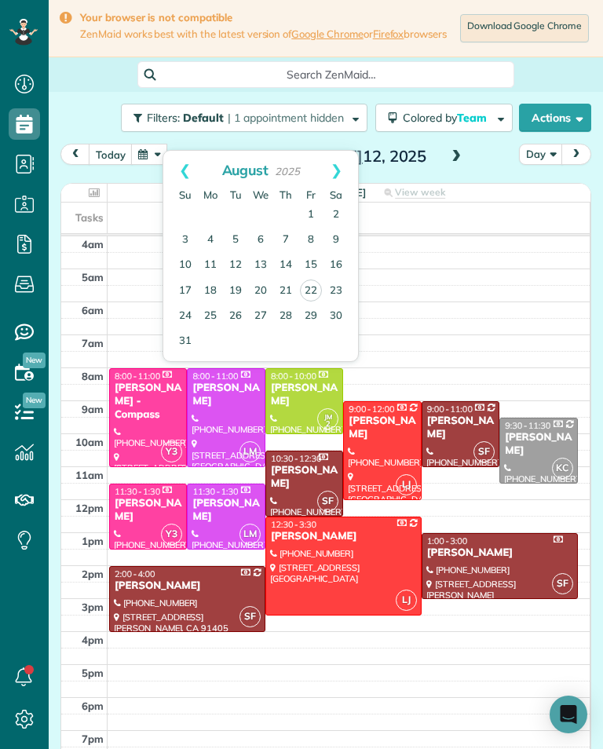
click at [174, 158] on link "Prev" at bounding box center [184, 170] width 43 height 39
click at [342, 207] on link "5" at bounding box center [336, 215] width 25 height 25
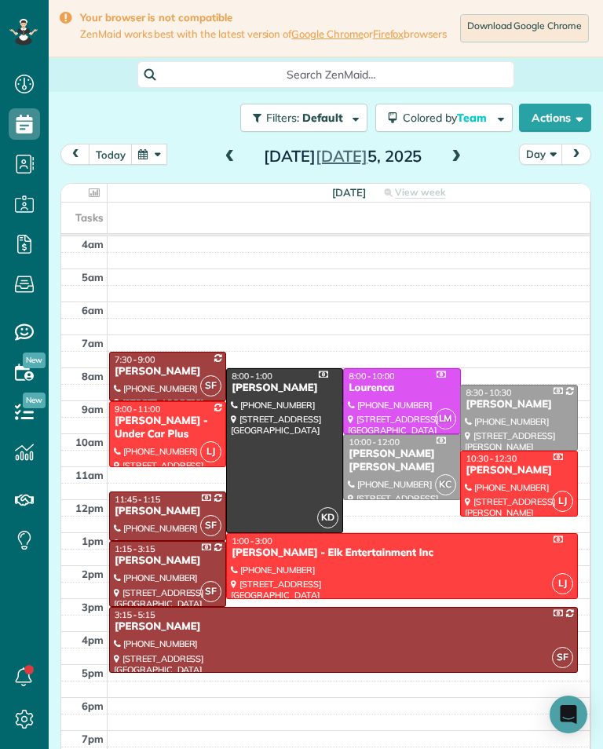
click at [489, 576] on div at bounding box center [402, 566] width 350 height 64
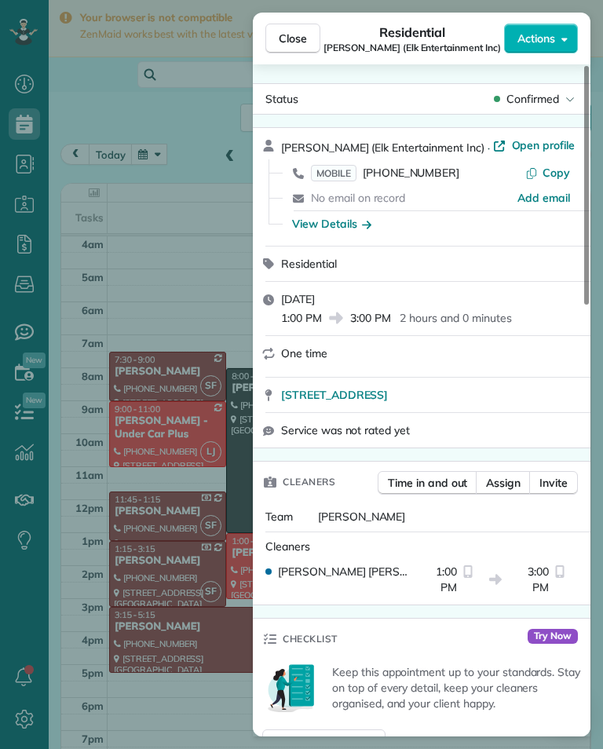
click at [426, 180] on span "MOBILE [PHONE_NUMBER]" at bounding box center [385, 173] width 148 height 16
click at [139, 149] on div "Close Residential [PERSON_NAME] (Elk Entertainment Inc) Actions Status Confirme…" at bounding box center [301, 374] width 603 height 749
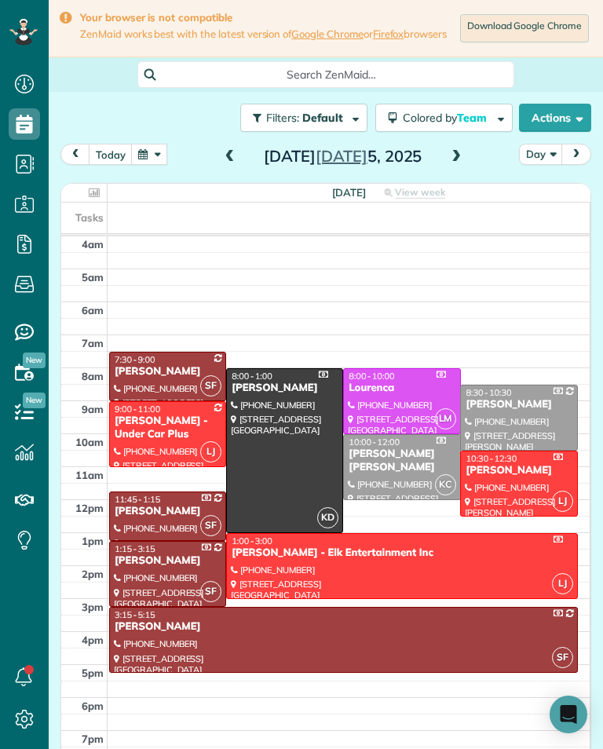
click at [514, 485] on div at bounding box center [518, 484] width 115 height 64
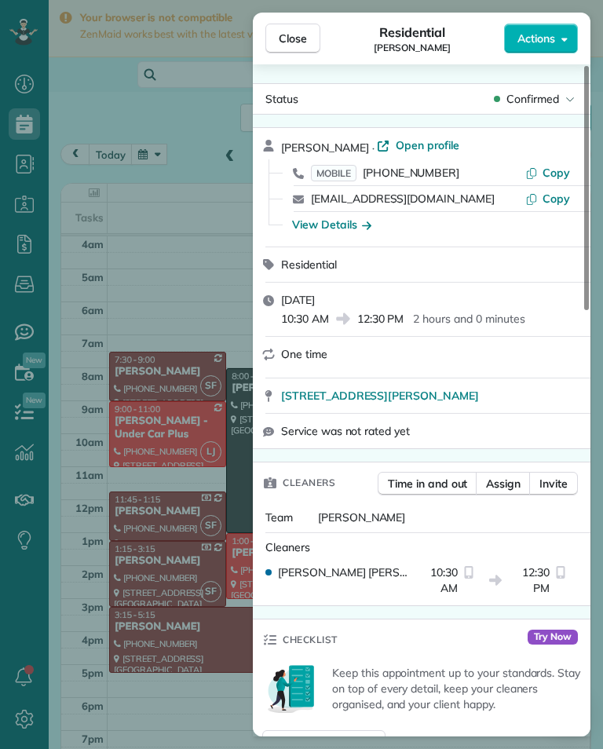
click at [447, 170] on div "MOBILE [PHONE_NUMBER]" at bounding box center [418, 173] width 214 height 16
click at [437, 177] on span "[PHONE_NUMBER]" at bounding box center [411, 173] width 97 height 14
click at [304, 44] on span "Close" at bounding box center [293, 39] width 28 height 16
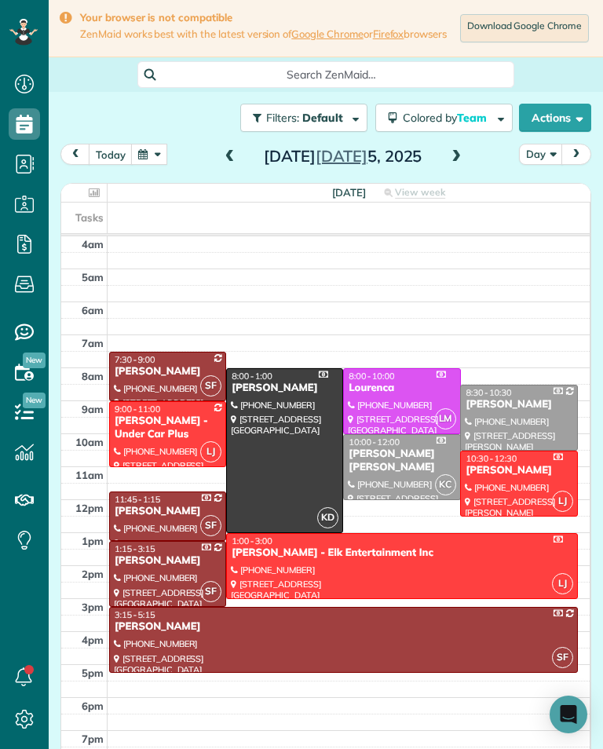
click at [148, 159] on button "button" at bounding box center [149, 154] width 36 height 21
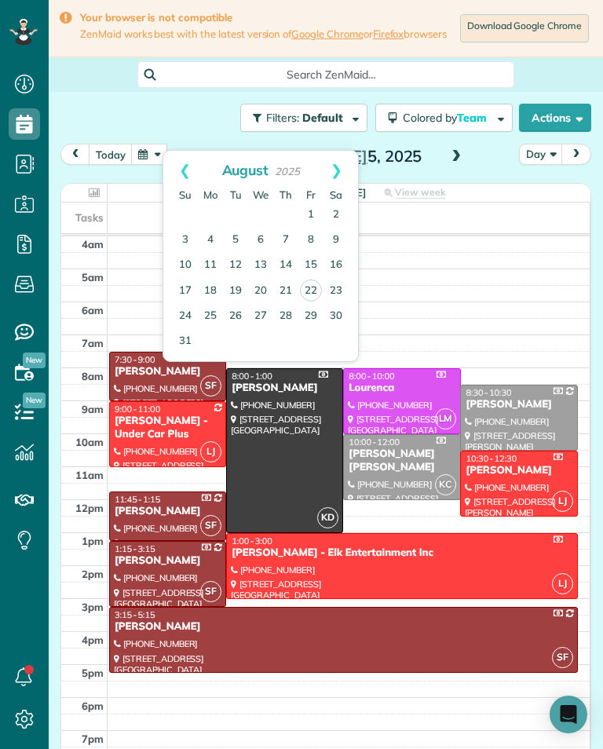
click at [171, 163] on link "Prev" at bounding box center [184, 170] width 43 height 39
click at [170, 164] on link "Prev" at bounding box center [184, 170] width 43 height 39
click at [345, 282] on link "28" at bounding box center [336, 290] width 25 height 25
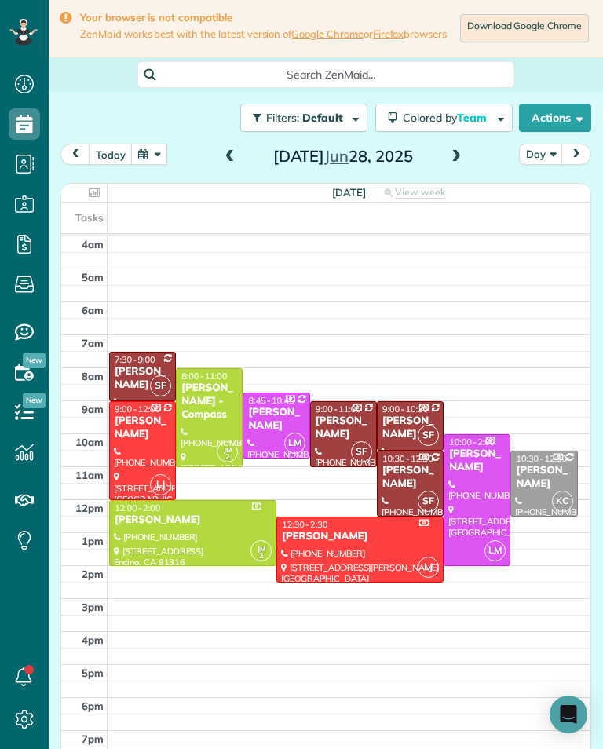
click at [253, 534] on div at bounding box center [193, 533] width 166 height 64
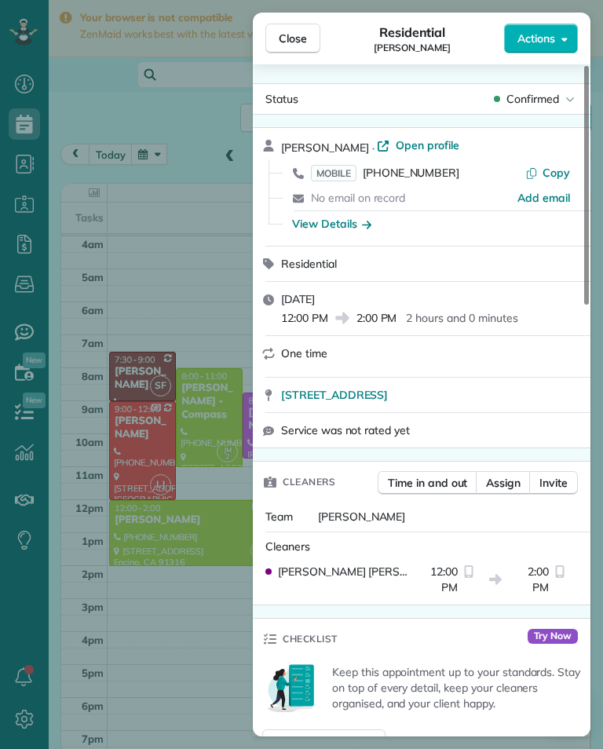
click at [420, 179] on span "[PHONE_NUMBER]" at bounding box center [411, 173] width 97 height 14
click at [88, 203] on div "Close Residential [PERSON_NAME] Actions Status Confirmed [PERSON_NAME] · Open p…" at bounding box center [301, 374] width 603 height 749
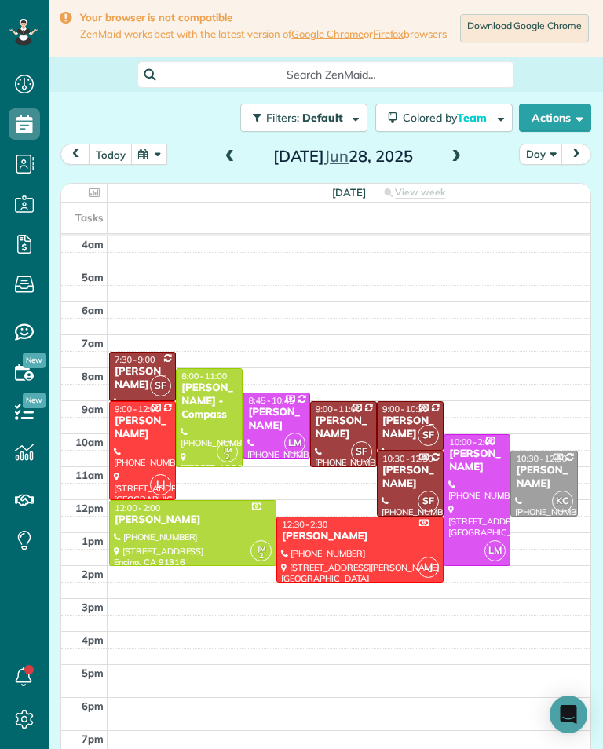
click at [218, 419] on div at bounding box center [209, 417] width 65 height 97
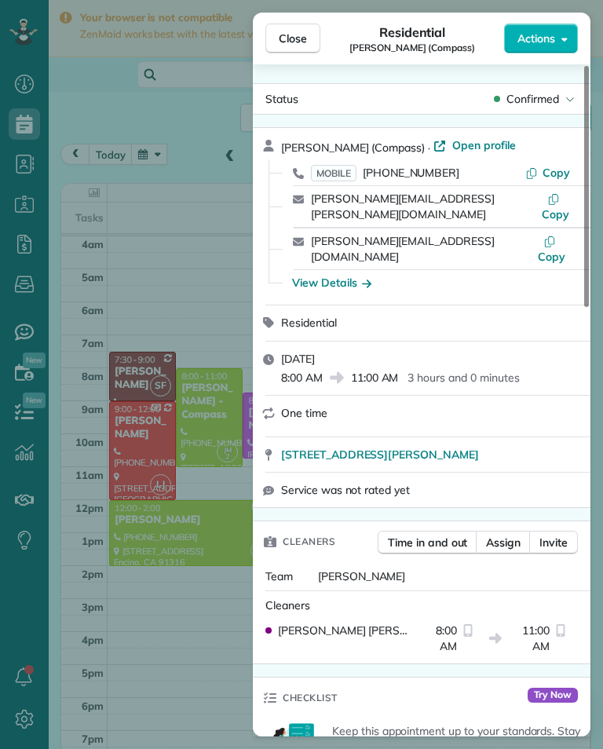
scroll to position [773, 49]
click at [302, 38] on span "Close" at bounding box center [293, 39] width 28 height 16
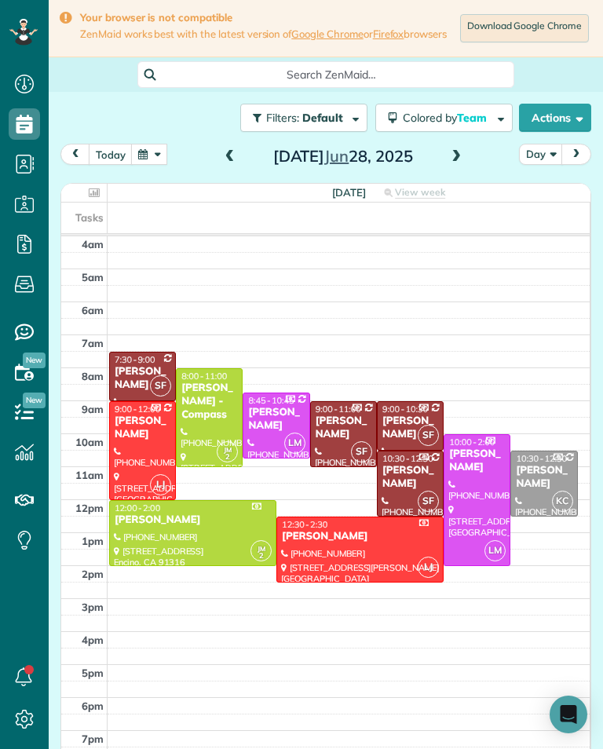
click at [158, 159] on button "button" at bounding box center [149, 154] width 36 height 21
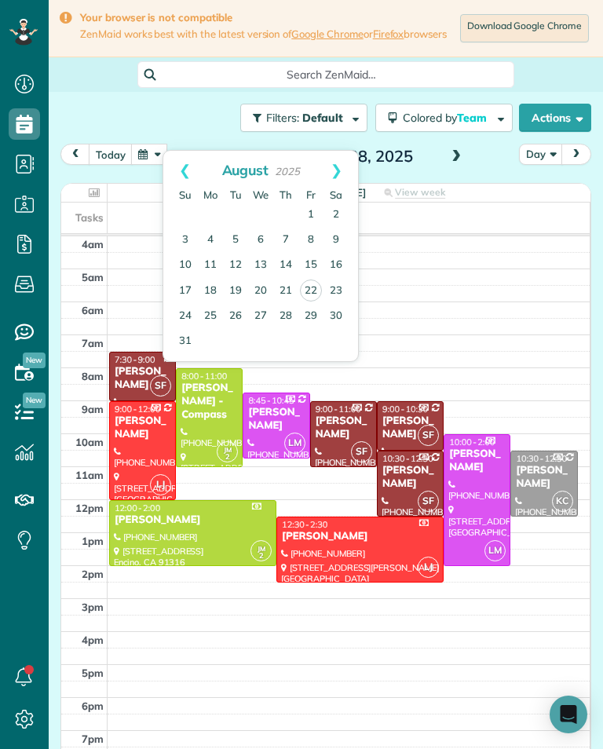
click at [176, 185] on link "Prev" at bounding box center [184, 170] width 43 height 39
click at [181, 177] on link "Prev" at bounding box center [184, 170] width 43 height 39
click at [342, 264] on link "21" at bounding box center [336, 265] width 25 height 25
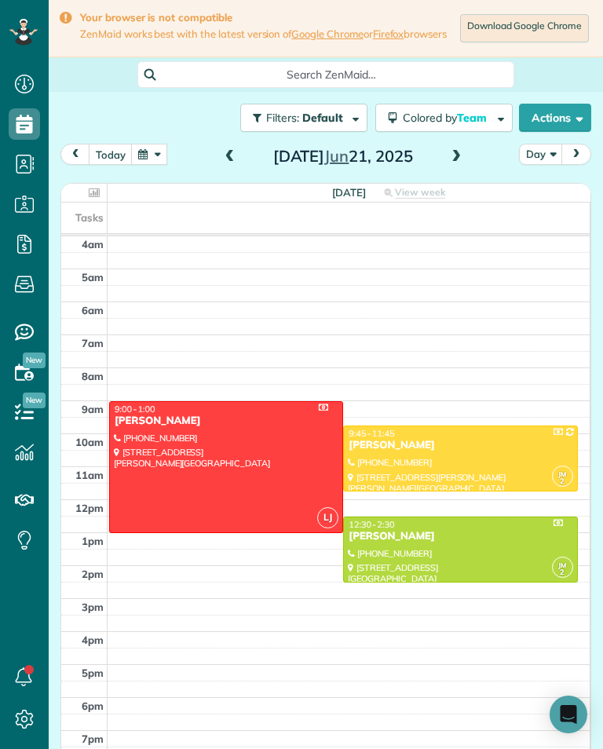
click at [219, 459] on div at bounding box center [226, 467] width 232 height 130
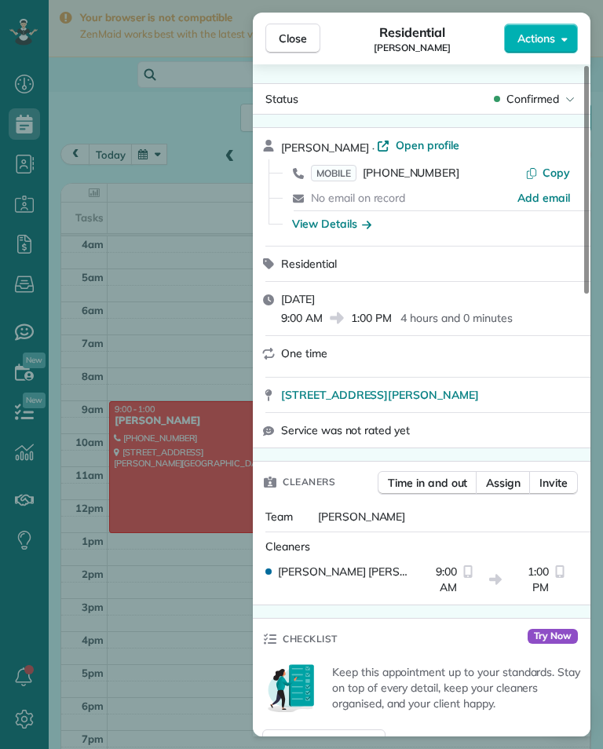
click at [411, 176] on span "[PHONE_NUMBER]" at bounding box center [411, 173] width 97 height 14
click at [148, 254] on div "Close Residential [PERSON_NAME] Actions Status Confirmed [PERSON_NAME] · Open p…" at bounding box center [301, 374] width 603 height 749
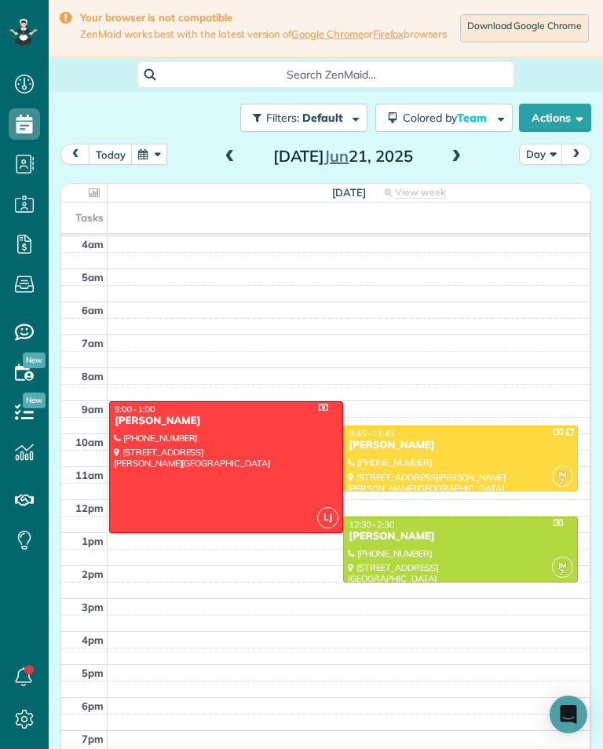
click at [143, 165] on button "button" at bounding box center [149, 154] width 36 height 21
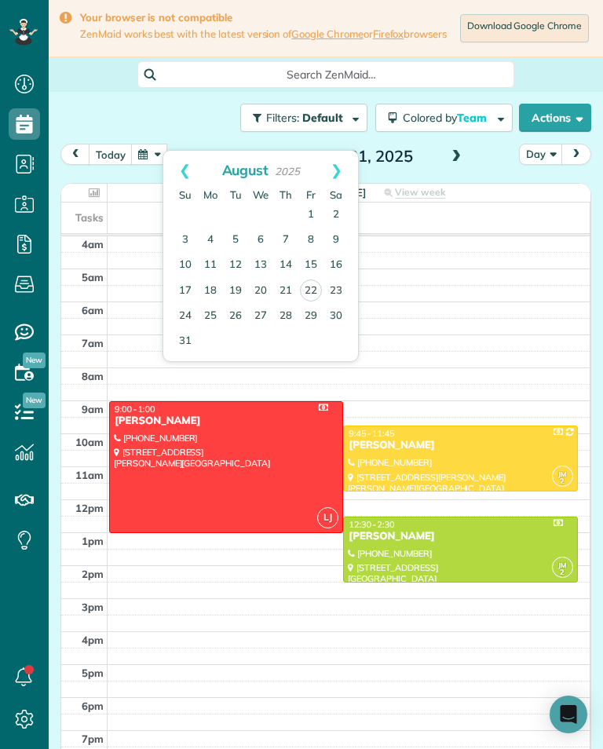
click at [185, 176] on link "Prev" at bounding box center [184, 170] width 43 height 39
click at [181, 182] on link "Prev" at bounding box center [184, 170] width 43 height 39
click at [339, 243] on link "14" at bounding box center [336, 240] width 25 height 25
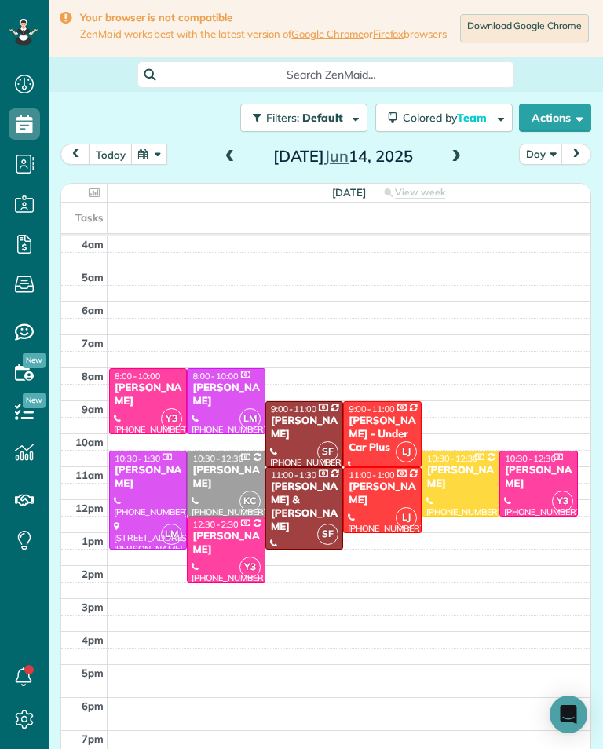
click at [148, 165] on button "button" at bounding box center [149, 154] width 36 height 21
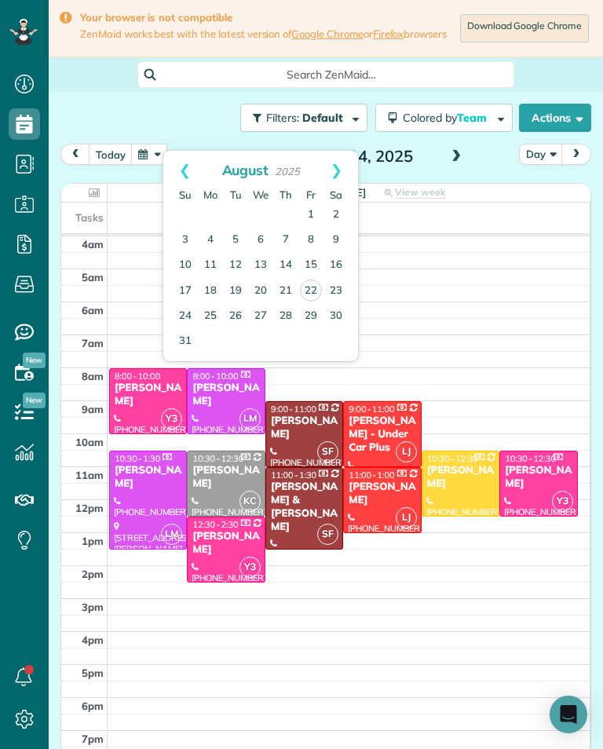
click at [177, 177] on link "Prev" at bounding box center [184, 170] width 43 height 39
click at [183, 175] on link "Prev" at bounding box center [184, 170] width 43 height 39
click at [344, 209] on link "7" at bounding box center [336, 215] width 25 height 25
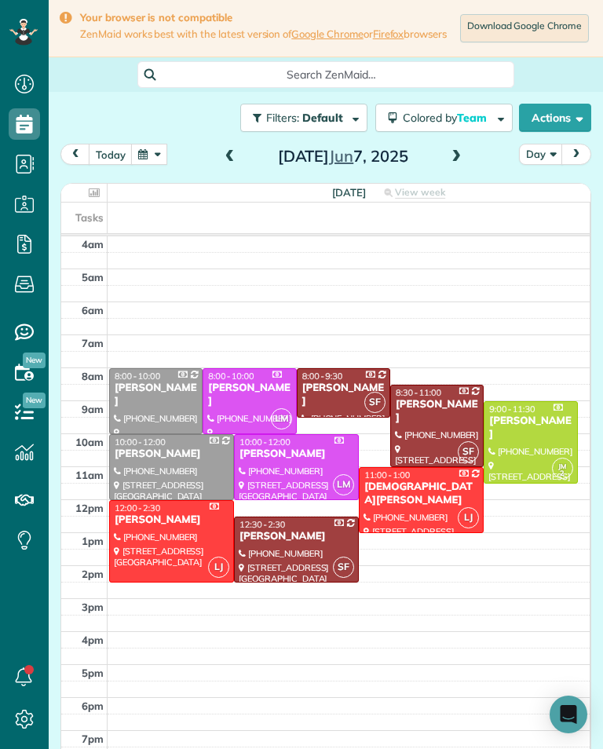
click at [526, 426] on div "[PERSON_NAME]" at bounding box center [530, 428] width 84 height 27
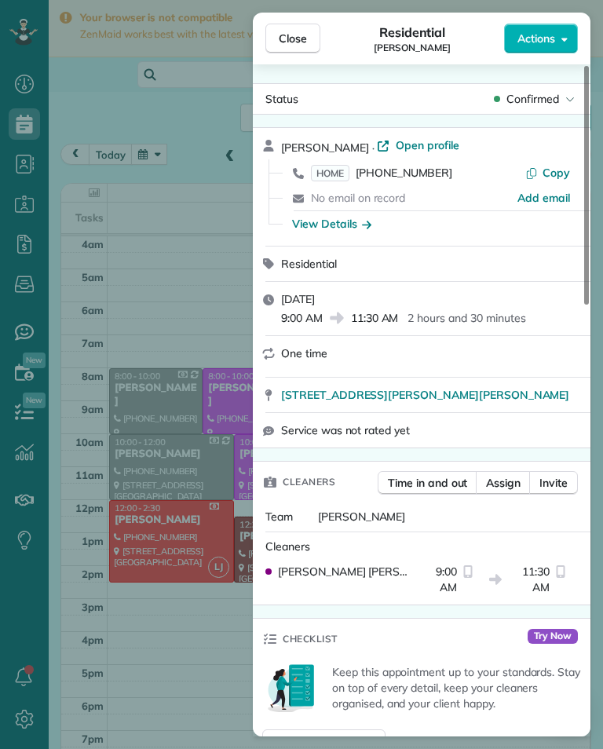
click at [405, 178] on span "[PHONE_NUMBER]" at bounding box center [404, 173] width 97 height 14
click at [127, 627] on div "Close Residential [PERSON_NAME] Actions Status Confirmed [PERSON_NAME] · Open p…" at bounding box center [301, 374] width 603 height 749
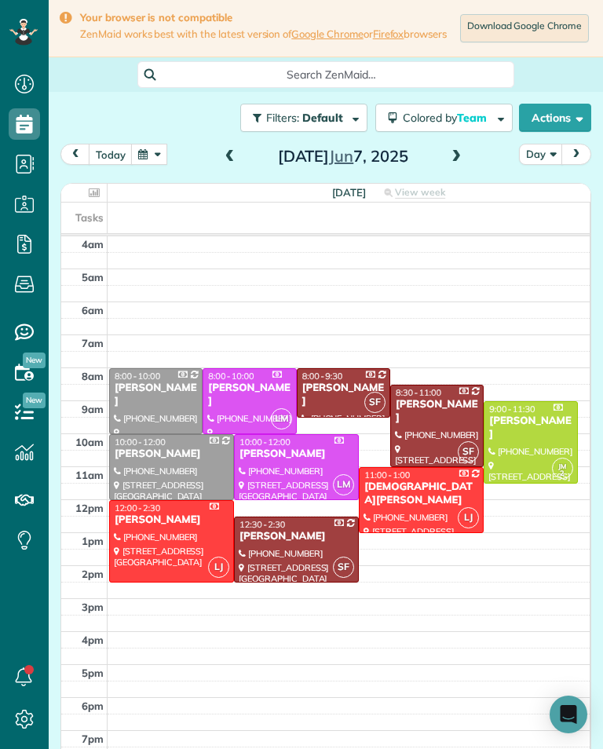
click at [158, 165] on button "button" at bounding box center [149, 154] width 36 height 21
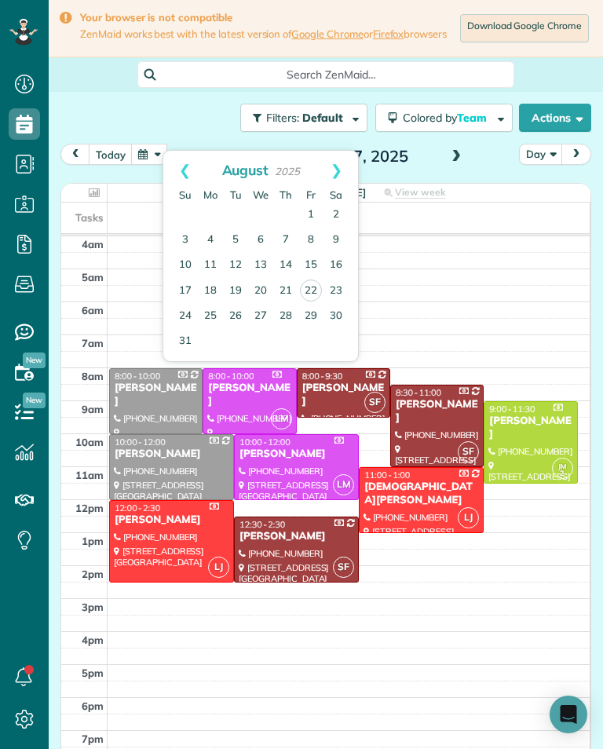
click at [190, 172] on link "Prev" at bounding box center [184, 170] width 43 height 39
click at [177, 177] on link "Prev" at bounding box center [184, 170] width 43 height 39
click at [181, 170] on link "Prev" at bounding box center [184, 170] width 43 height 39
click at [346, 309] on link "31" at bounding box center [336, 315] width 25 height 25
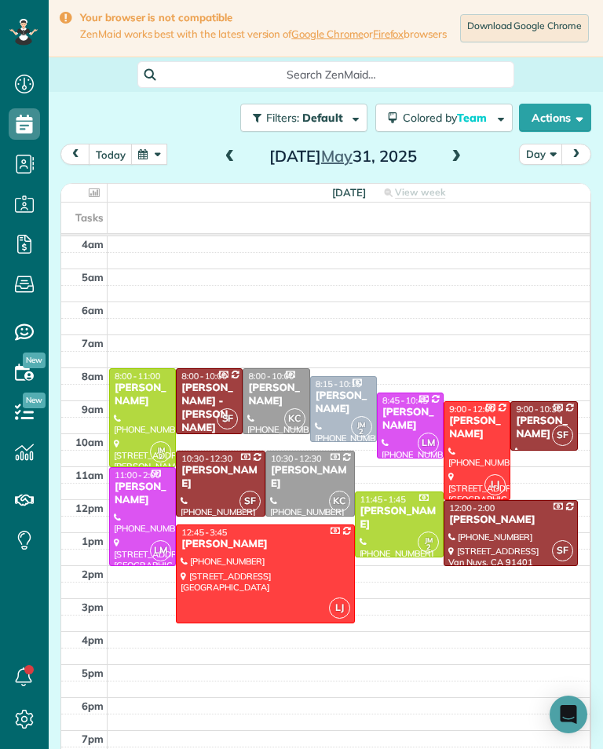
click at [144, 438] on div at bounding box center [142, 417] width 65 height 97
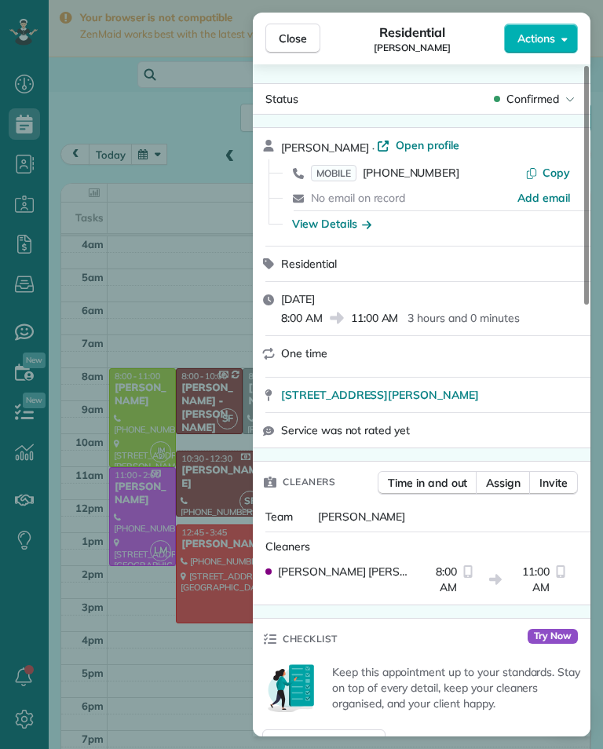
click at [399, 180] on span "MOBILE [PHONE_NUMBER]" at bounding box center [385, 173] width 148 height 16
click at [168, 576] on div "Close Residential [PERSON_NAME] Actions Status Confirmed [PERSON_NAME] · Open p…" at bounding box center [301, 374] width 603 height 749
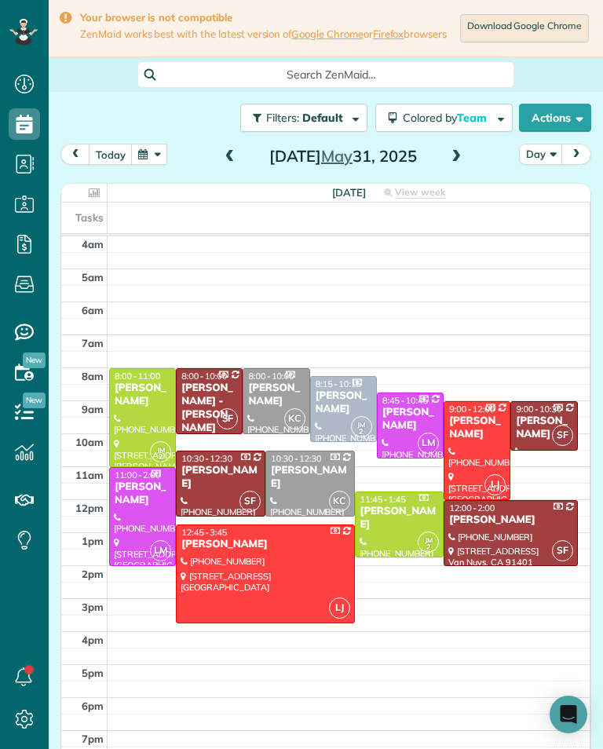
click at [390, 532] on div at bounding box center [400, 524] width 88 height 64
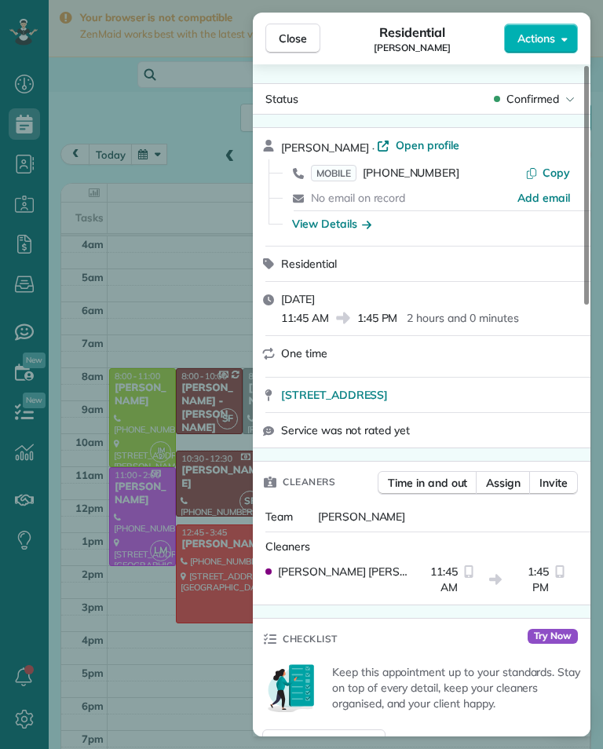
click at [433, 180] on span "MOBILE [PHONE_NUMBER]" at bounding box center [385, 173] width 148 height 16
click at [101, 592] on div "Close Residential [PERSON_NAME] Actions Status Confirmed [PERSON_NAME] · Open p…" at bounding box center [301, 374] width 603 height 749
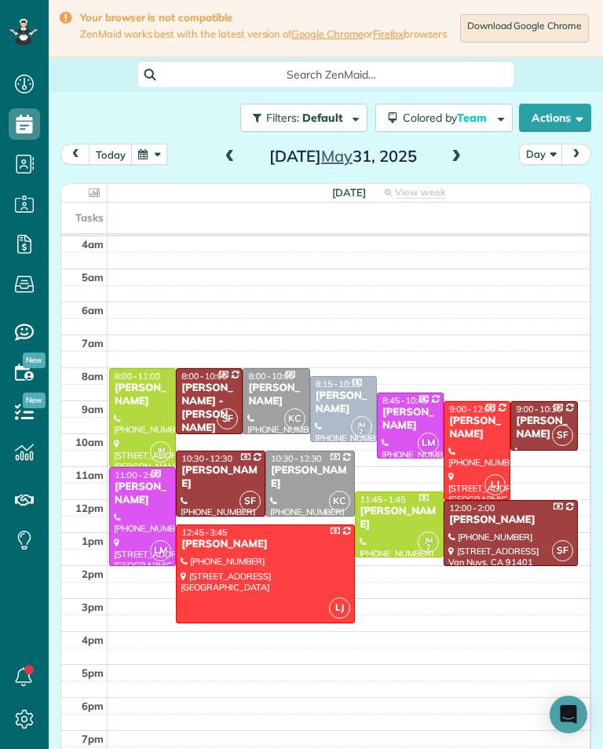
click at [115, 165] on button "today" at bounding box center [111, 154] width 44 height 21
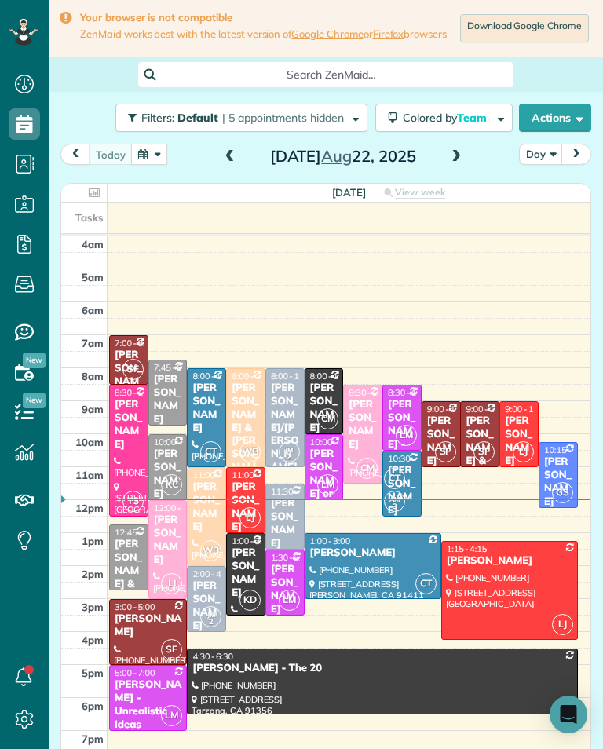
click at [455, 164] on span at bounding box center [456, 157] width 17 height 14
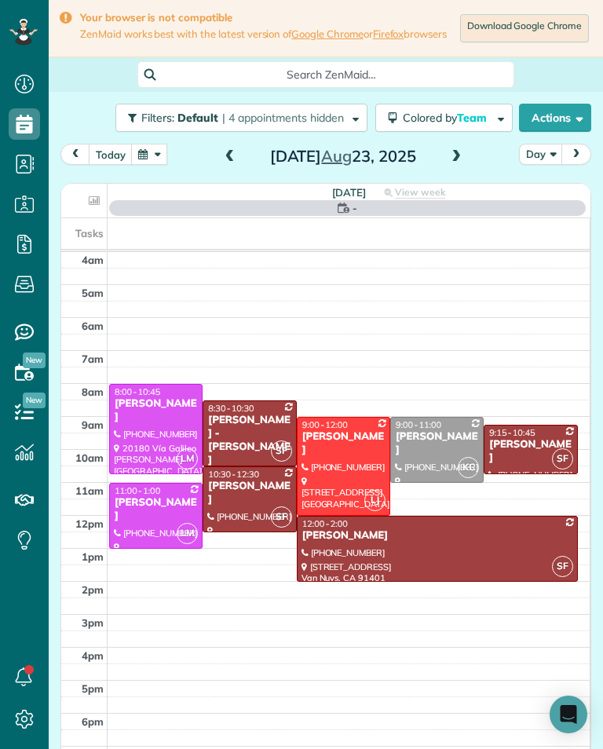
click at [460, 164] on span at bounding box center [456, 157] width 17 height 14
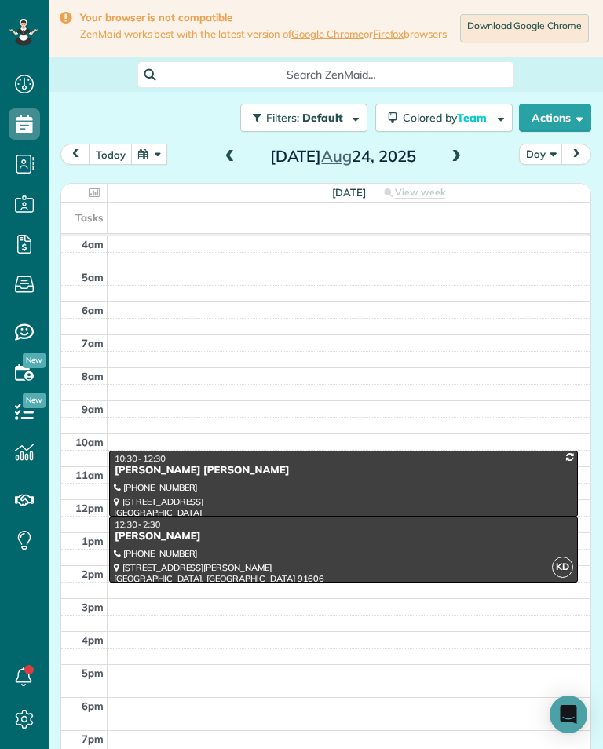
click at [461, 164] on span at bounding box center [456, 157] width 17 height 14
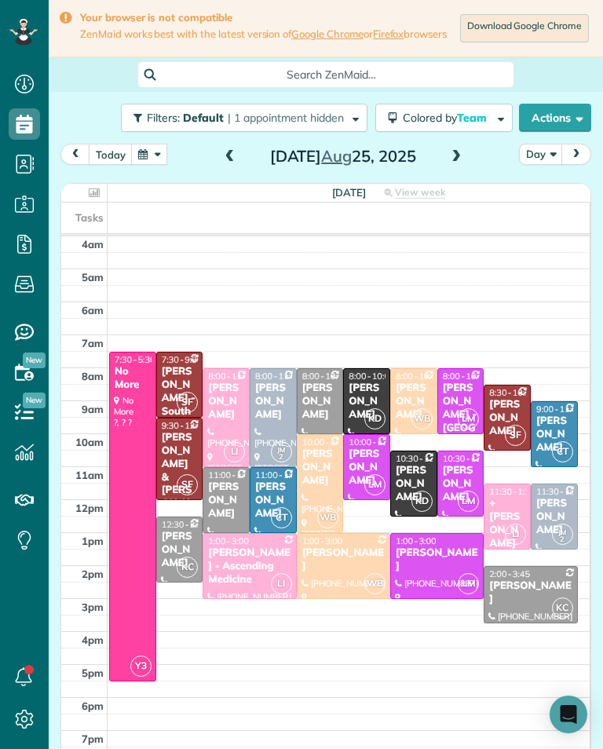
scroll to position [773, 49]
click at [114, 163] on button "today" at bounding box center [111, 154] width 44 height 21
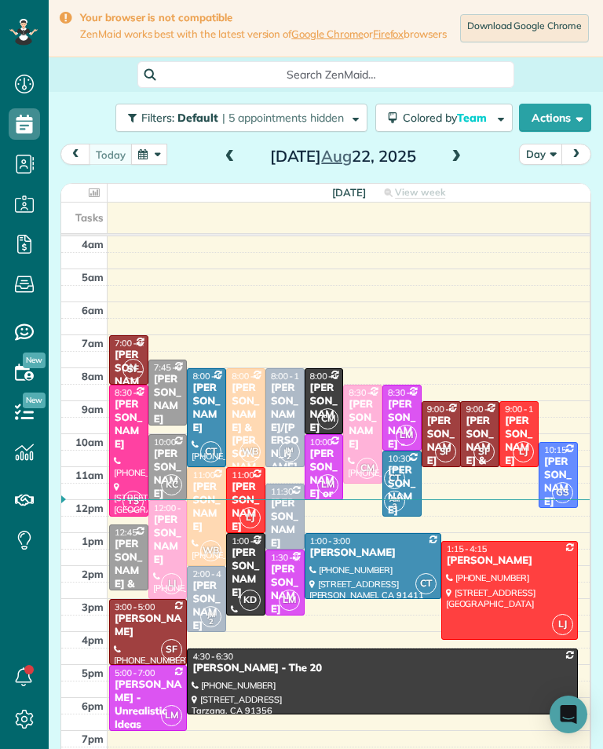
click at [153, 156] on button "button" at bounding box center [149, 154] width 36 height 21
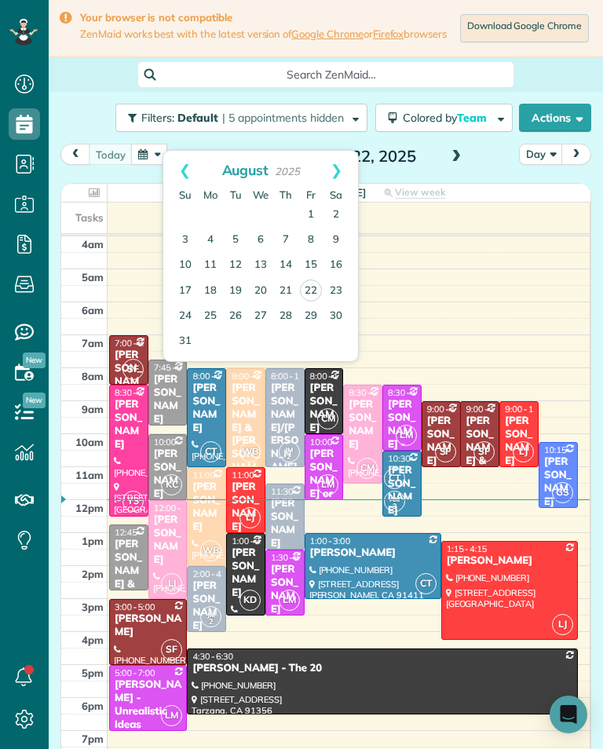
click at [294, 316] on link "28" at bounding box center [285, 316] width 25 height 25
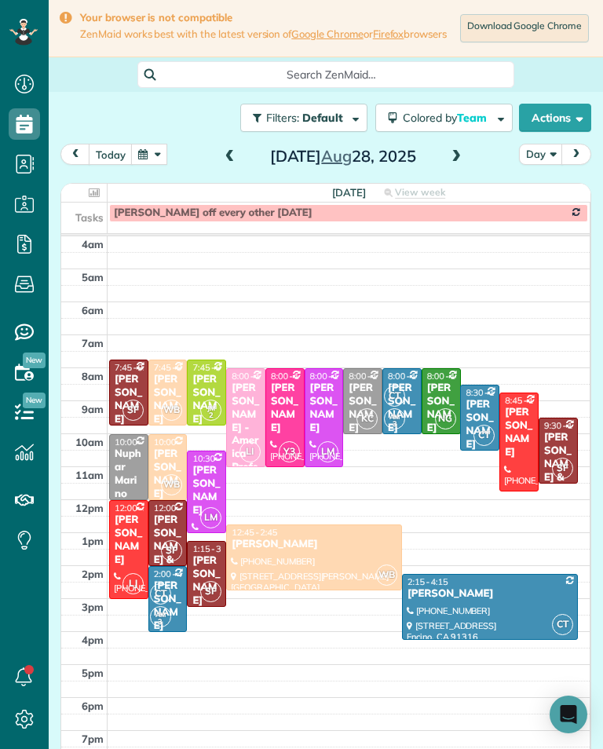
click at [248, 418] on div "[PERSON_NAME] - America Professional Ambulance (apa)" at bounding box center [246, 468] width 30 height 173
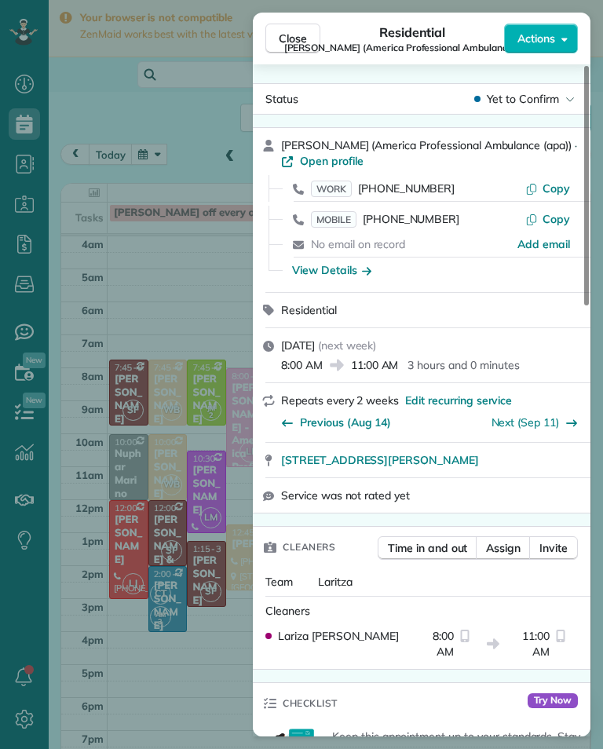
scroll to position [773, 49]
click at [219, 305] on div "Close Residential [PERSON_NAME] (America Professional Ambulance (apa)) Actions …" at bounding box center [301, 374] width 603 height 749
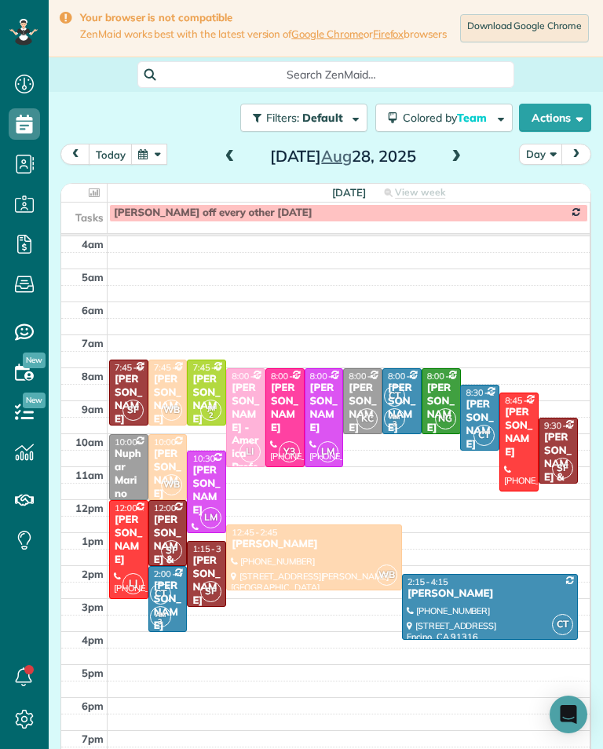
click at [198, 389] on div "[PERSON_NAME]" at bounding box center [207, 399] width 30 height 53
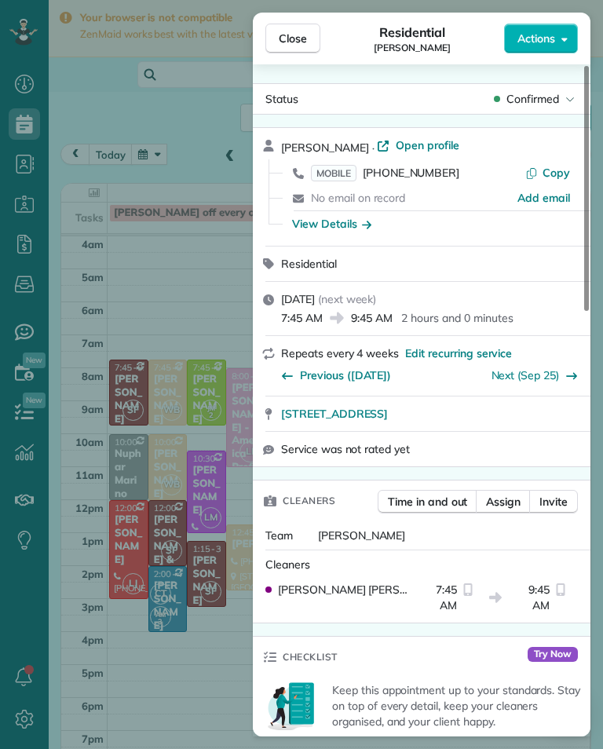
click at [185, 290] on div "Close Residential [PERSON_NAME] Actions Status Confirmed [PERSON_NAME] · Open p…" at bounding box center [301, 374] width 603 height 749
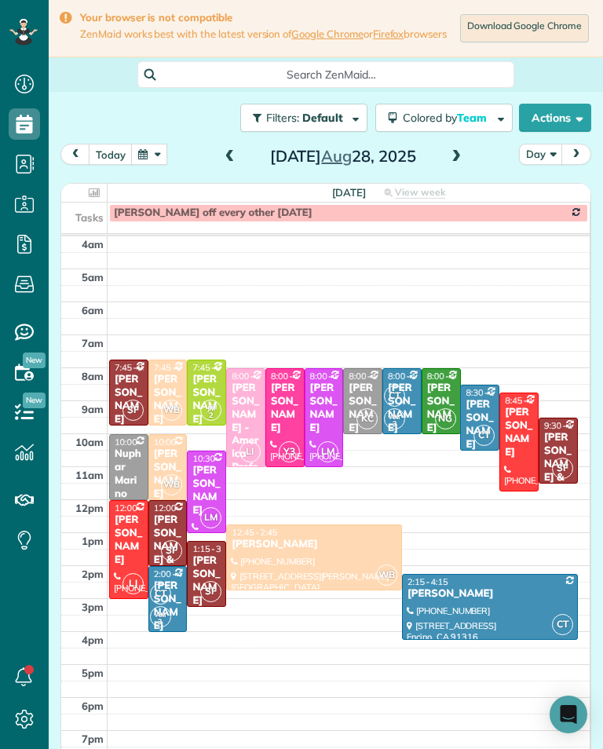
scroll to position [773, 49]
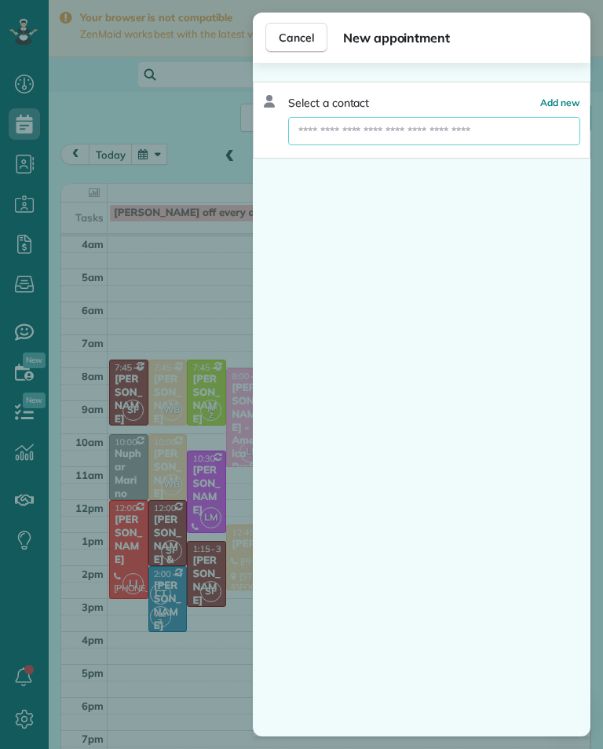
click at [441, 120] on input "text" at bounding box center [434, 131] width 292 height 28
type input "*****"
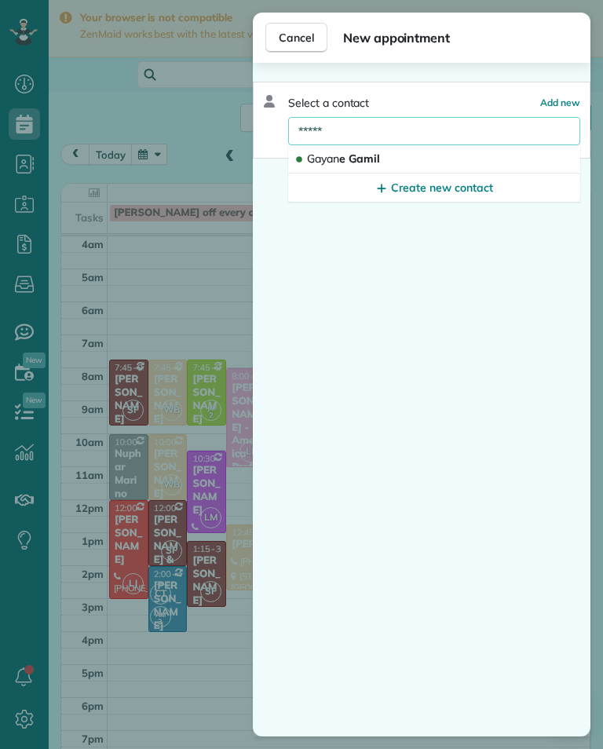
click at [422, 153] on button "[PERSON_NAME]" at bounding box center [434, 159] width 292 height 28
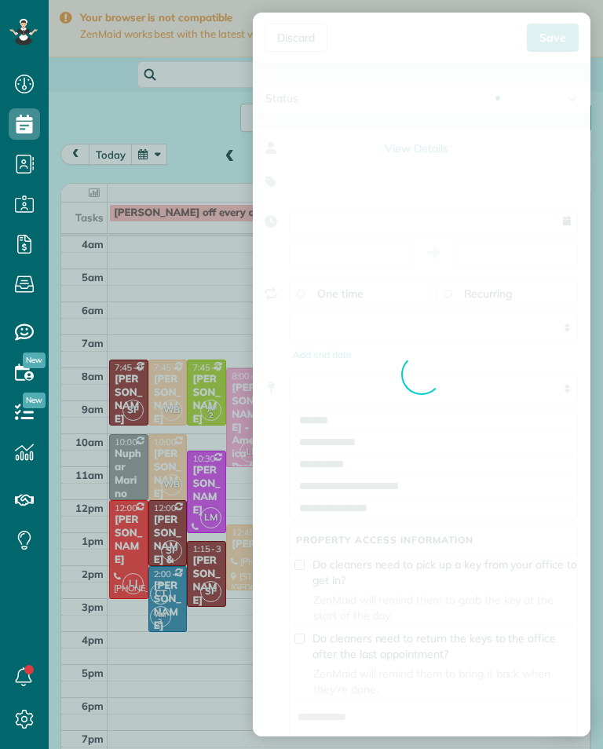
type input "**********"
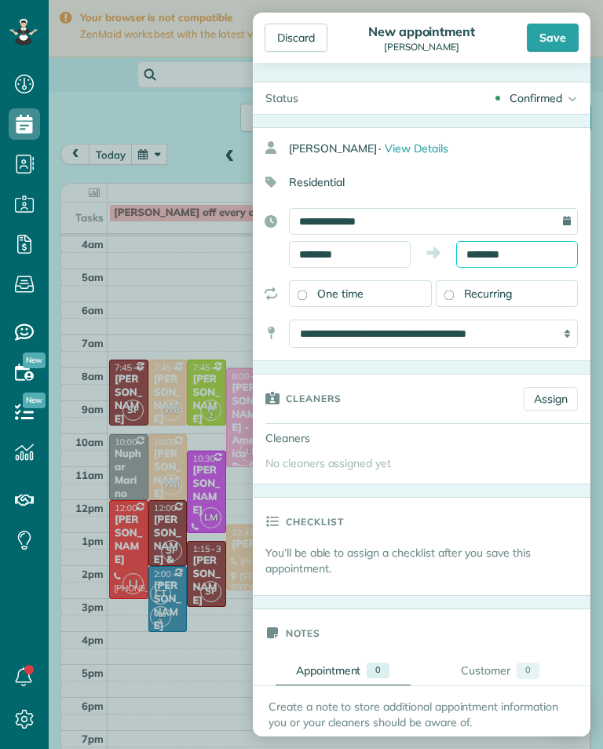
click at [514, 261] on body "Dashboard Scheduling Calendar View List View Dispatch View - Weekly scheduling …" at bounding box center [301, 374] width 603 height 749
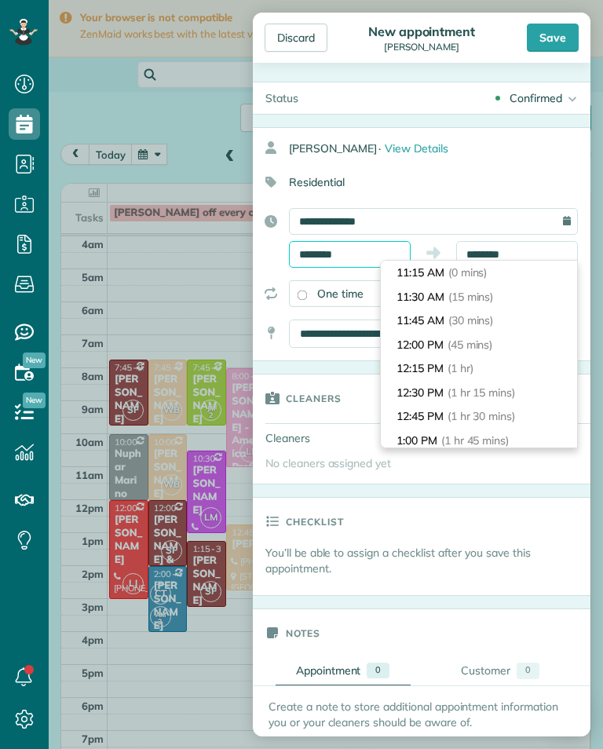
click at [346, 254] on input "********" at bounding box center [350, 254] width 122 height 27
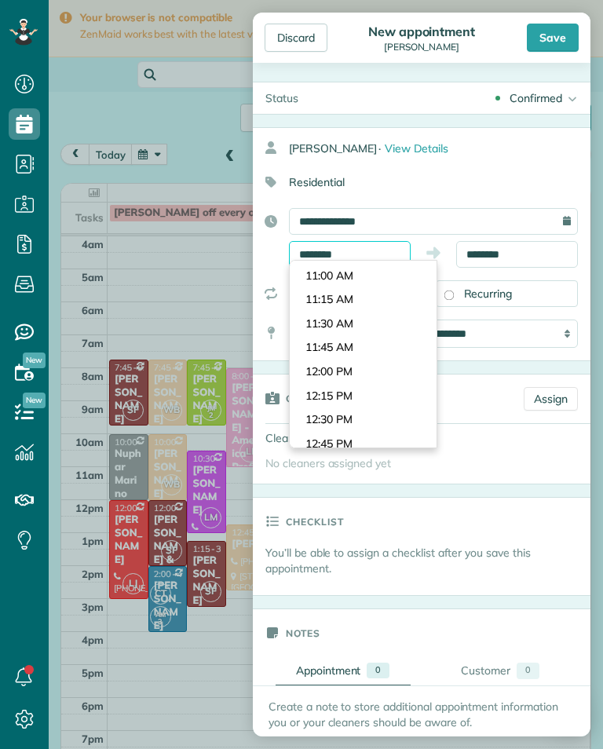
scroll to position [1004, 0]
click at [388, 317] on body "Dashboard Scheduling Calendar View List View Dispatch View - Weekly scheduling …" at bounding box center [301, 374] width 603 height 749
type input "********"
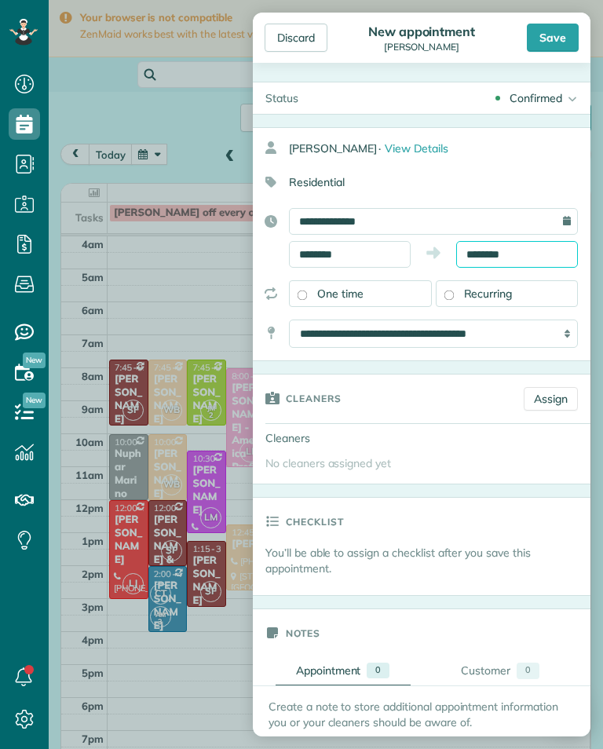
click at [535, 265] on body "Dashboard Scheduling Calendar View List View Dispatch View - Weekly scheduling …" at bounding box center [301, 374] width 603 height 749
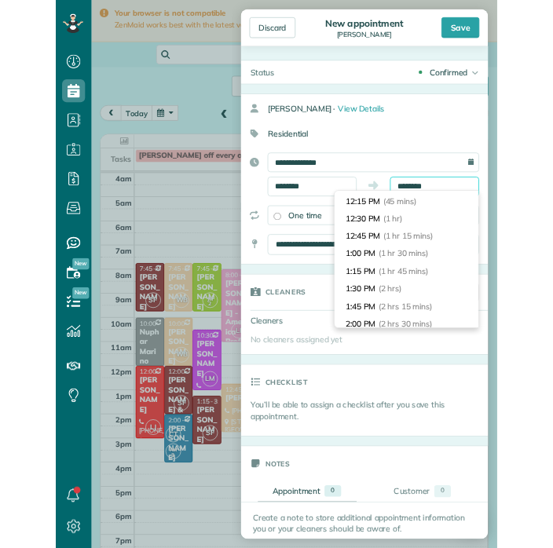
scroll to position [85, 0]
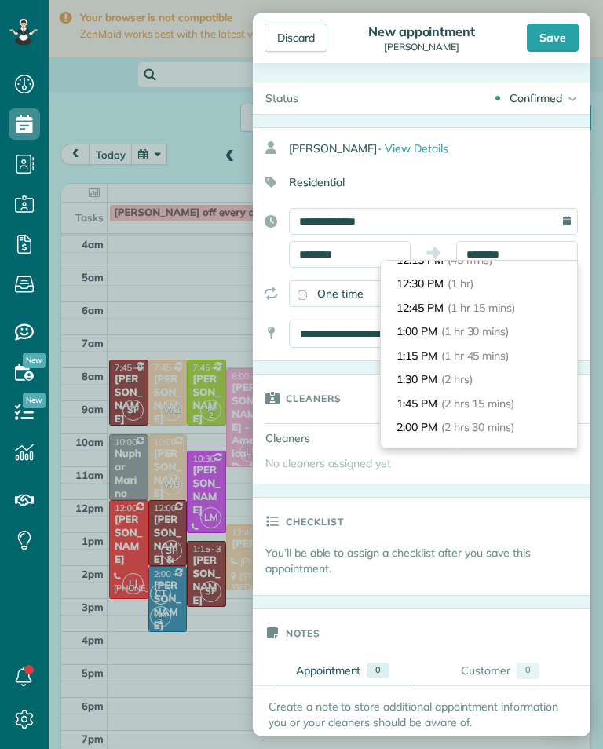
click at [473, 378] on span "(2 hrs)" at bounding box center [456, 379] width 31 height 14
type input "*******"
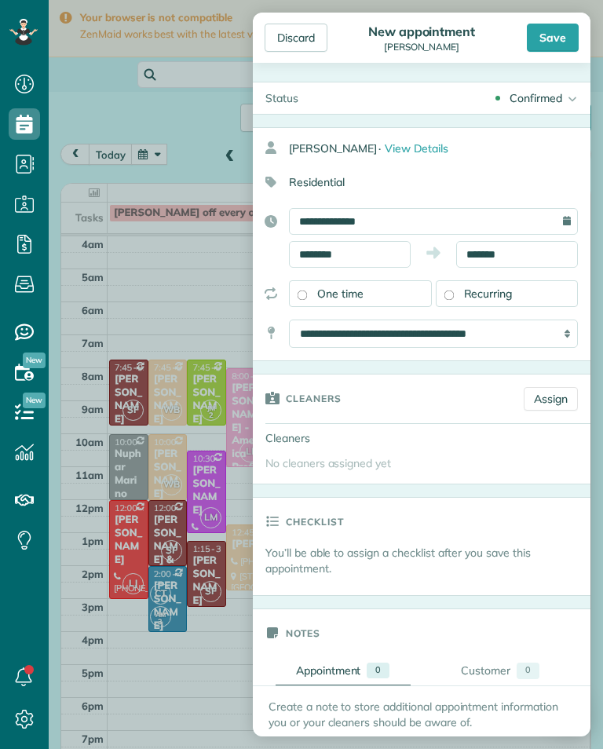
click at [558, 400] on link "Assign" at bounding box center [551, 399] width 54 height 24
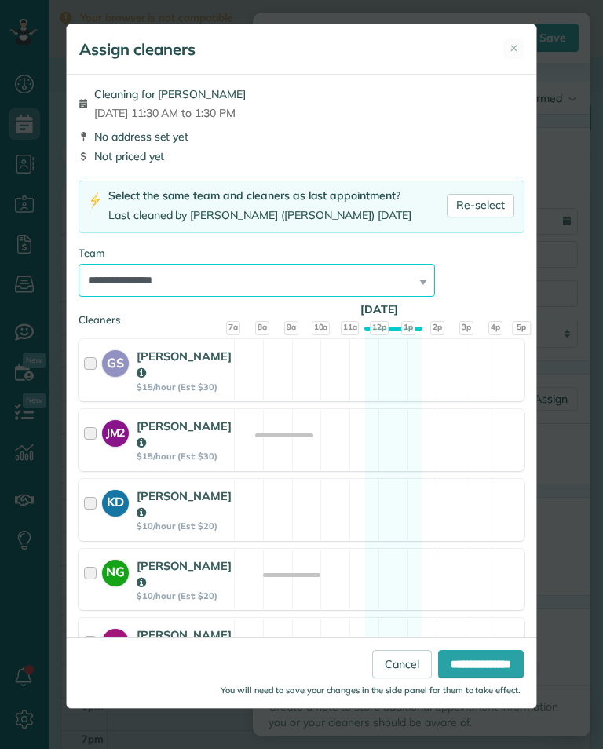
click at [402, 288] on select "**********" at bounding box center [257, 280] width 356 height 33
select select "**"
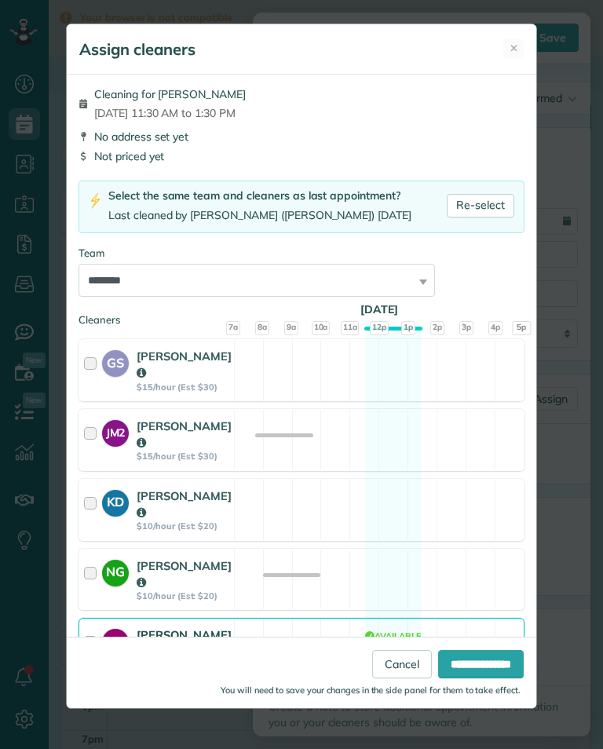
click at [482, 671] on input "**********" at bounding box center [481, 664] width 86 height 28
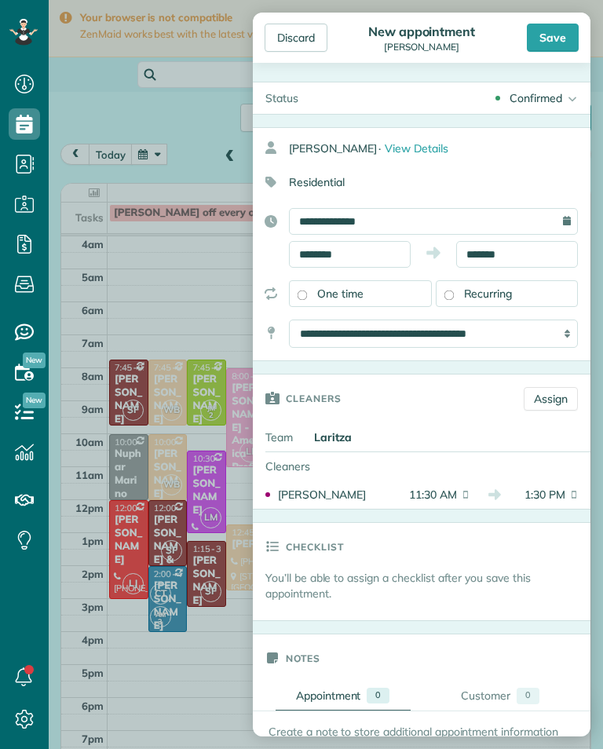
click at [556, 51] on div "Save" at bounding box center [553, 38] width 52 height 28
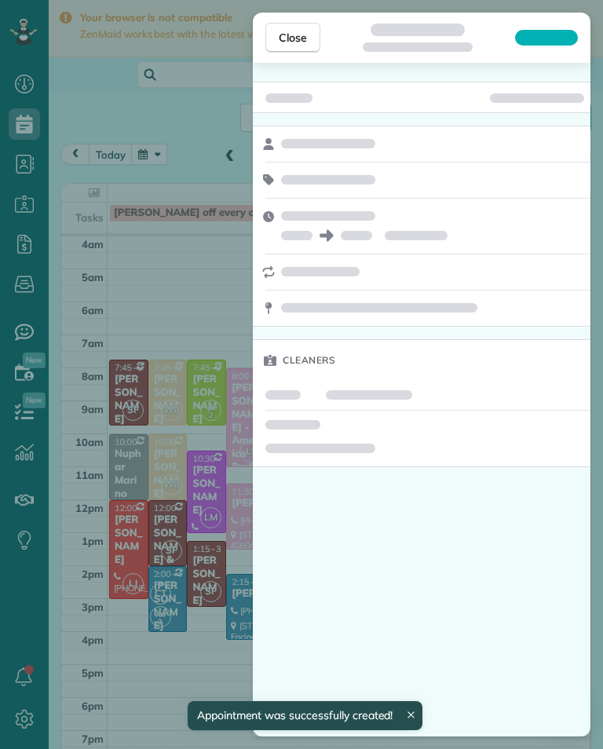
click at [188, 544] on div "Close Cleaners" at bounding box center [301, 374] width 603 height 749
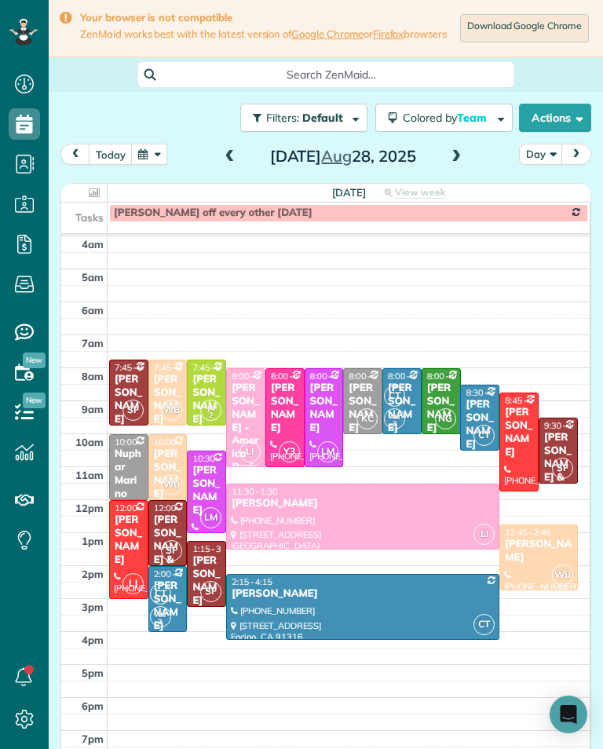
scroll to position [773, 49]
click at [164, 163] on button "button" at bounding box center [149, 154] width 36 height 21
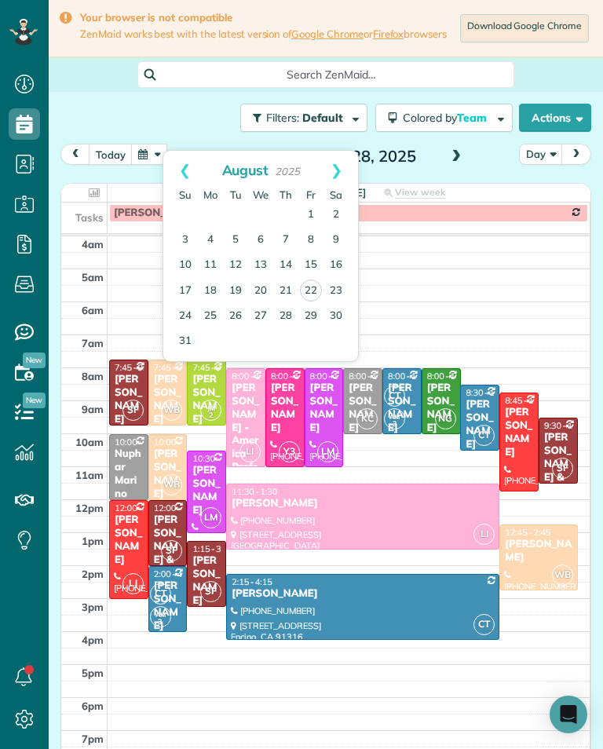
click at [206, 321] on link "25" at bounding box center [210, 316] width 25 height 25
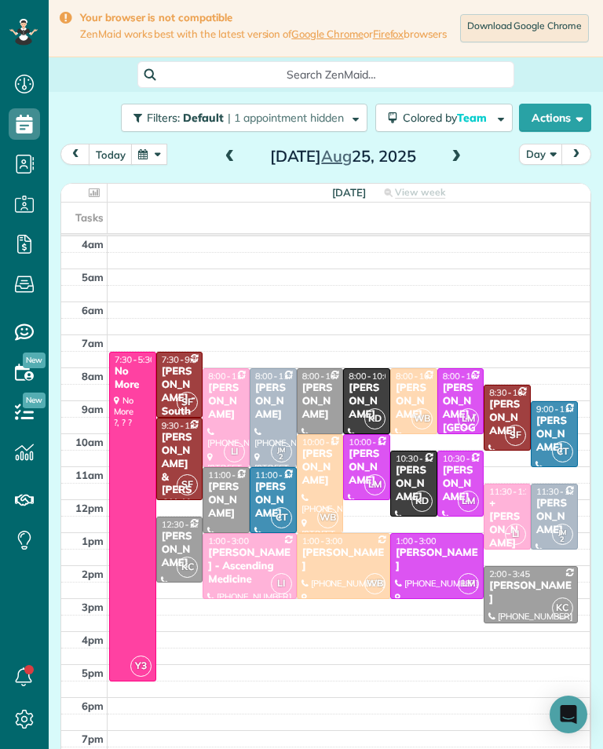
click at [441, 155] on div "[DATE]" at bounding box center [343, 156] width 251 height 25
click at [459, 160] on span at bounding box center [456, 157] width 17 height 14
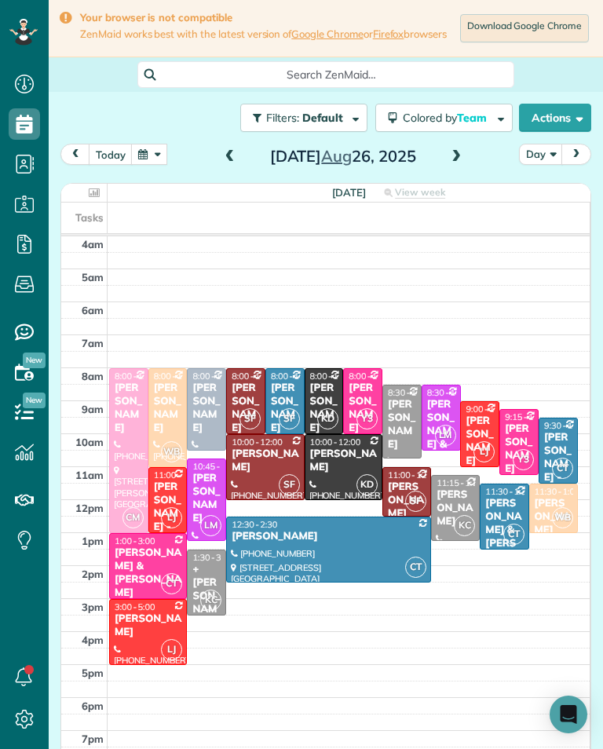
click at [459, 164] on span at bounding box center [456, 157] width 17 height 14
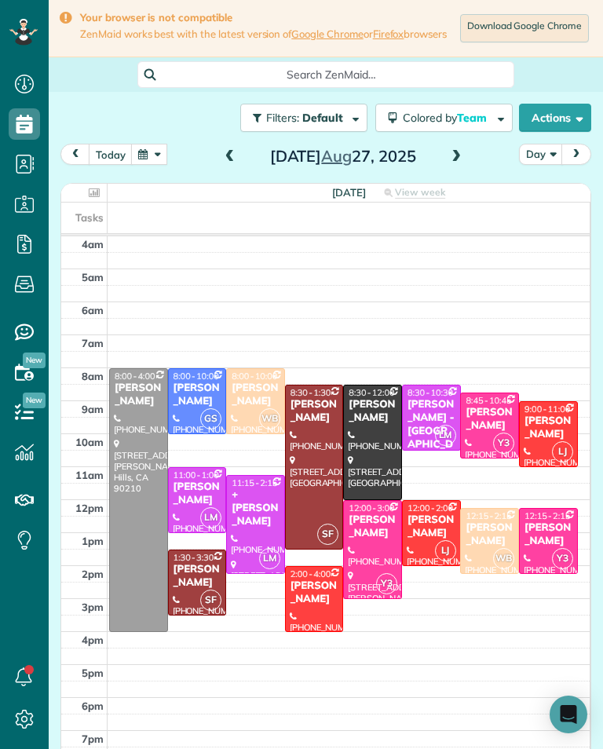
click at [462, 155] on span at bounding box center [456, 157] width 17 height 24
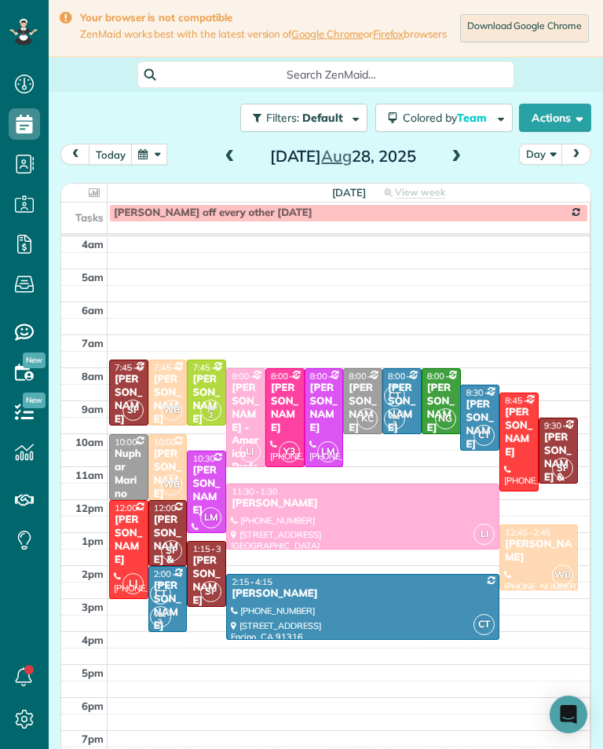
click at [117, 159] on button "today" at bounding box center [111, 154] width 44 height 21
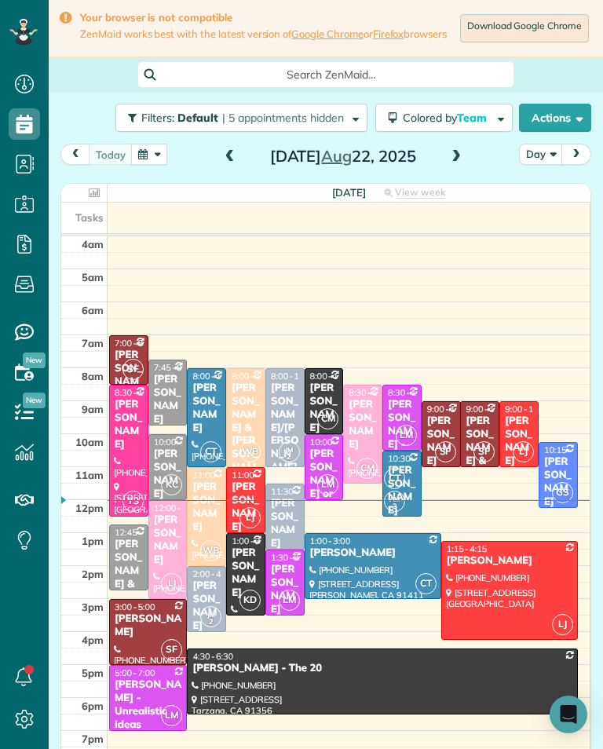
click at [449, 164] on span at bounding box center [456, 157] width 17 height 14
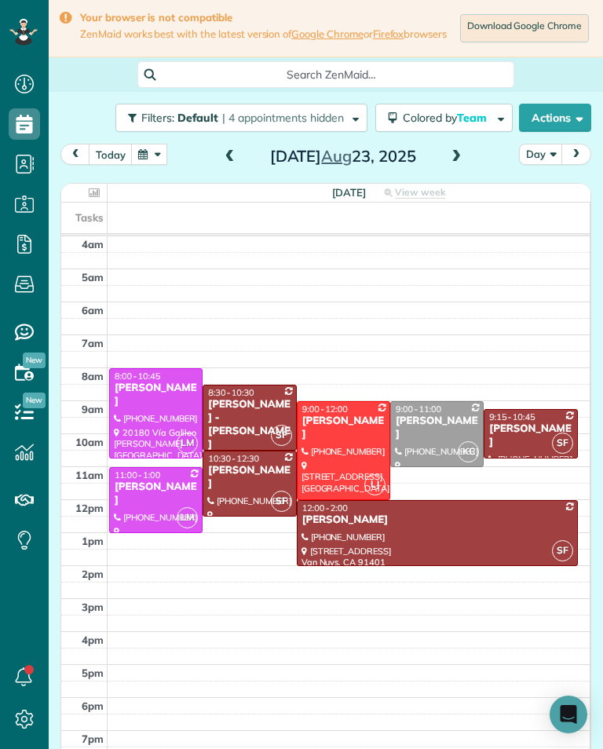
click at [169, 156] on div "[DATE] Day [DATE]" at bounding box center [325, 158] width 531 height 29
click at [155, 162] on button "button" at bounding box center [149, 154] width 36 height 21
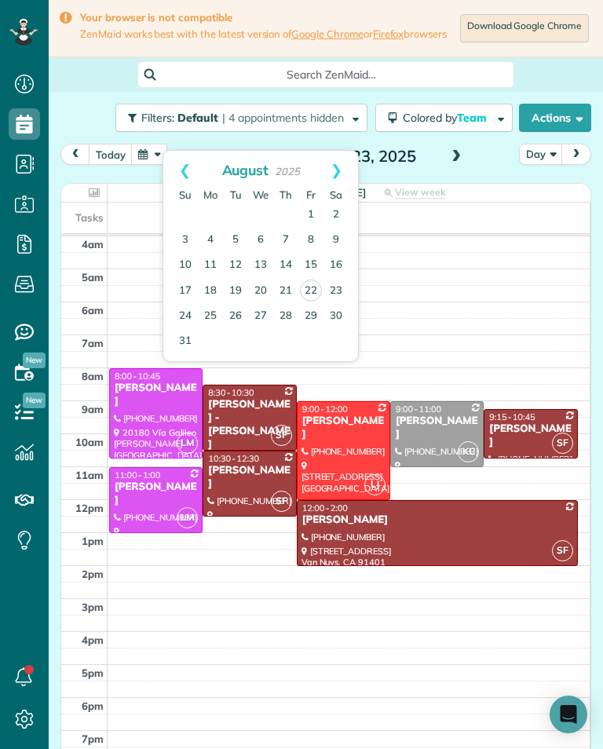
click at [261, 318] on link "27" at bounding box center [260, 316] width 25 height 25
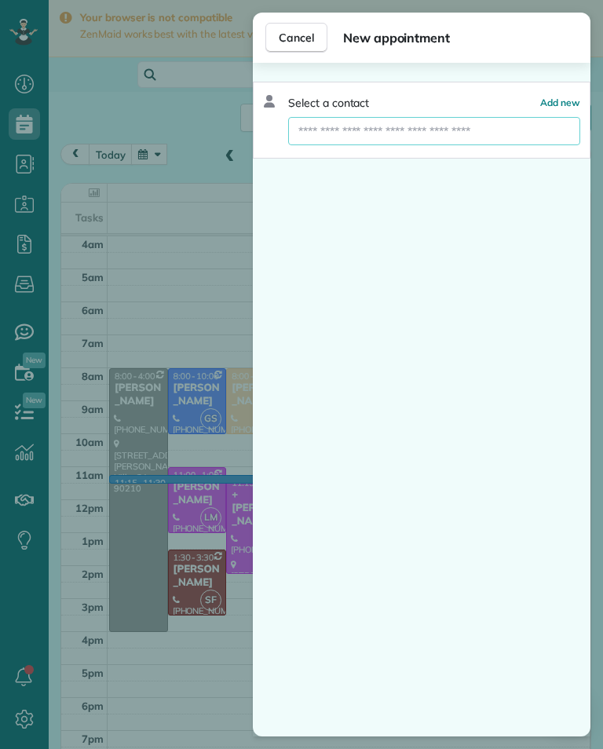
click at [496, 141] on input "text" at bounding box center [434, 131] width 292 height 28
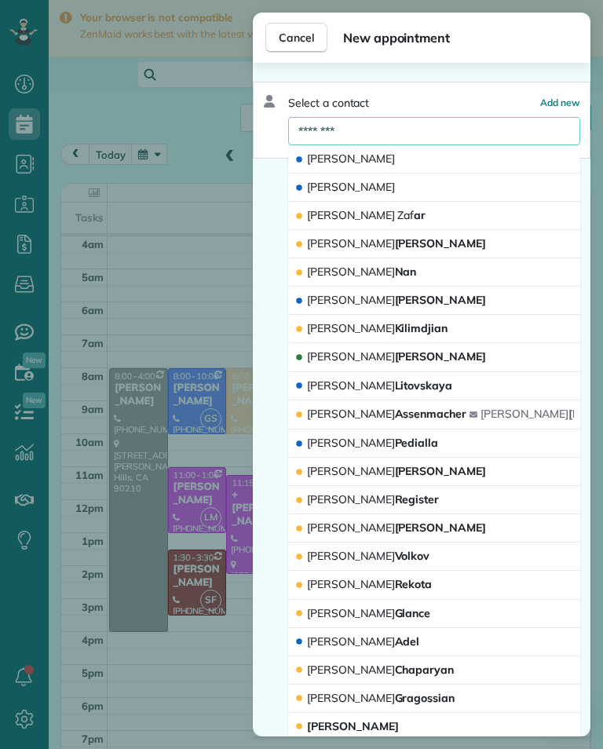
type input "*********"
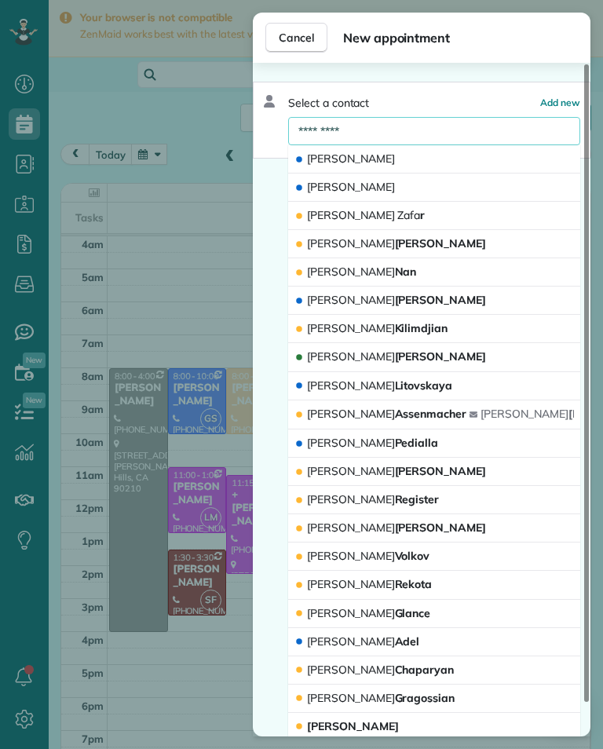
click at [470, 218] on button "[PERSON_NAME] r" at bounding box center [434, 216] width 292 height 28
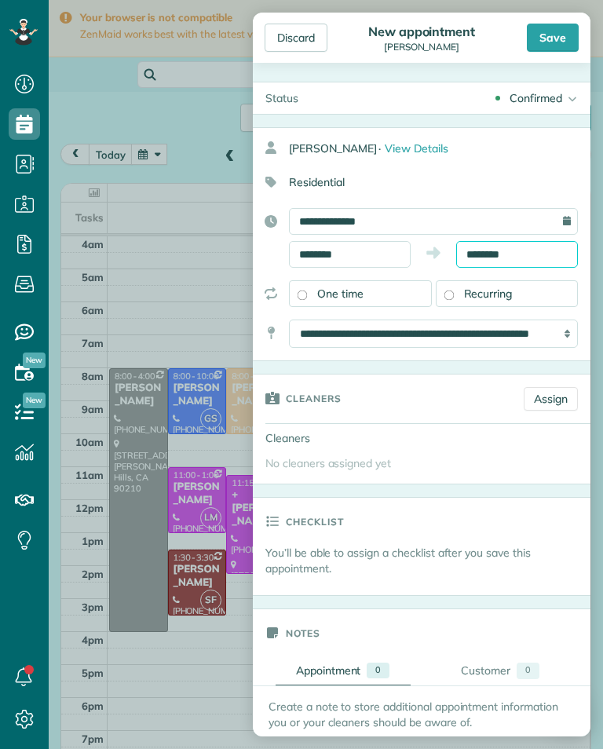
click at [521, 263] on body "Dashboard Scheduling Calendar View List View Dispatch View - Weekly scheduling …" at bounding box center [301, 374] width 603 height 749
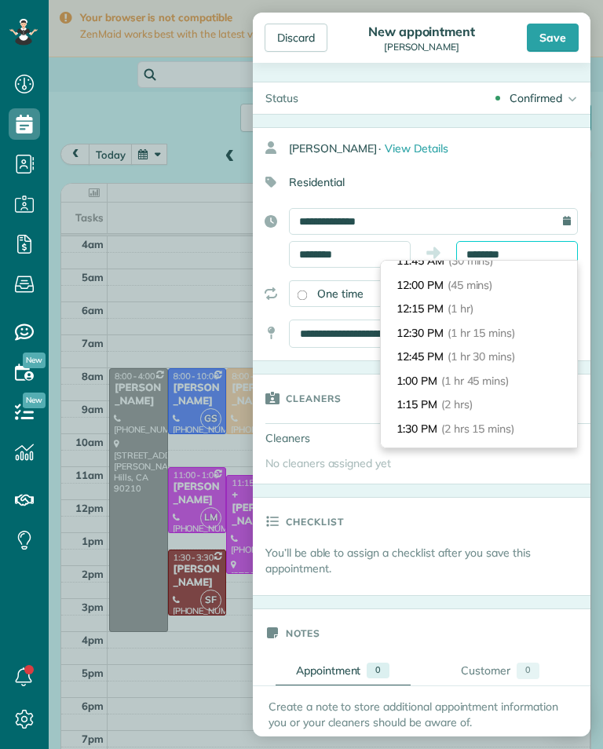
scroll to position [64, 0]
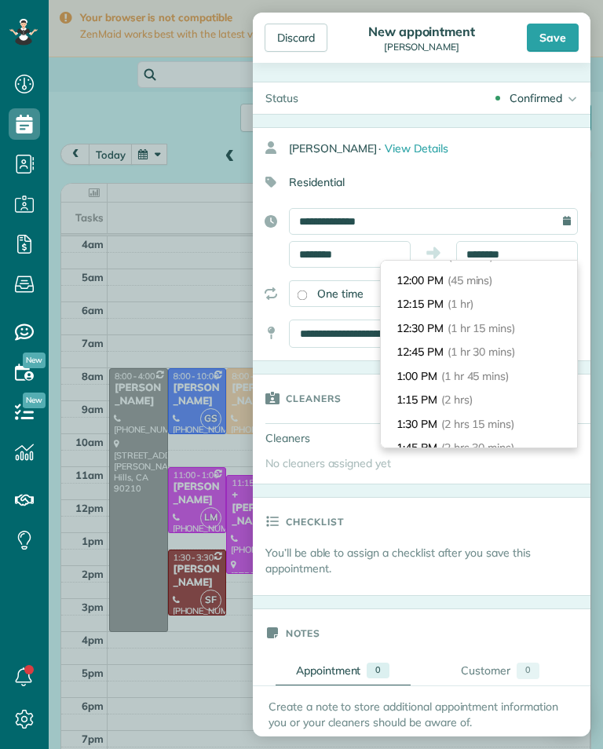
click at [491, 398] on li "1:15 PM (2 hrs)" at bounding box center [479, 400] width 196 height 24
type input "*******"
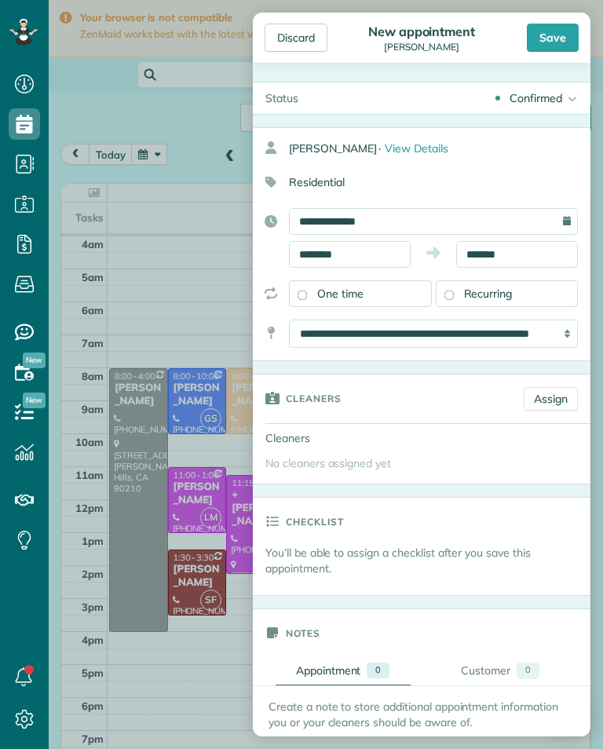
click at [554, 390] on link "Assign" at bounding box center [551, 399] width 54 height 24
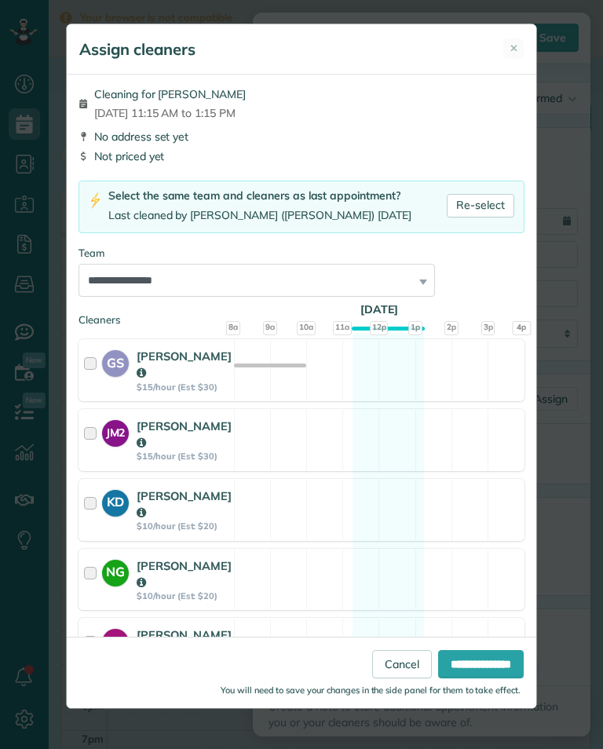
click at [480, 203] on link "Re-select" at bounding box center [481, 206] width 68 height 24
select select "**"
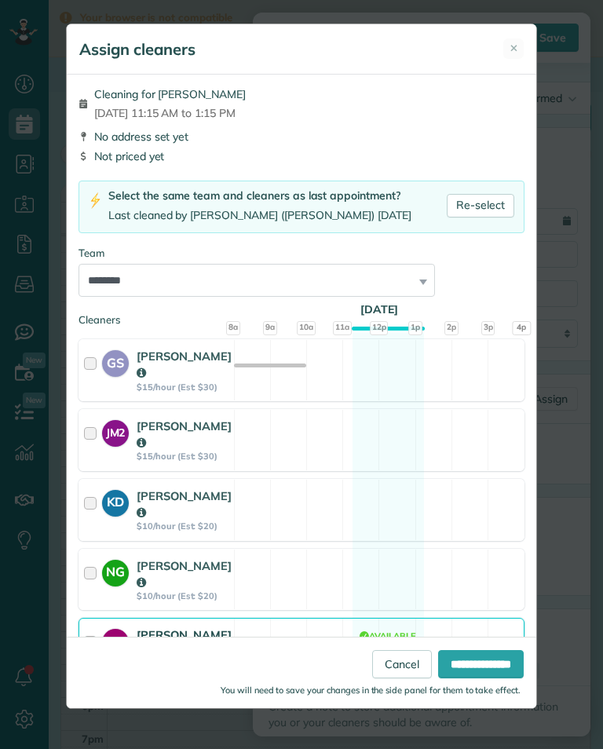
click at [468, 671] on input "**********" at bounding box center [481, 664] width 86 height 28
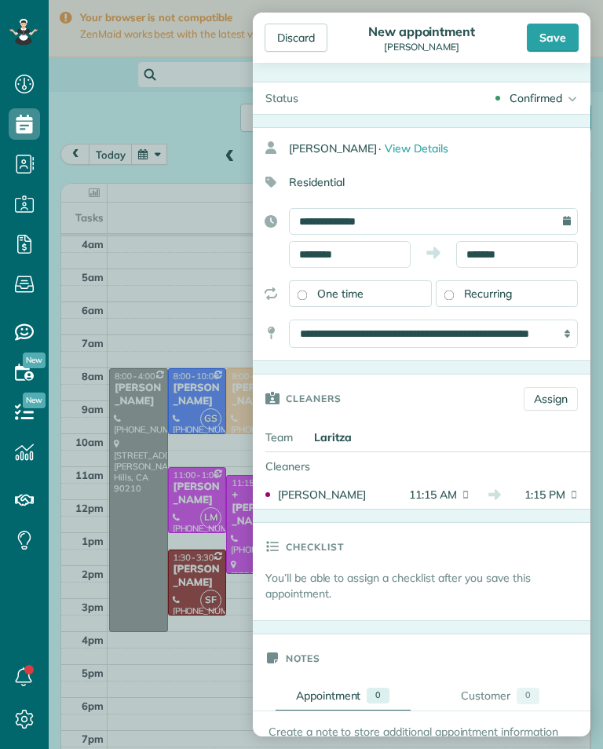
click at [552, 31] on div "Save" at bounding box center [553, 38] width 52 height 28
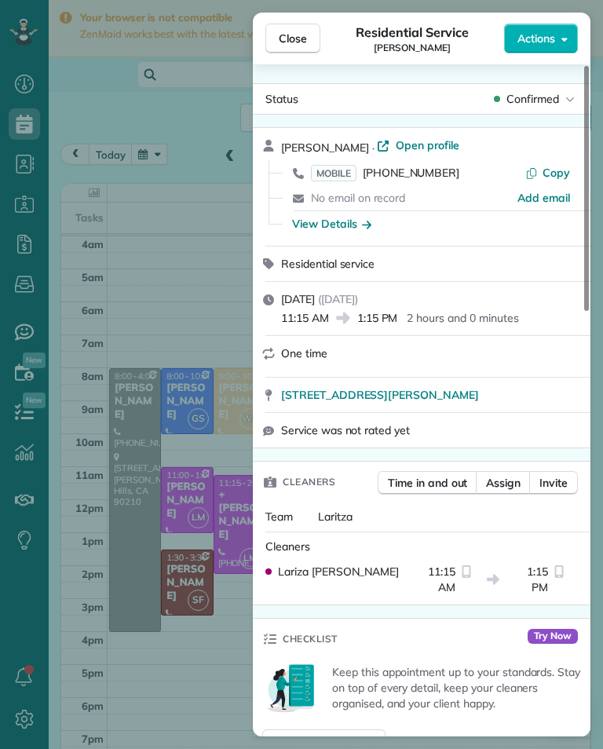
click at [192, 429] on div "Close Residential Service [PERSON_NAME] Actions Status Confirmed [PERSON_NAME] …" at bounding box center [301, 374] width 603 height 749
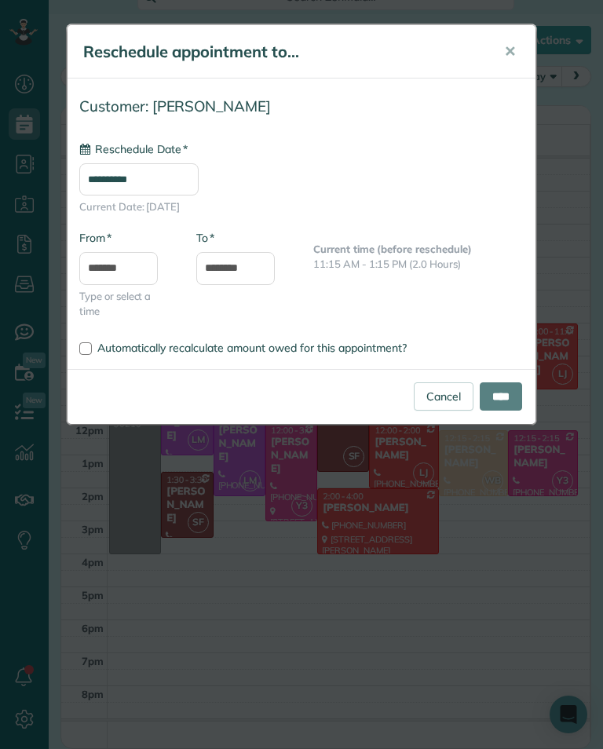
scroll to position [84, 0]
type input "**********"
click at [518, 397] on input "****" at bounding box center [501, 396] width 42 height 28
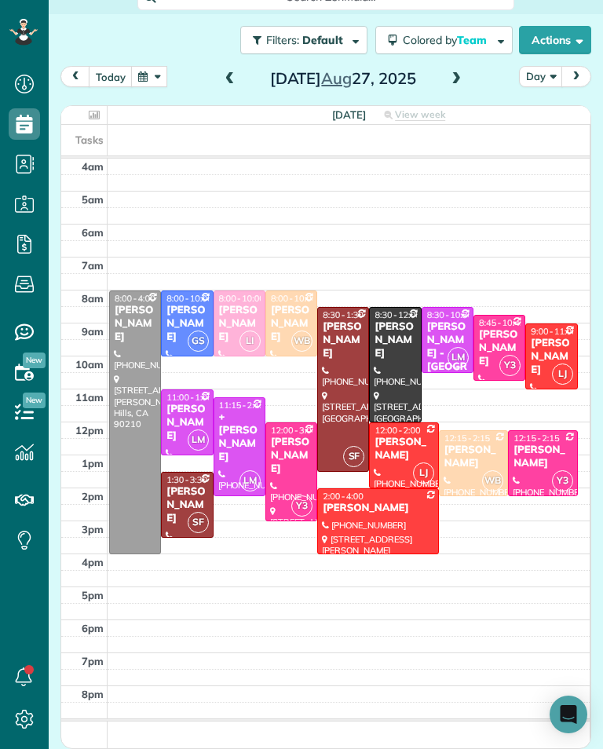
scroll to position [773, 49]
click at [144, 84] on button "button" at bounding box center [149, 76] width 36 height 21
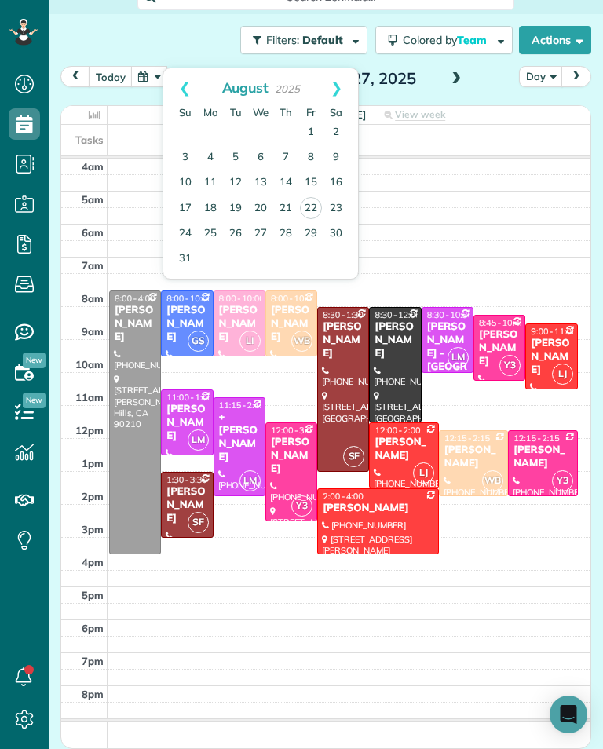
click at [345, 216] on link "23" at bounding box center [336, 208] width 25 height 25
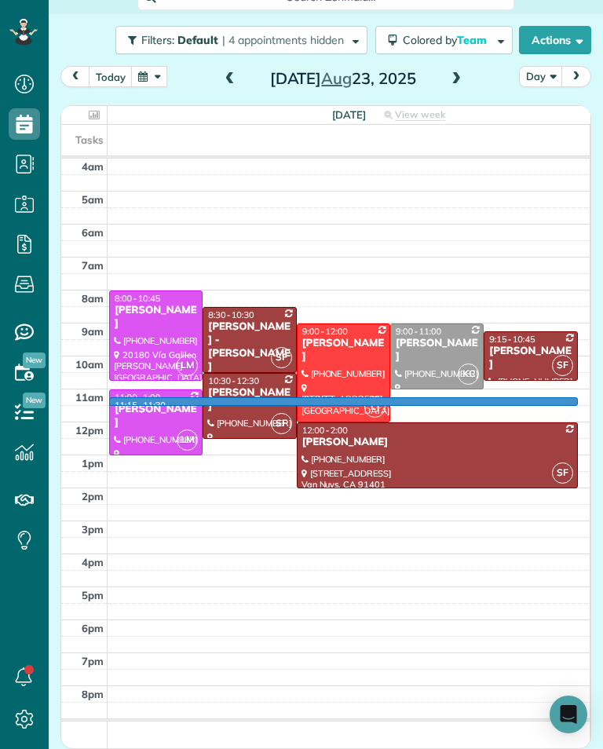
click at [481, 403] on div at bounding box center [301, 374] width 603 height 749
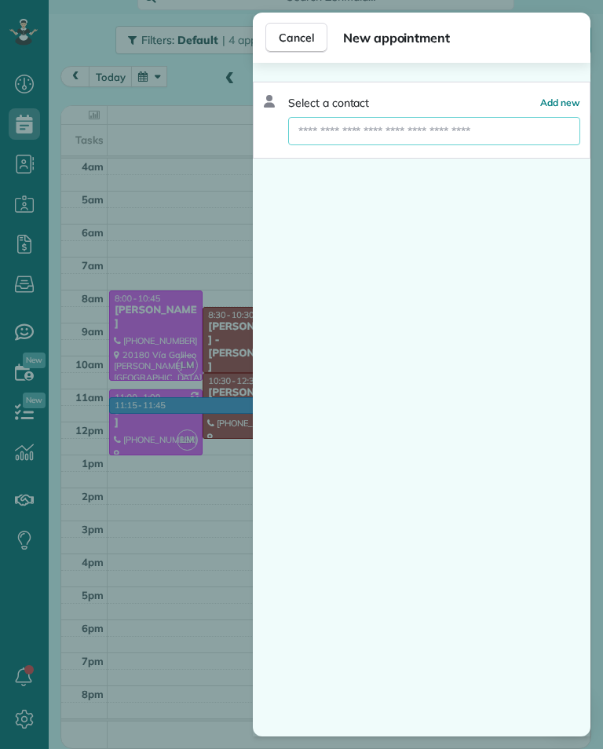
click at [425, 137] on input "text" at bounding box center [434, 131] width 292 height 28
type input "****"
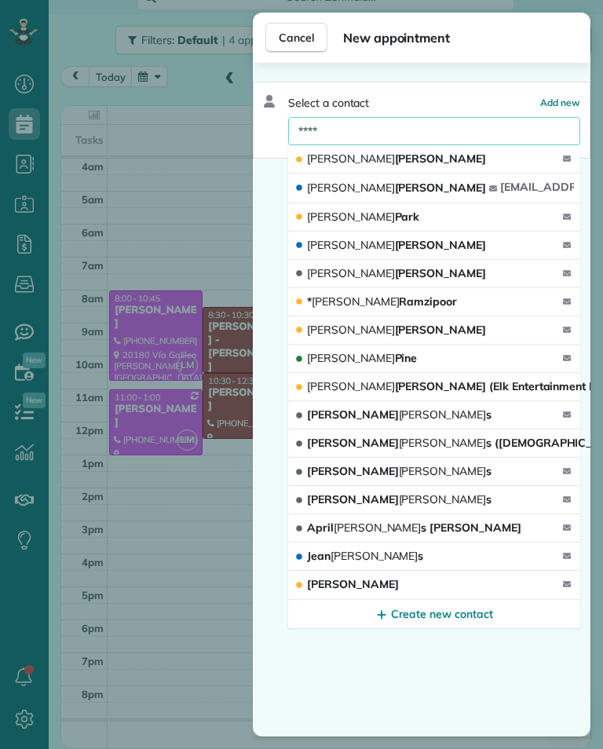
click at [470, 391] on span "[PERSON_NAME] (Elk Entertainment Inc)" at bounding box center [457, 386] width 301 height 14
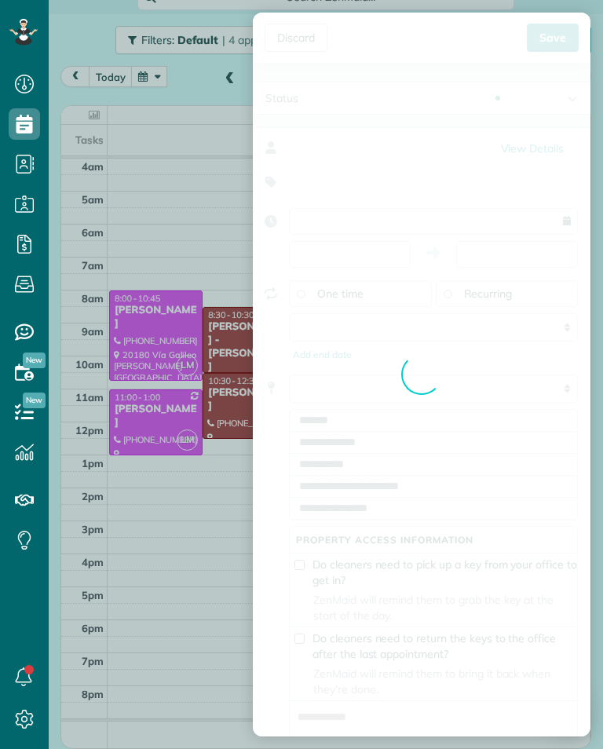
type input "**********"
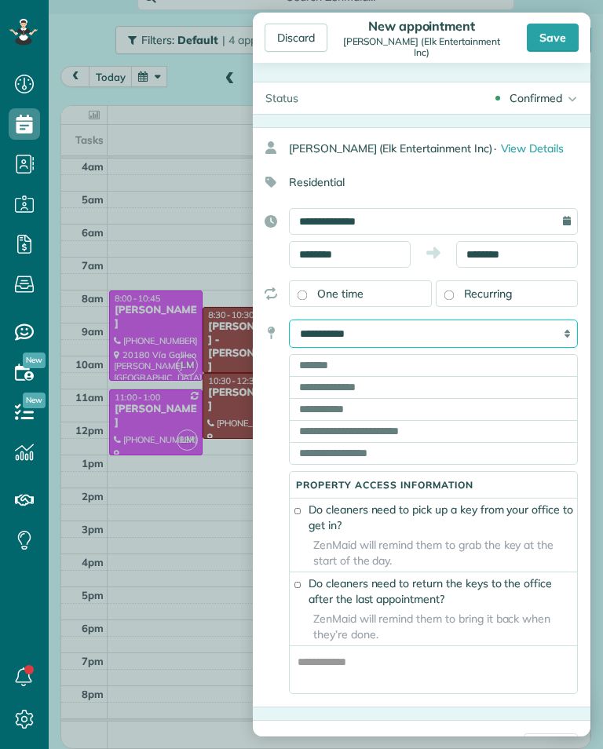
click at [545, 332] on select "**********" at bounding box center [433, 334] width 289 height 28
select select "******"
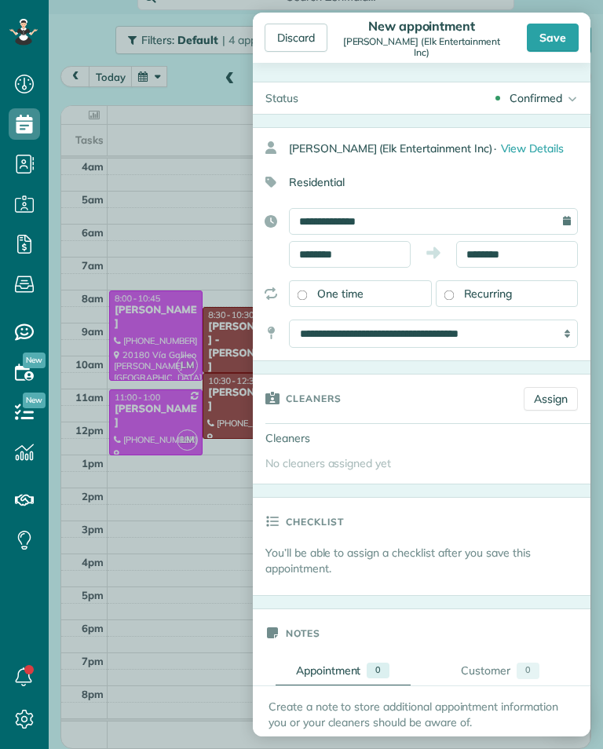
click at [558, 389] on link "Assign" at bounding box center [551, 399] width 54 height 24
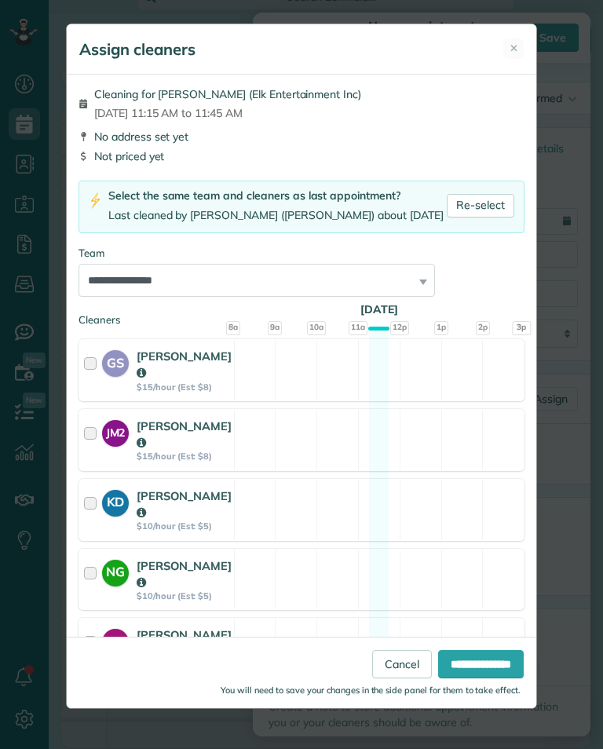
click at [506, 204] on link "Re-select" at bounding box center [481, 206] width 68 height 24
select select "**"
click at [488, 673] on input "**********" at bounding box center [481, 664] width 86 height 28
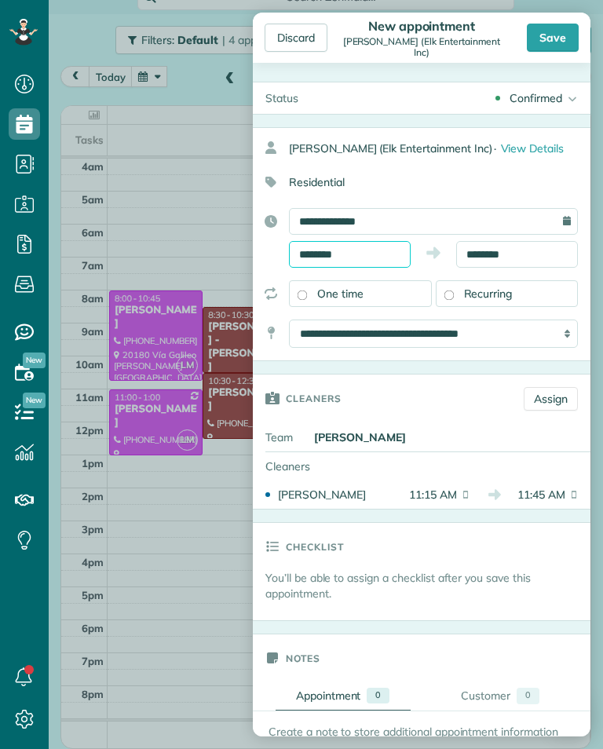
click at [381, 262] on body "Dashboard Scheduling Calendar View List View Dispatch View - Weekly scheduling …" at bounding box center [301, 374] width 603 height 749
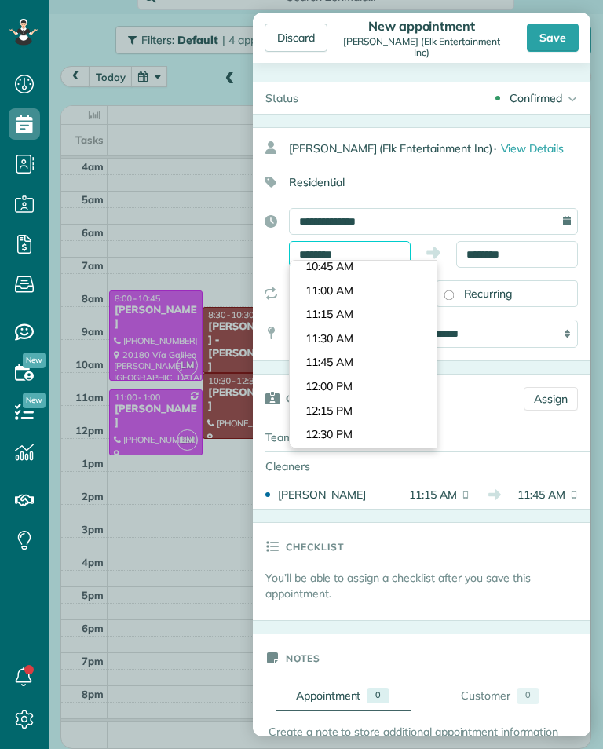
scroll to position [1051, 0]
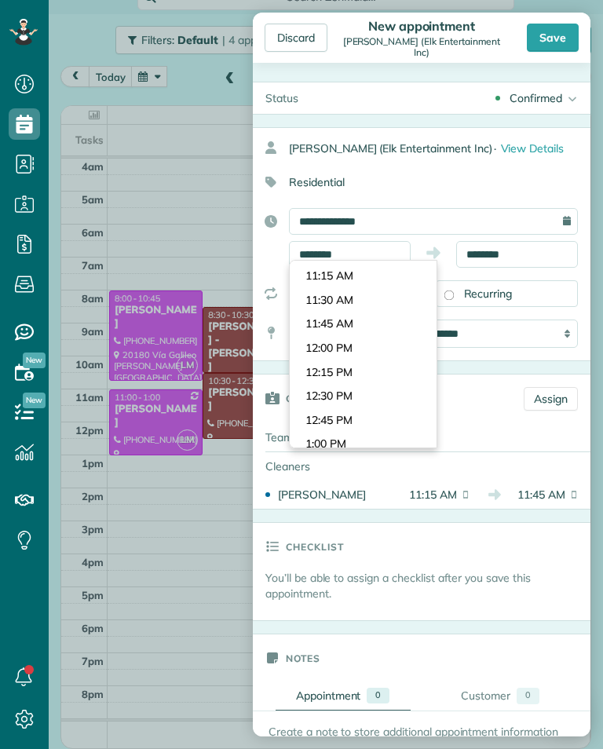
click at [396, 331] on body "Dashboard Scheduling Calendar View List View Dispatch View - Weekly scheduling …" at bounding box center [301, 374] width 603 height 749
type input "********"
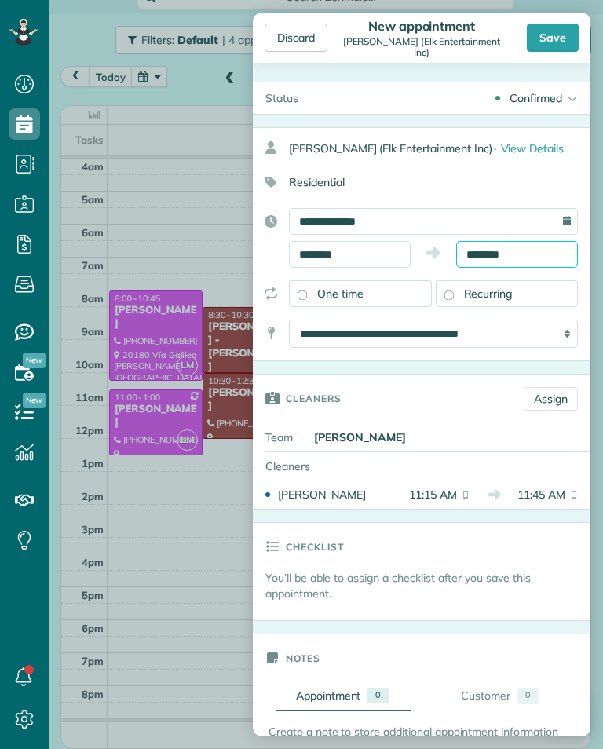
click at [529, 248] on input "********" at bounding box center [517, 254] width 122 height 27
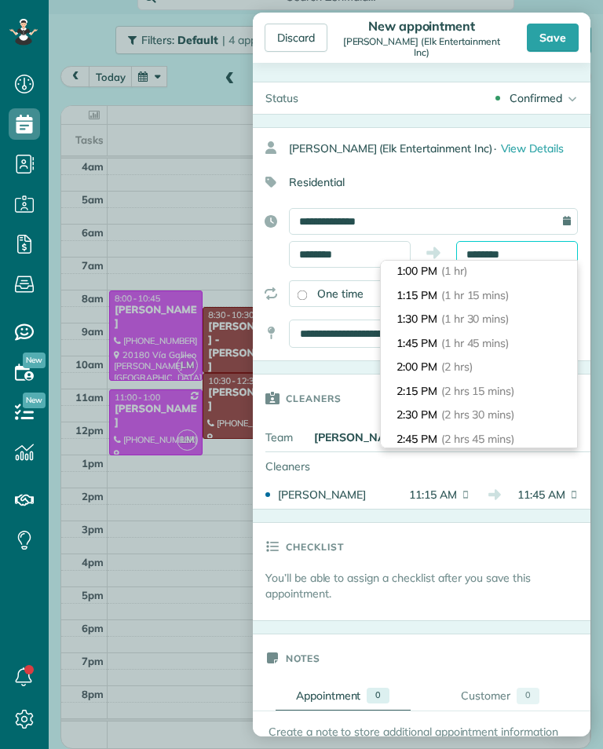
scroll to position [106, 0]
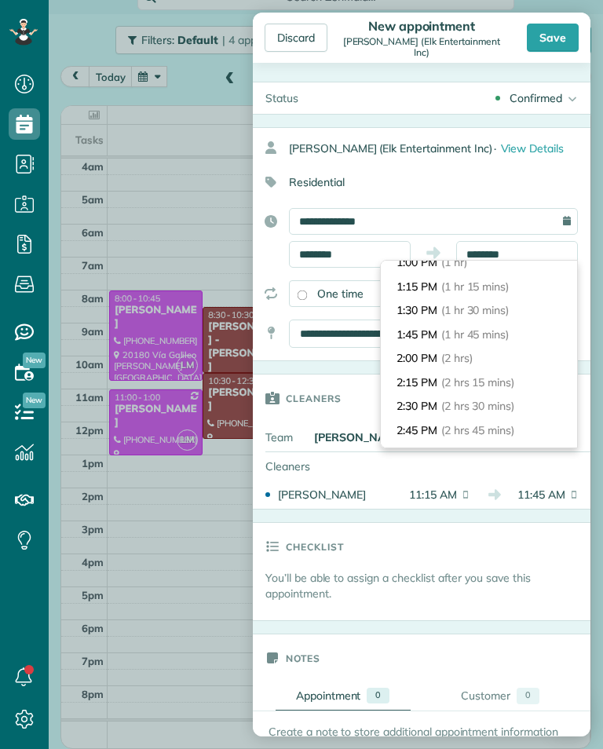
click at [508, 356] on li "2:00 PM (2 hrs)" at bounding box center [479, 358] width 196 height 24
type input "*******"
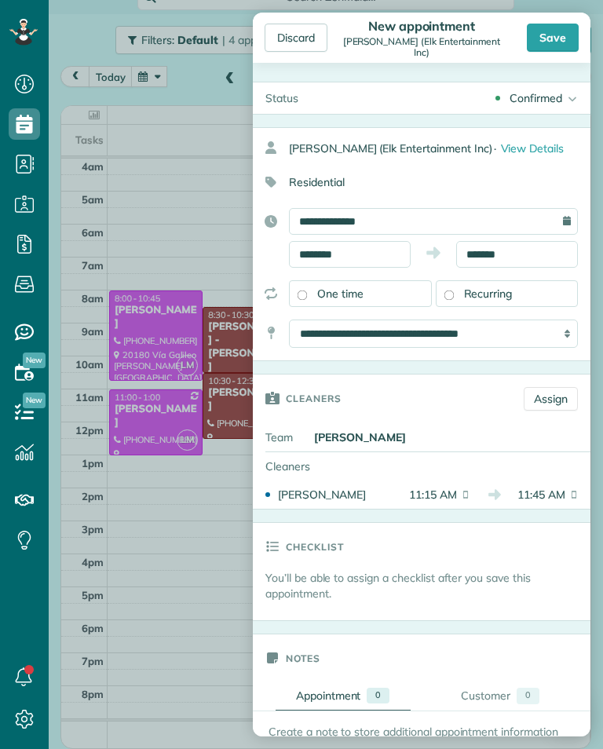
click at [558, 39] on div "Save" at bounding box center [553, 38] width 52 height 28
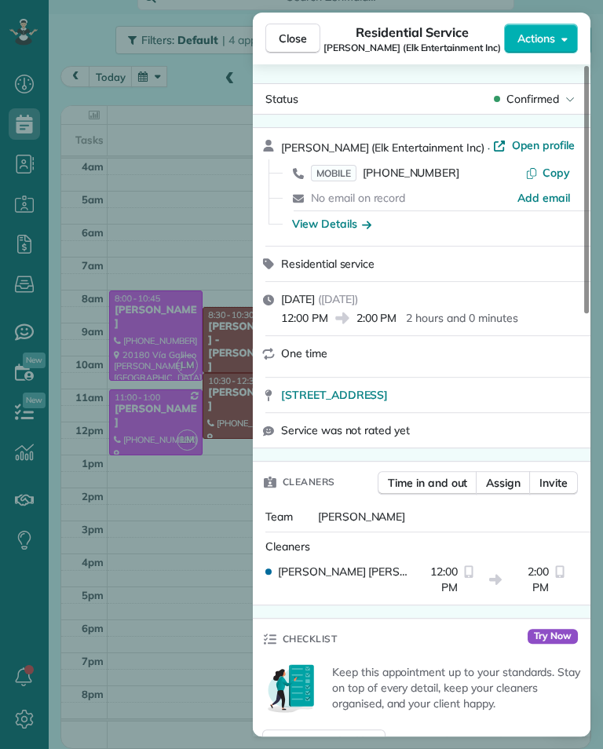
scroll to position [773, 49]
click at [158, 221] on div "Close Residential Service [PERSON_NAME] (Elk Entertainment Inc) Actions Status …" at bounding box center [301, 374] width 603 height 749
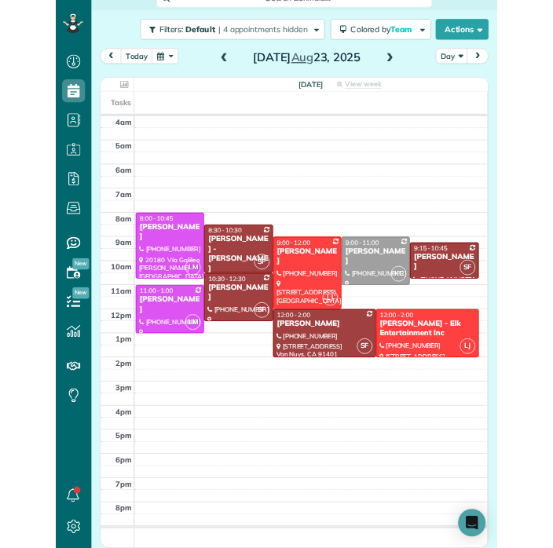
scroll to position [773, 49]
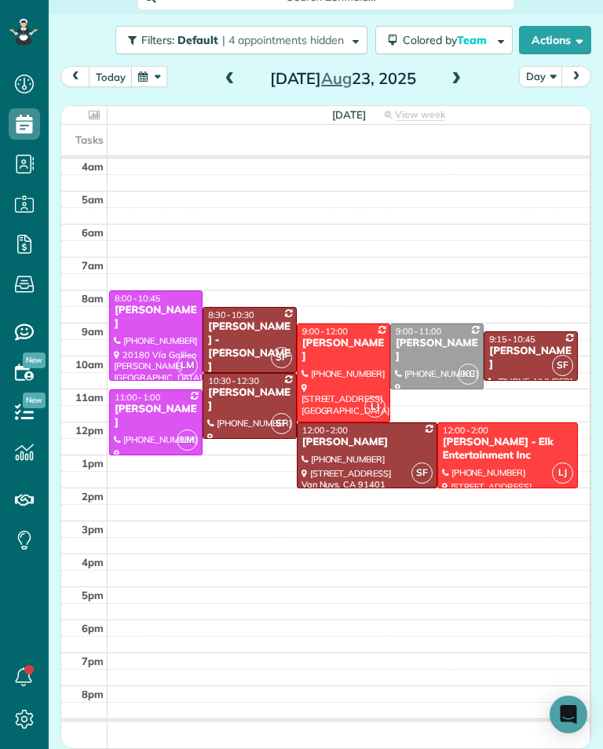
click at [501, 477] on div at bounding box center [507, 455] width 139 height 64
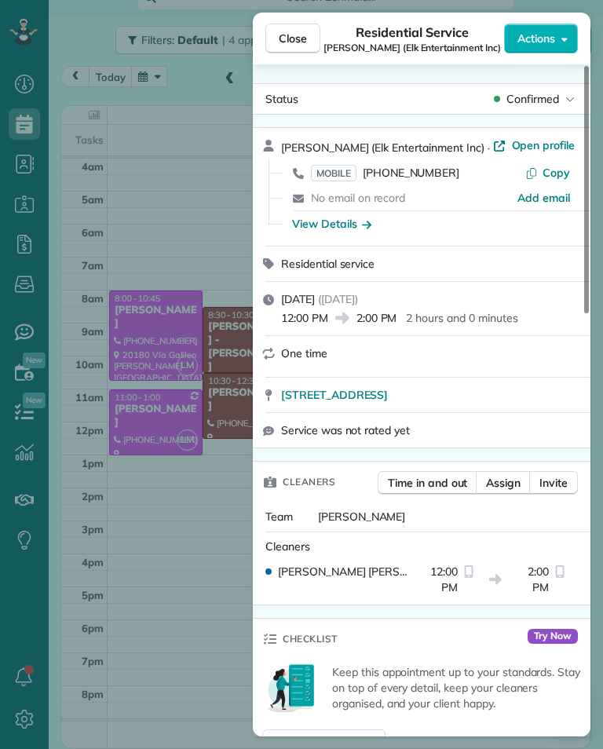
click at [169, 328] on div "Close Residential Service [PERSON_NAME] (Elk Entertainment Inc) Actions Status …" at bounding box center [301, 374] width 603 height 749
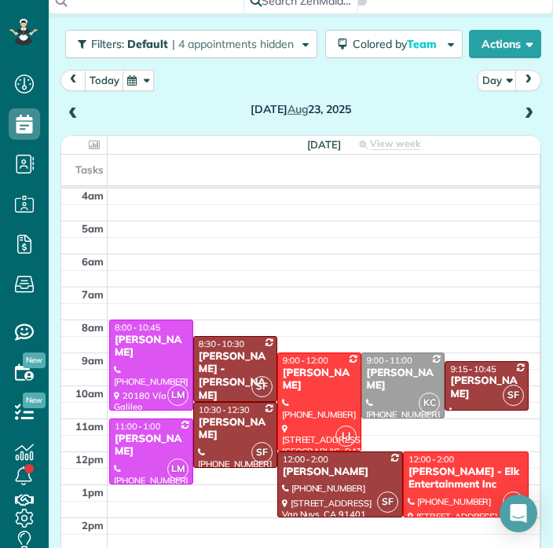
scroll to position [572, 49]
